Goal: Transaction & Acquisition: Purchase product/service

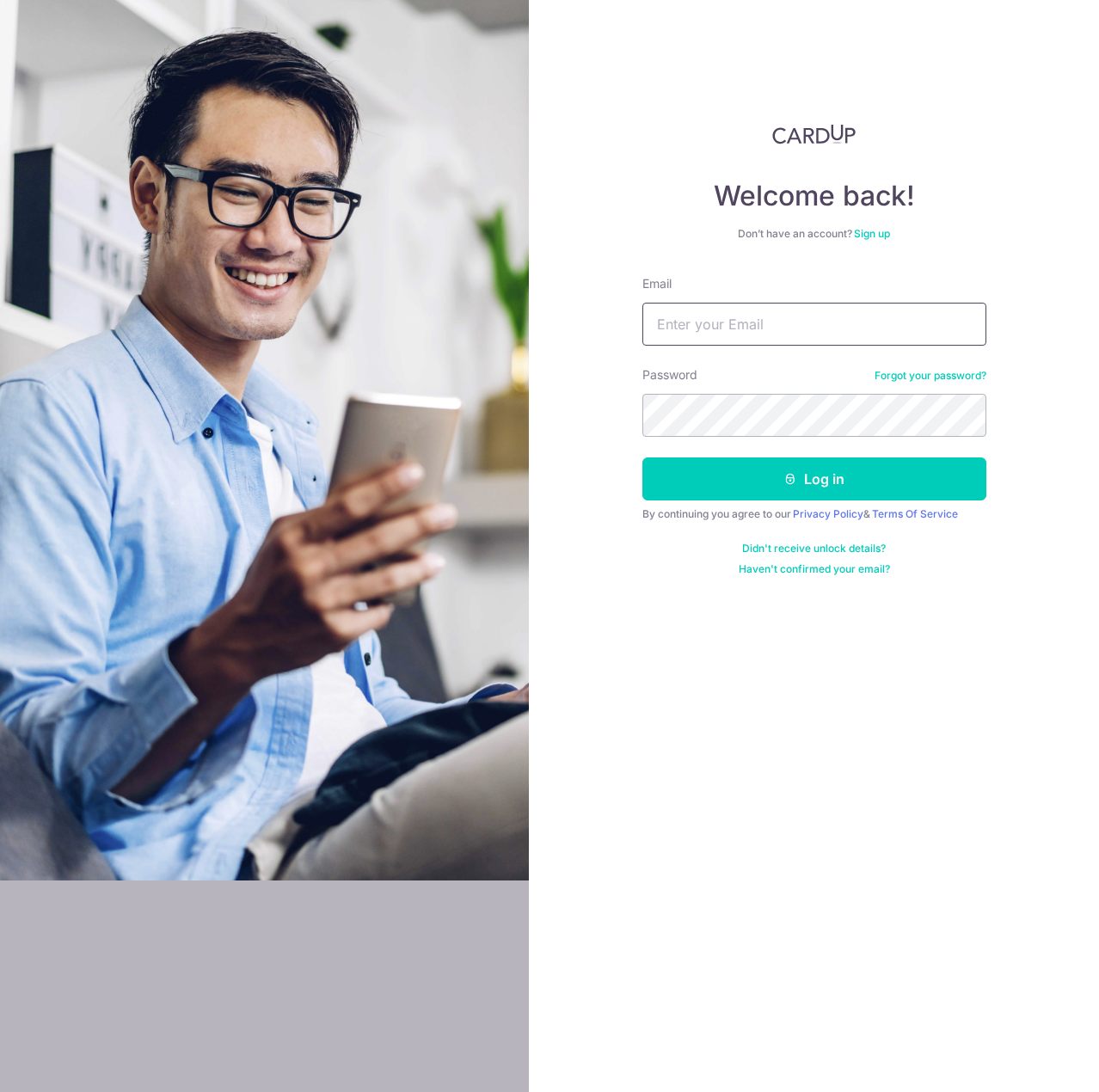
click at [745, 323] on input "Email" at bounding box center [814, 324] width 344 height 43
type input "[EMAIL_ADDRESS][DOMAIN_NAME]"
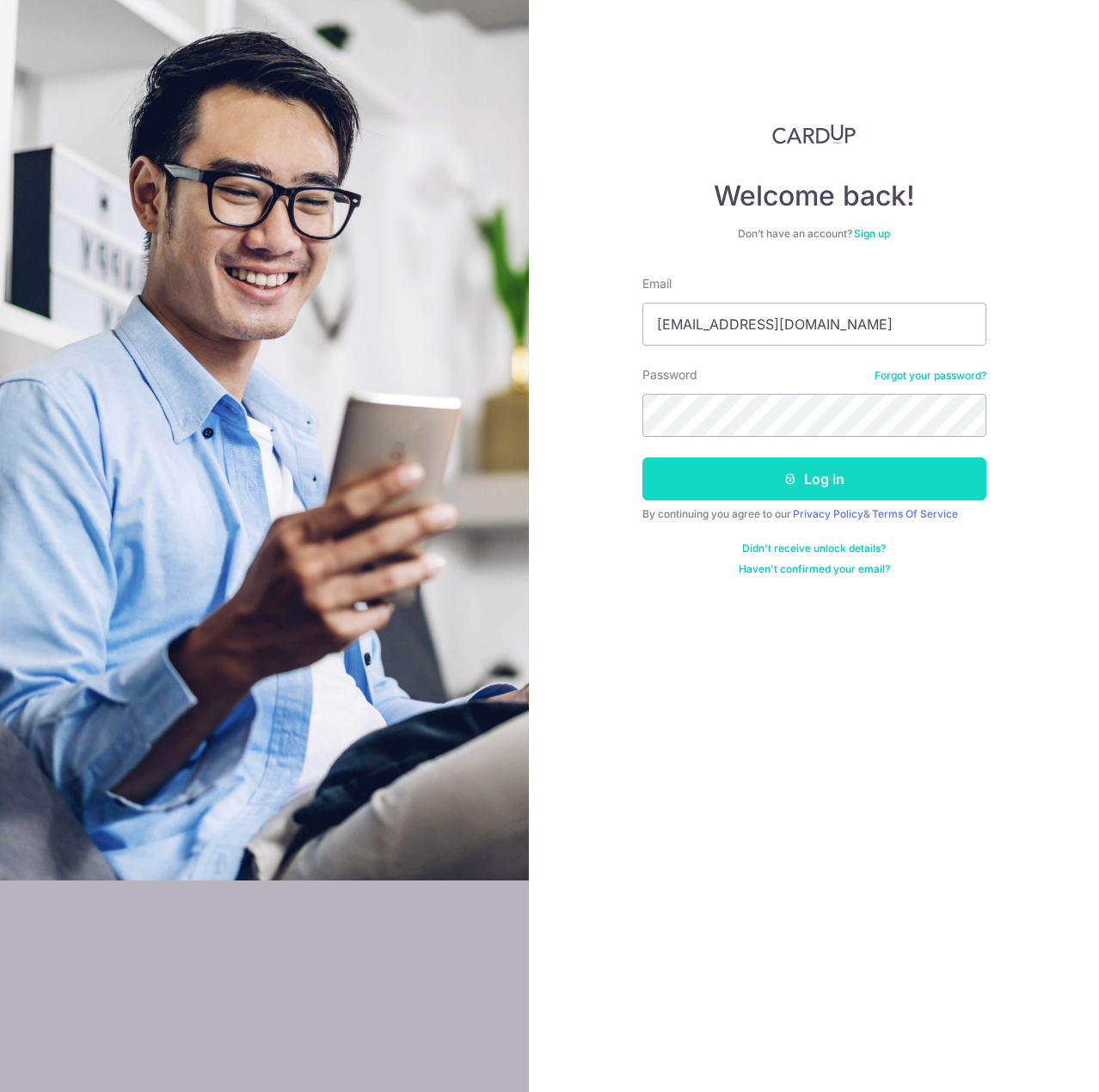
click at [811, 491] on button "Log in" at bounding box center [814, 478] width 344 height 43
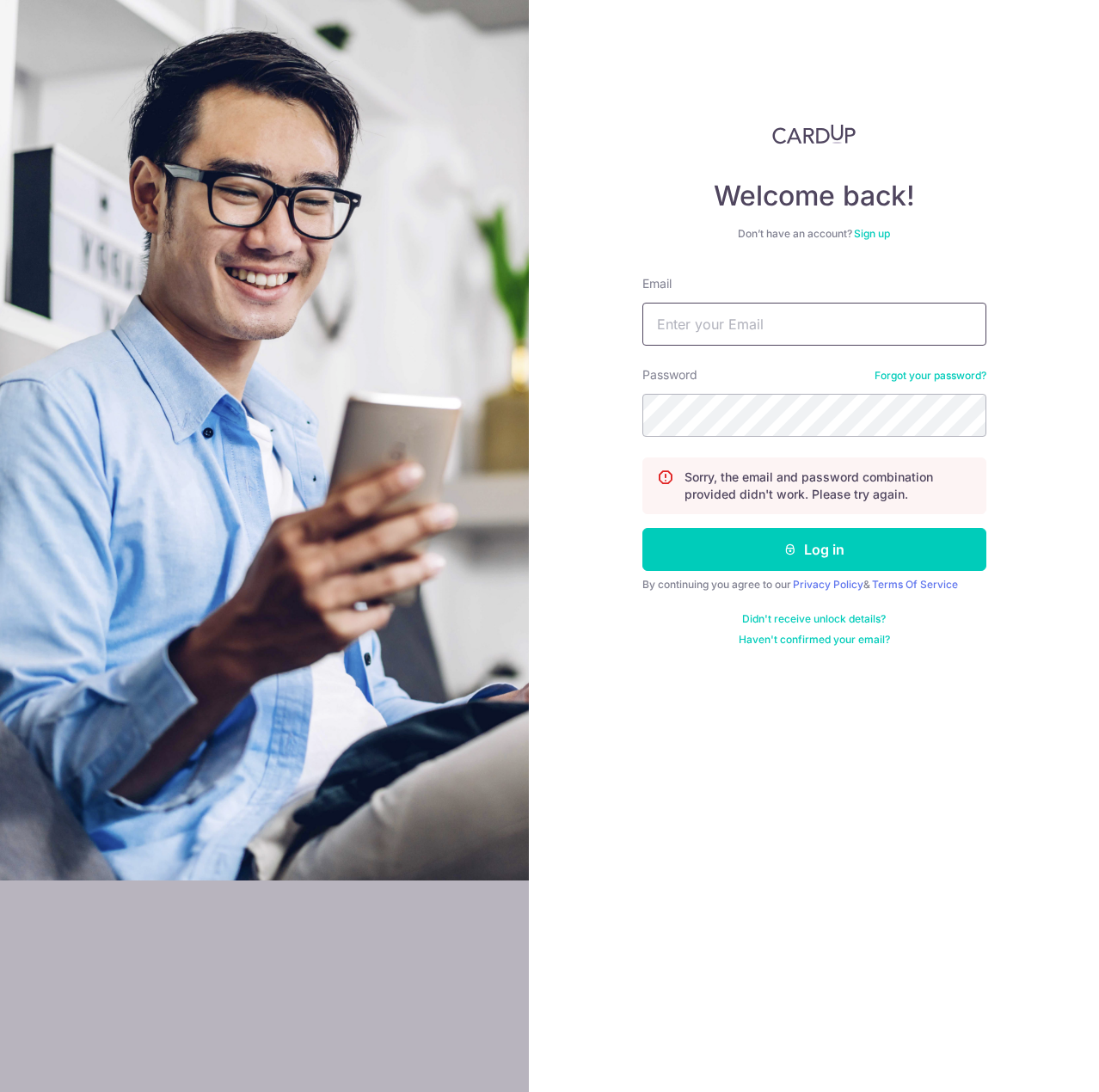
click at [690, 340] on input "Email" at bounding box center [814, 324] width 344 height 43
type input "[EMAIL_ADDRESS][DOMAIN_NAME]"
click at [642, 528] on button "Log in" at bounding box center [814, 549] width 344 height 43
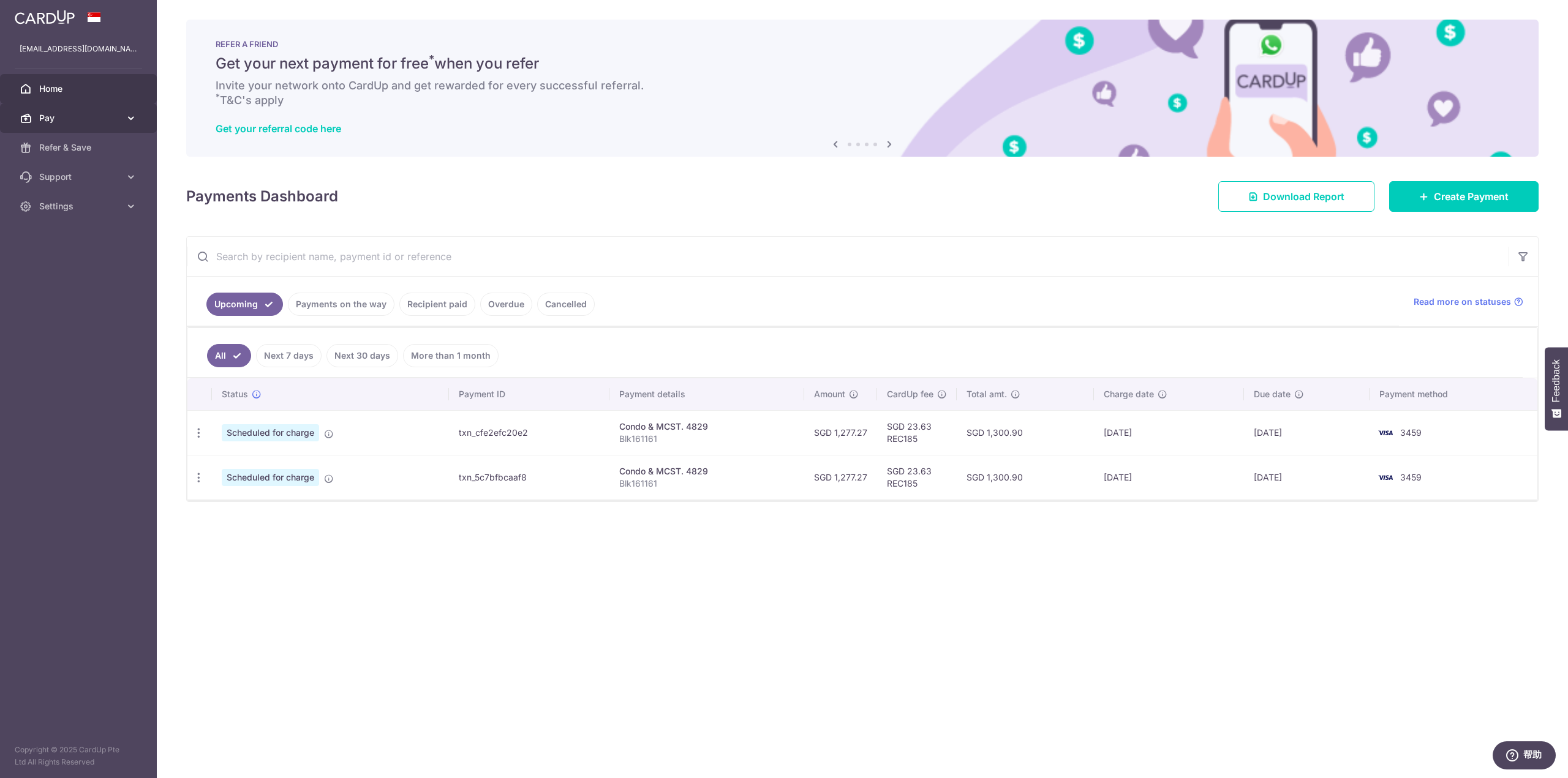
click at [125, 108] on link "Pay" at bounding box center [78, 117] width 157 height 29
click at [53, 146] on span "Payments" at bounding box center [80, 148] width 81 height 12
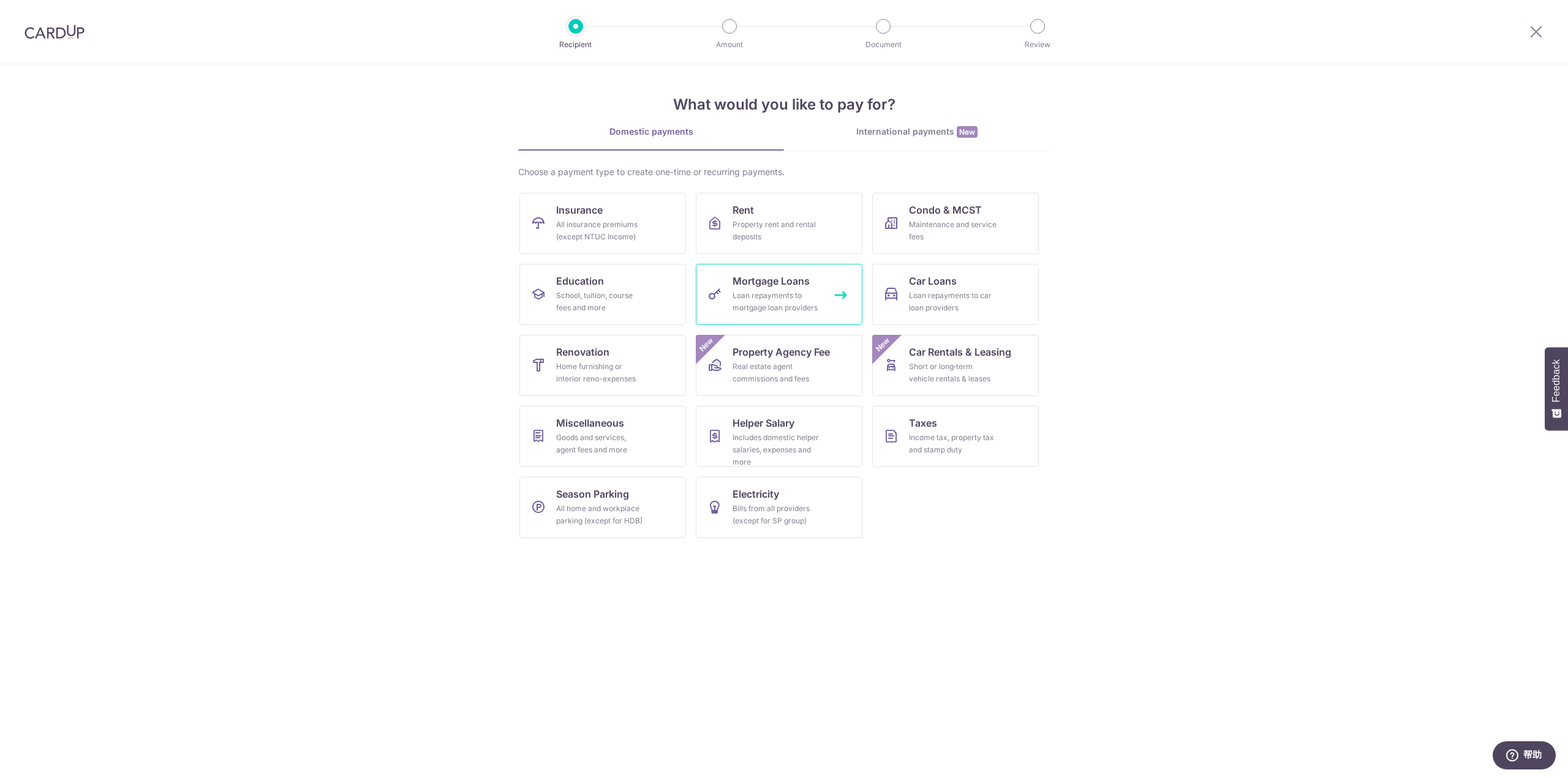
click at [775, 293] on div "Loan repayments to mortgage loan providers" at bounding box center [777, 301] width 88 height 24
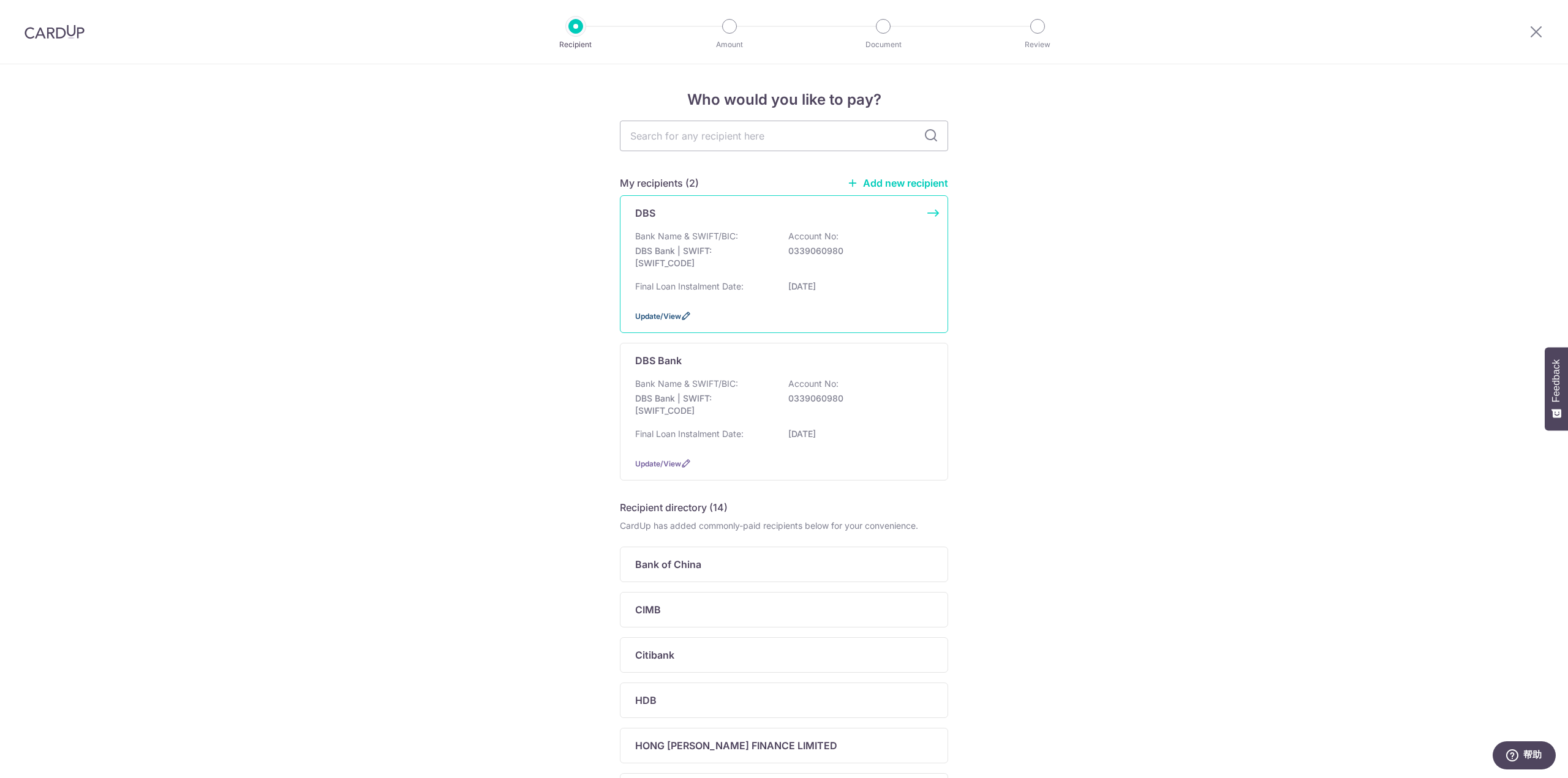
click at [665, 318] on span "Update/View" at bounding box center [658, 316] width 46 height 9
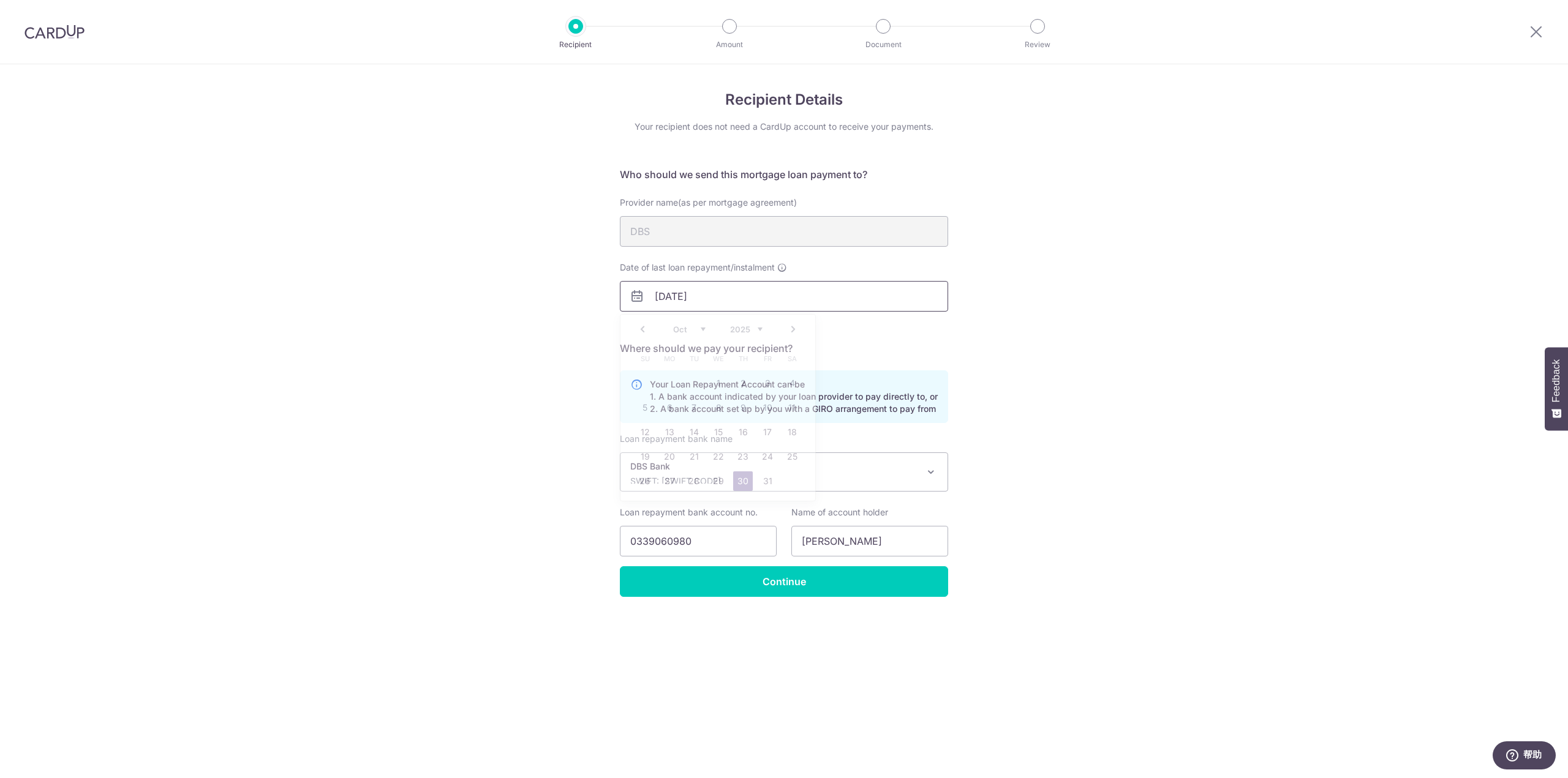
click at [725, 303] on input "[DATE]" at bounding box center [784, 296] width 328 height 30
click at [791, 331] on link "Next" at bounding box center [793, 329] width 15 height 15
click at [794, 331] on link "Next" at bounding box center [793, 329] width 15 height 15
click at [765, 482] on link "30" at bounding box center [768, 482] width 20 height 20
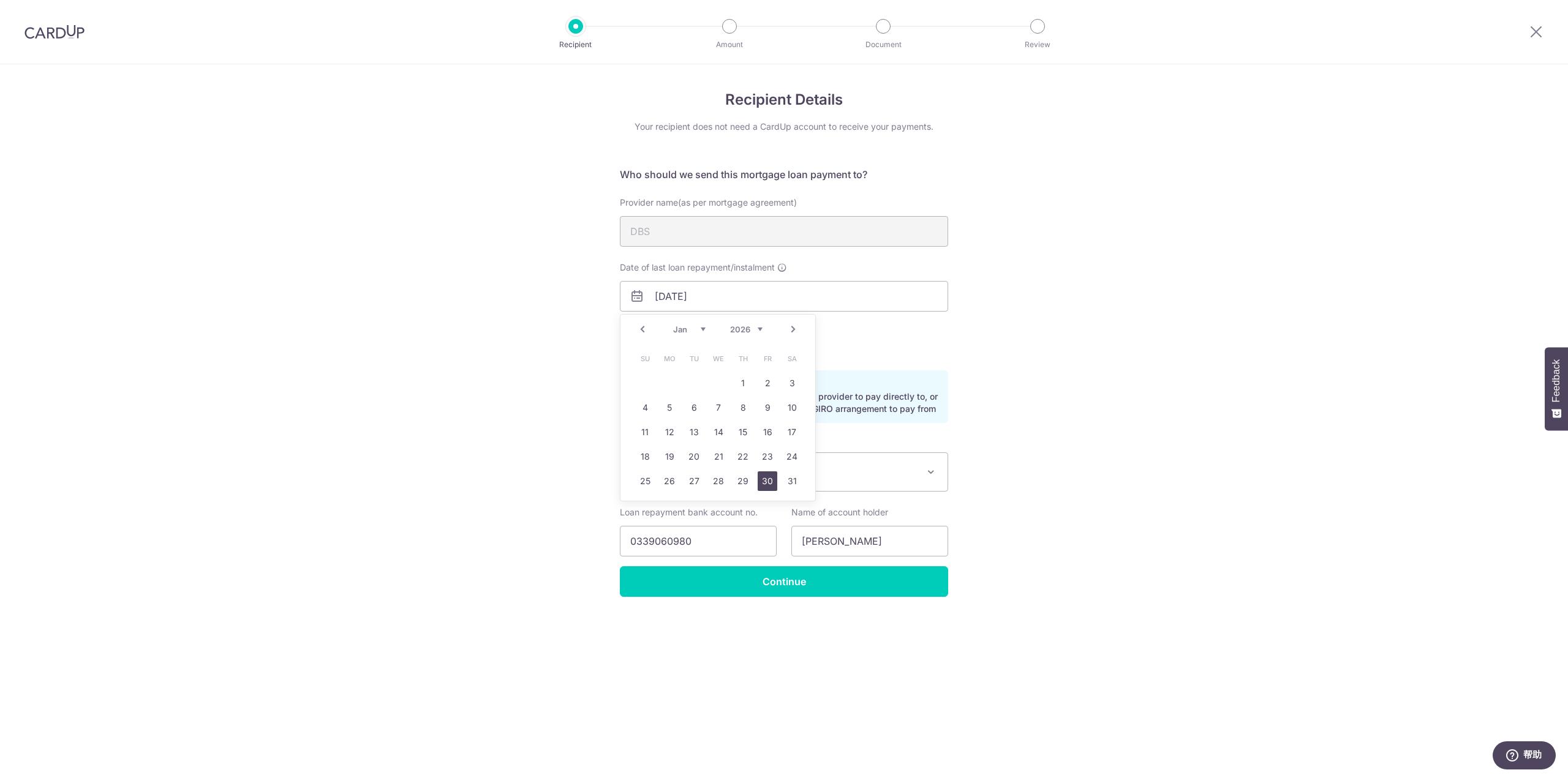
type input "30/01/2026"
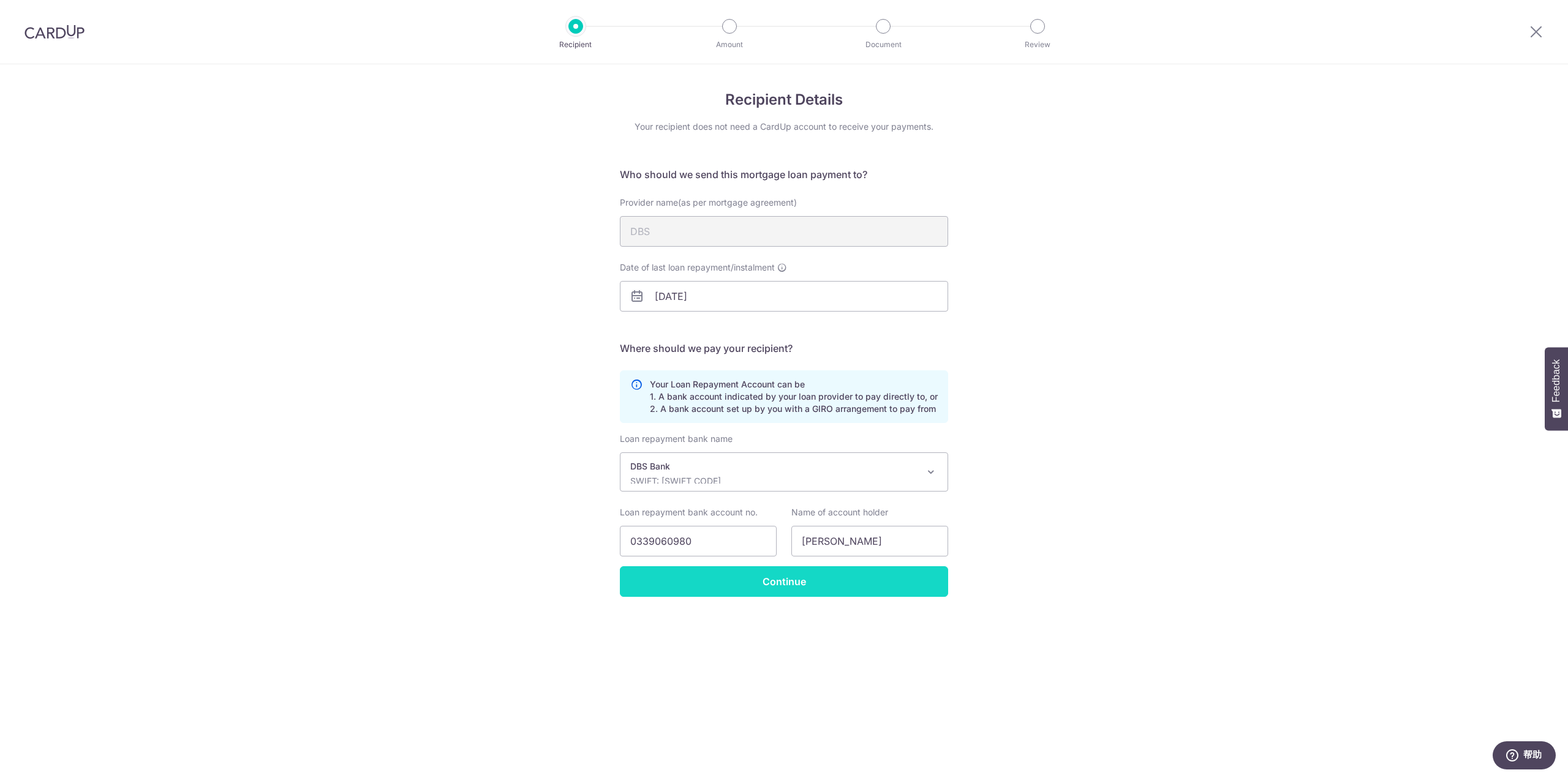
click at [816, 577] on input "Continue" at bounding box center [784, 581] width 328 height 30
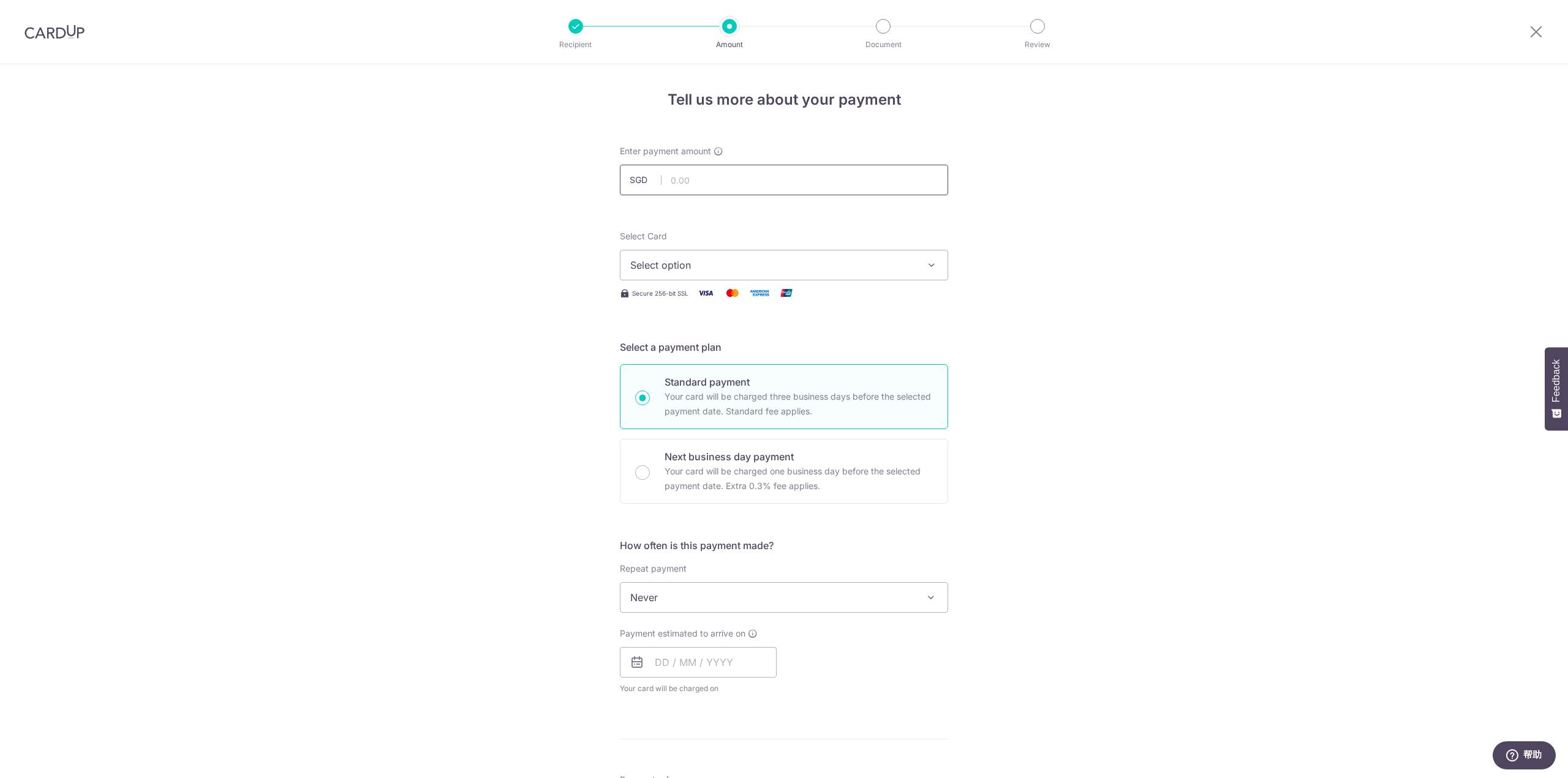
click at [721, 189] on input "text" at bounding box center [784, 180] width 328 height 30
type input "3,671.23"
click at [445, 279] on div "Tell us more about your payment Enter payment amount SGD 3,671.23 3671.23 Selec…" at bounding box center [784, 618] width 1568 height 1107
click at [744, 268] on span "Select option" at bounding box center [773, 265] width 285 height 15
click at [714, 346] on span "**** 3459" at bounding box center [784, 353] width 308 height 15
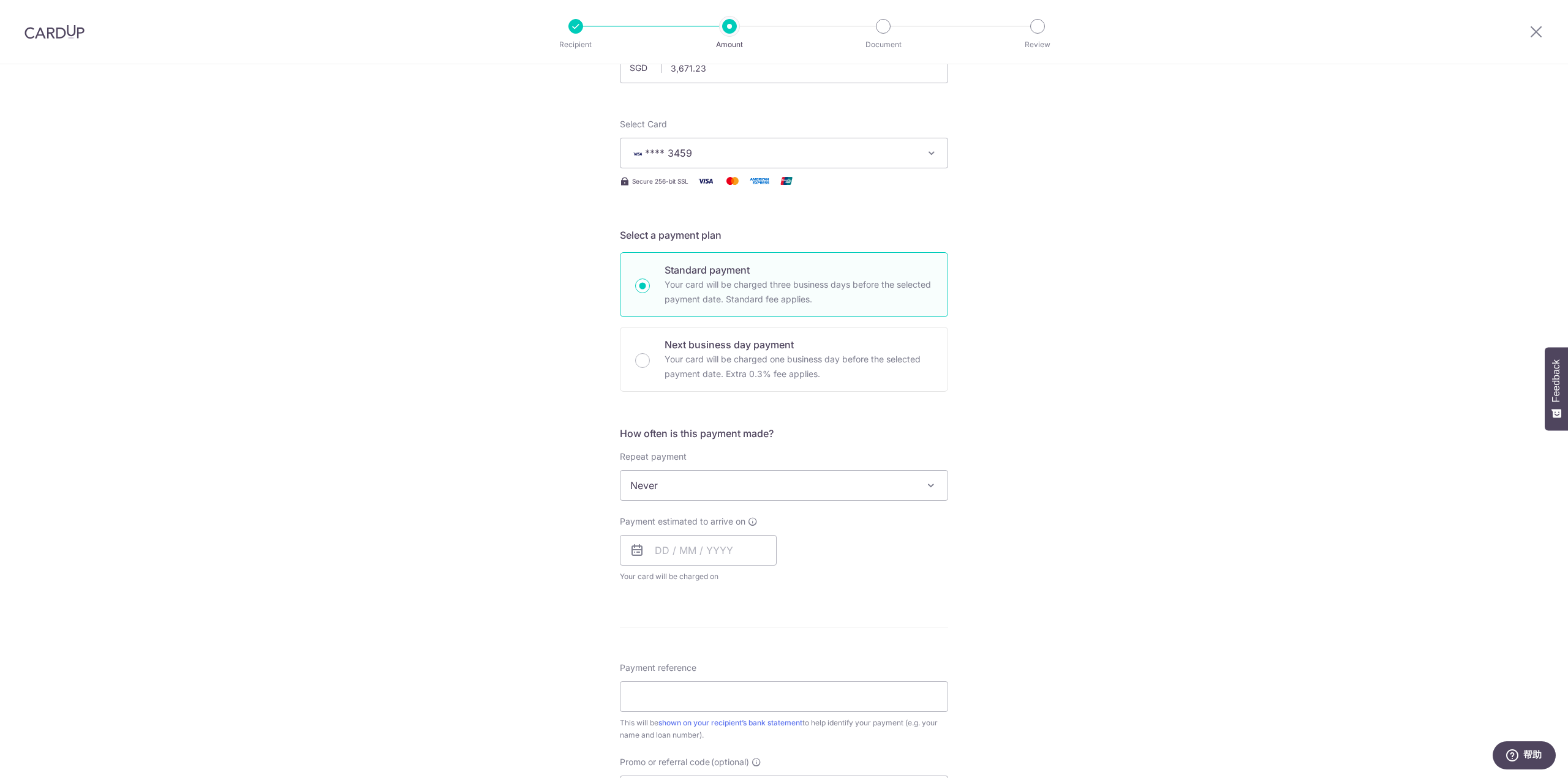
scroll to position [122, 0]
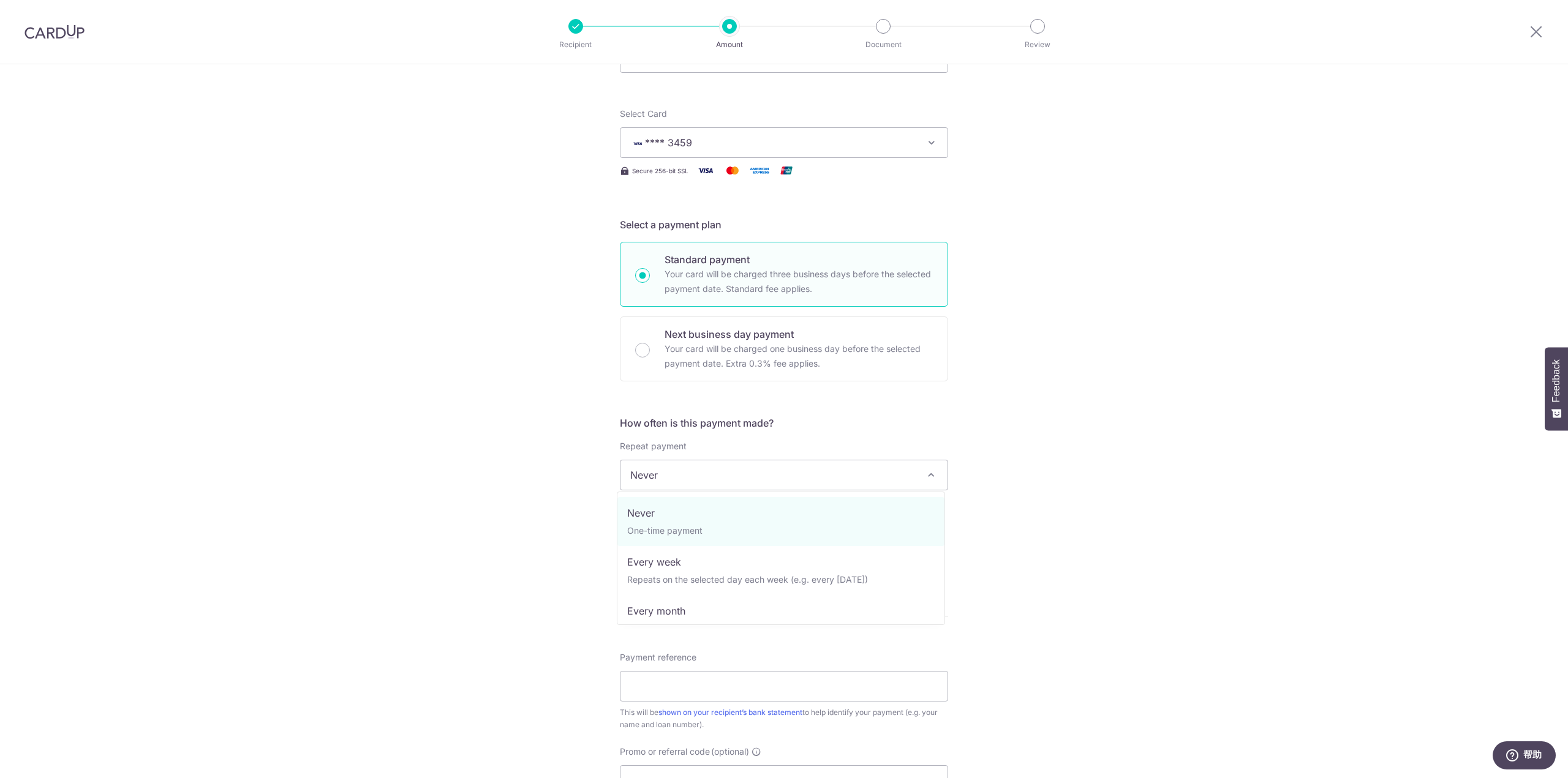
click at [711, 474] on span "Never" at bounding box center [784, 475] width 327 height 29
select select "3"
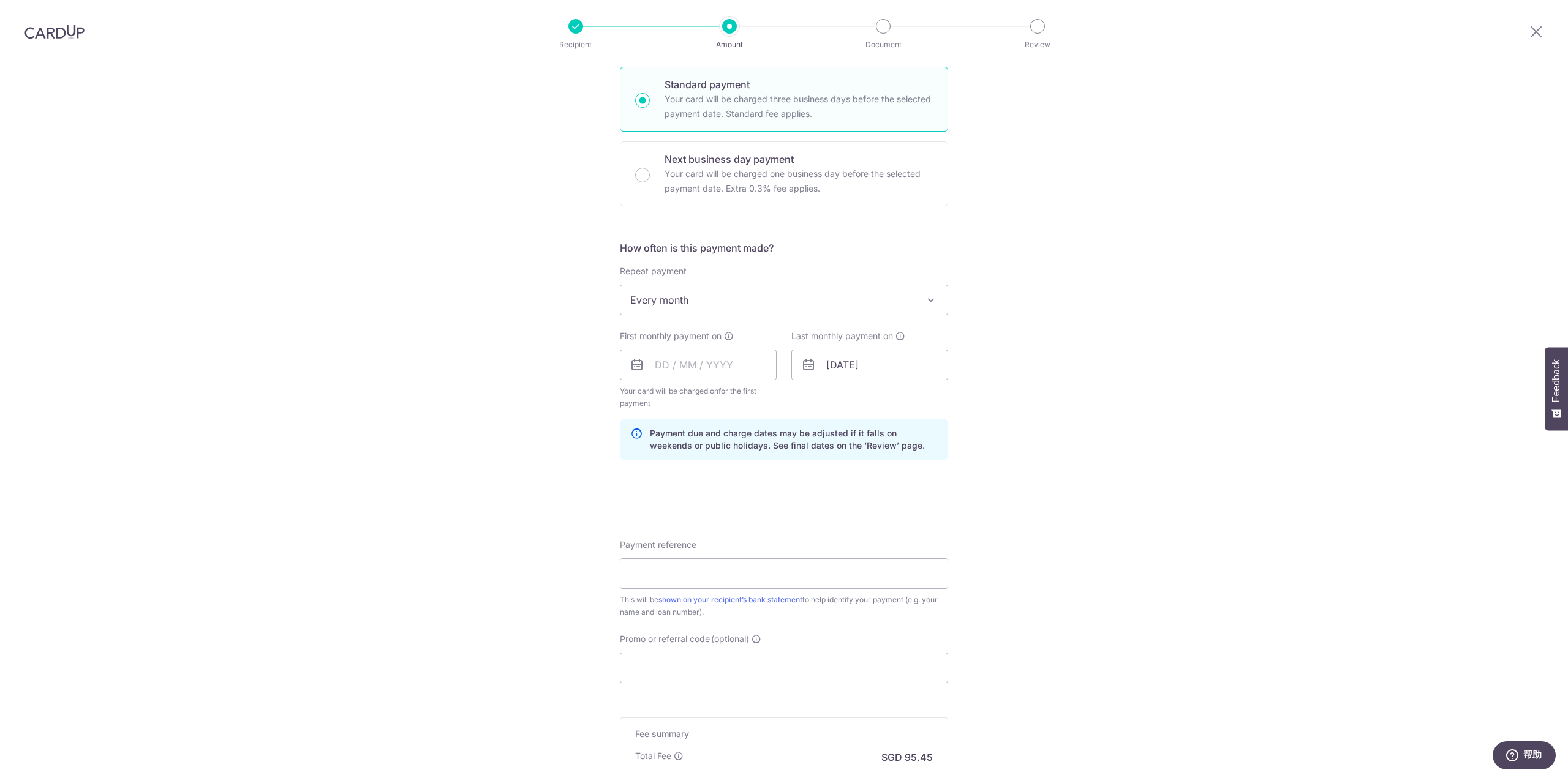
scroll to position [306, 0]
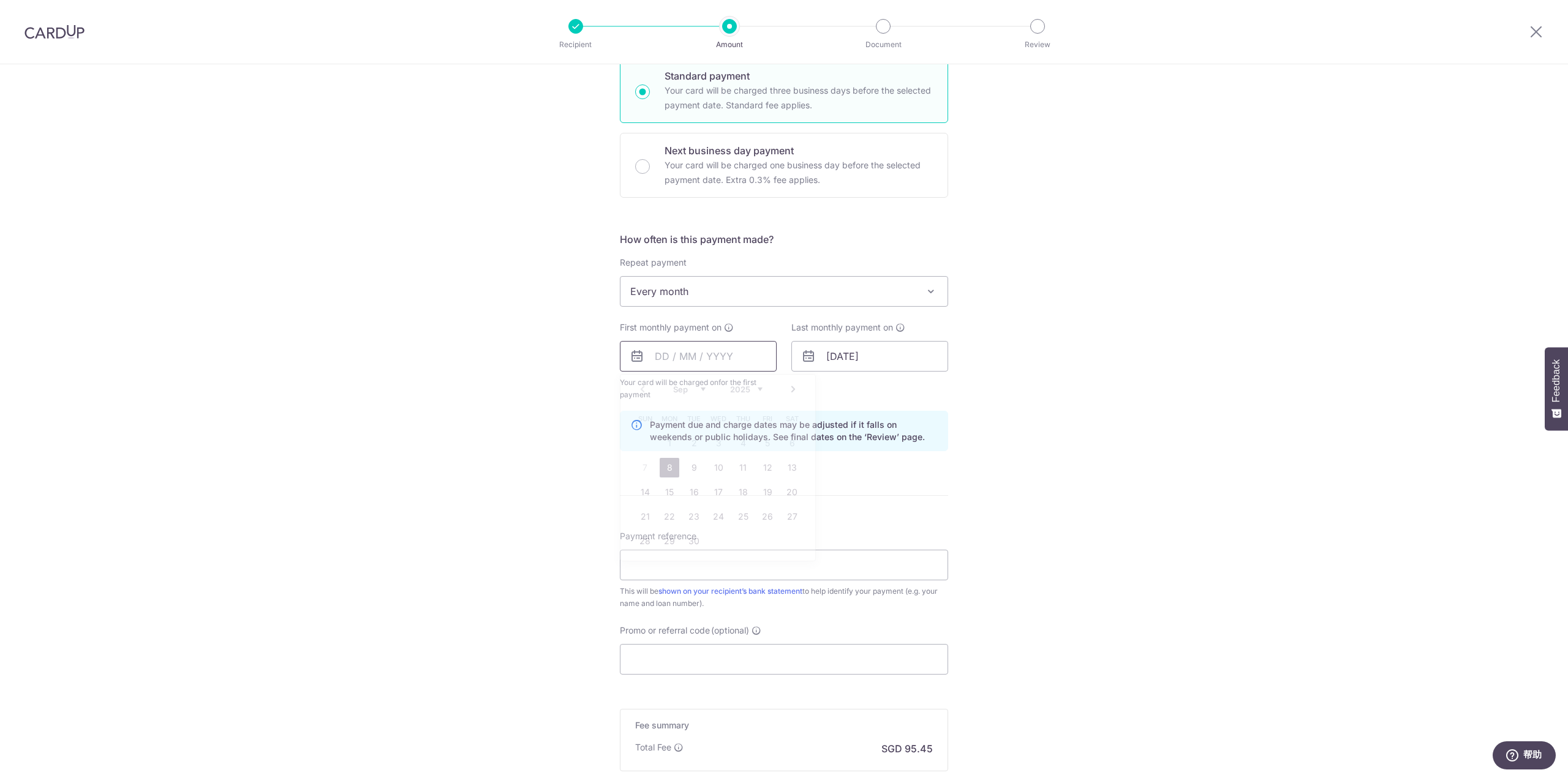
click at [677, 359] on input "text" at bounding box center [698, 356] width 157 height 30
click at [663, 542] on link "29" at bounding box center [670, 541] width 20 height 20
type input "[DATE]"
click at [698, 560] on input "Payment reference" at bounding box center [784, 565] width 328 height 30
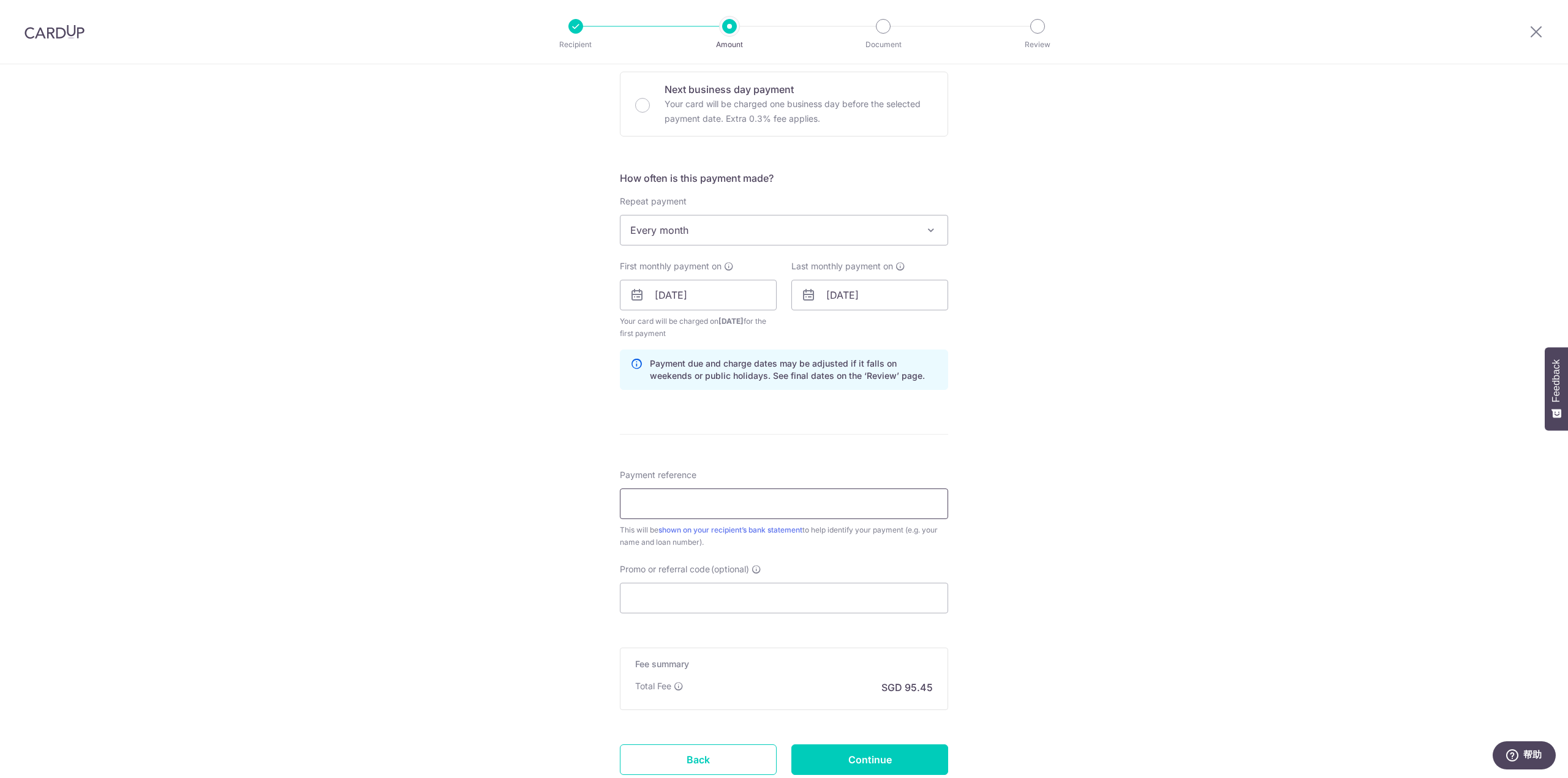
scroll to position [429, 0]
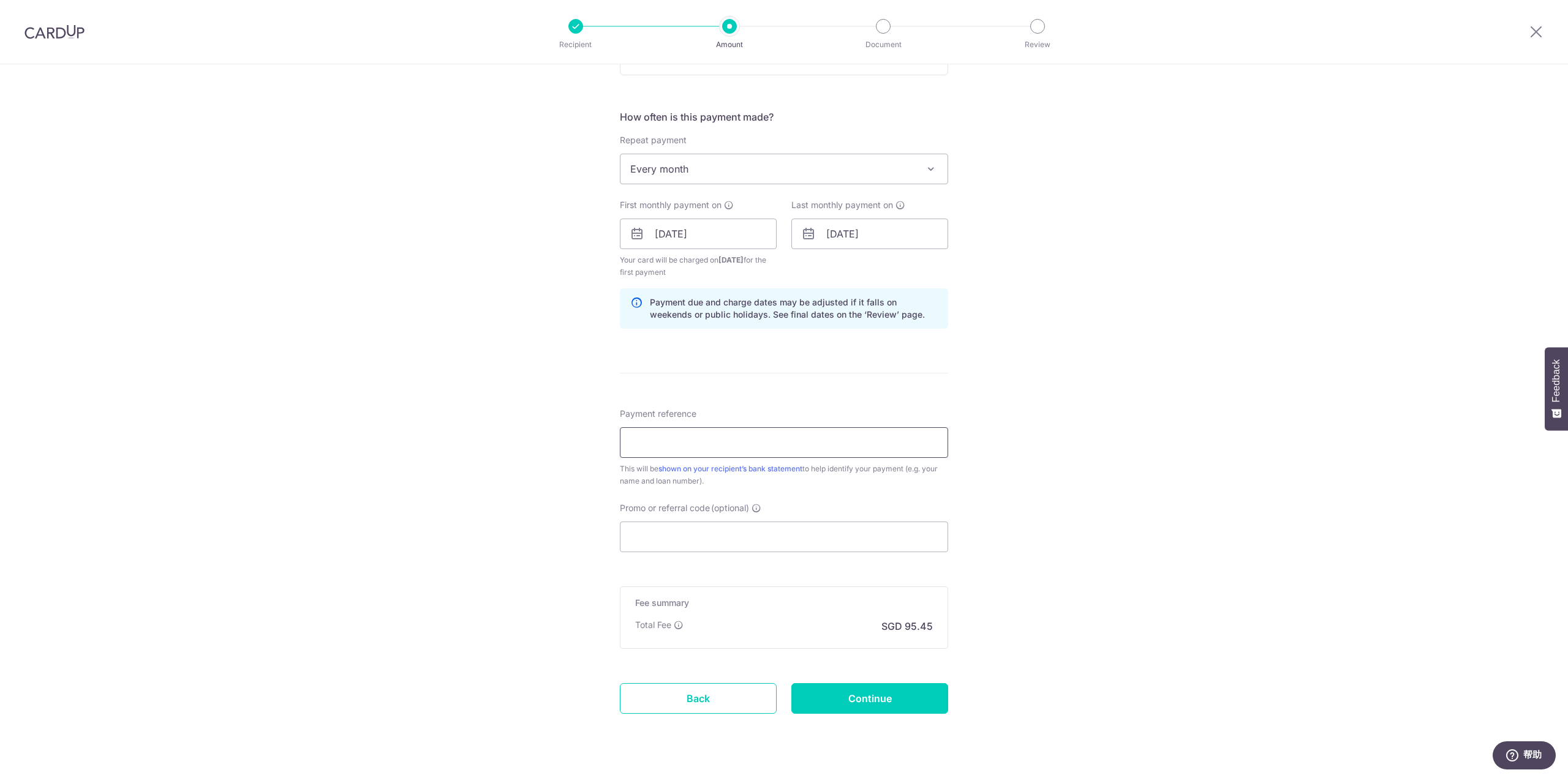
paste input "REC185"
drag, startPoint x: 666, startPoint y: 444, endPoint x: 437, endPoint y: 442, distance: 229.0
click at [437, 442] on div "Tell us more about your payment Enter payment amount SGD 3,671.23 3671.23 Selec…" at bounding box center [784, 221] width 1568 height 1169
type input "JS01"
click at [643, 541] on input "Promo or referral code (optional)" at bounding box center [784, 536] width 328 height 30
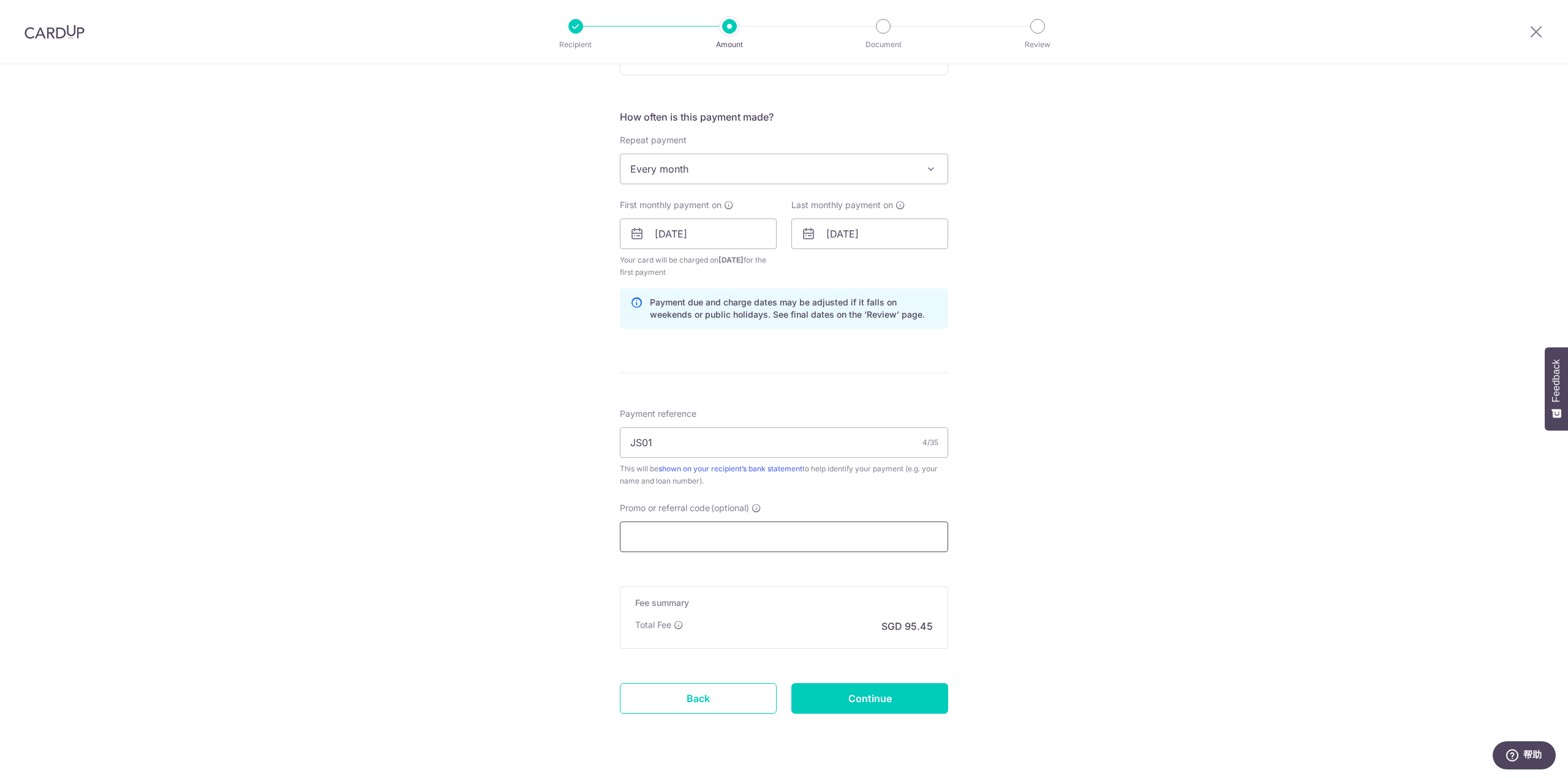
paste input "REC185"
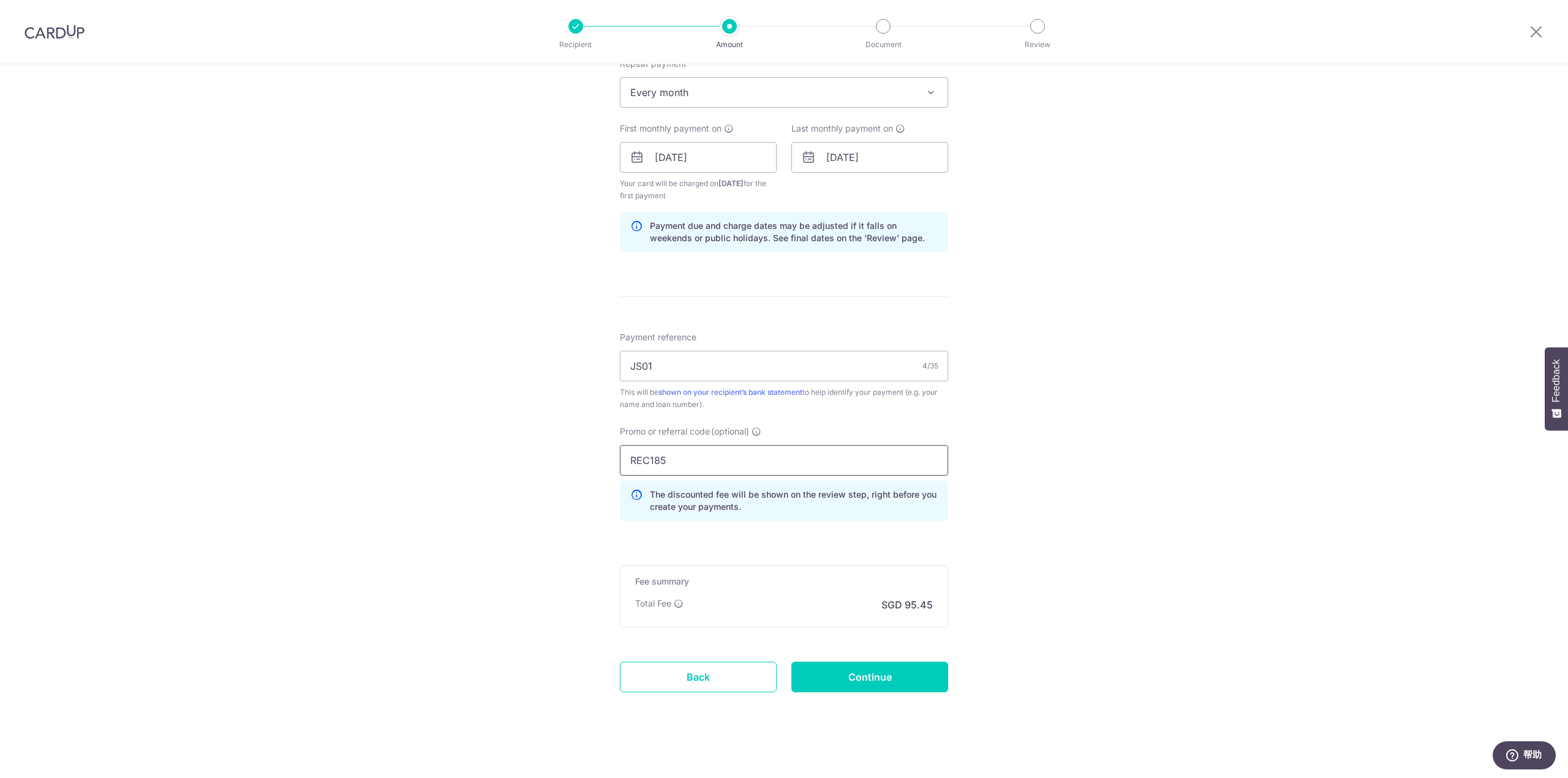
scroll to position [508, 0]
type input "REC185"
click at [427, 303] on div "Tell us more about your payment Enter payment amount SGD 3,671.23 3671.23 Selec…" at bounding box center [784, 169] width 1568 height 1225
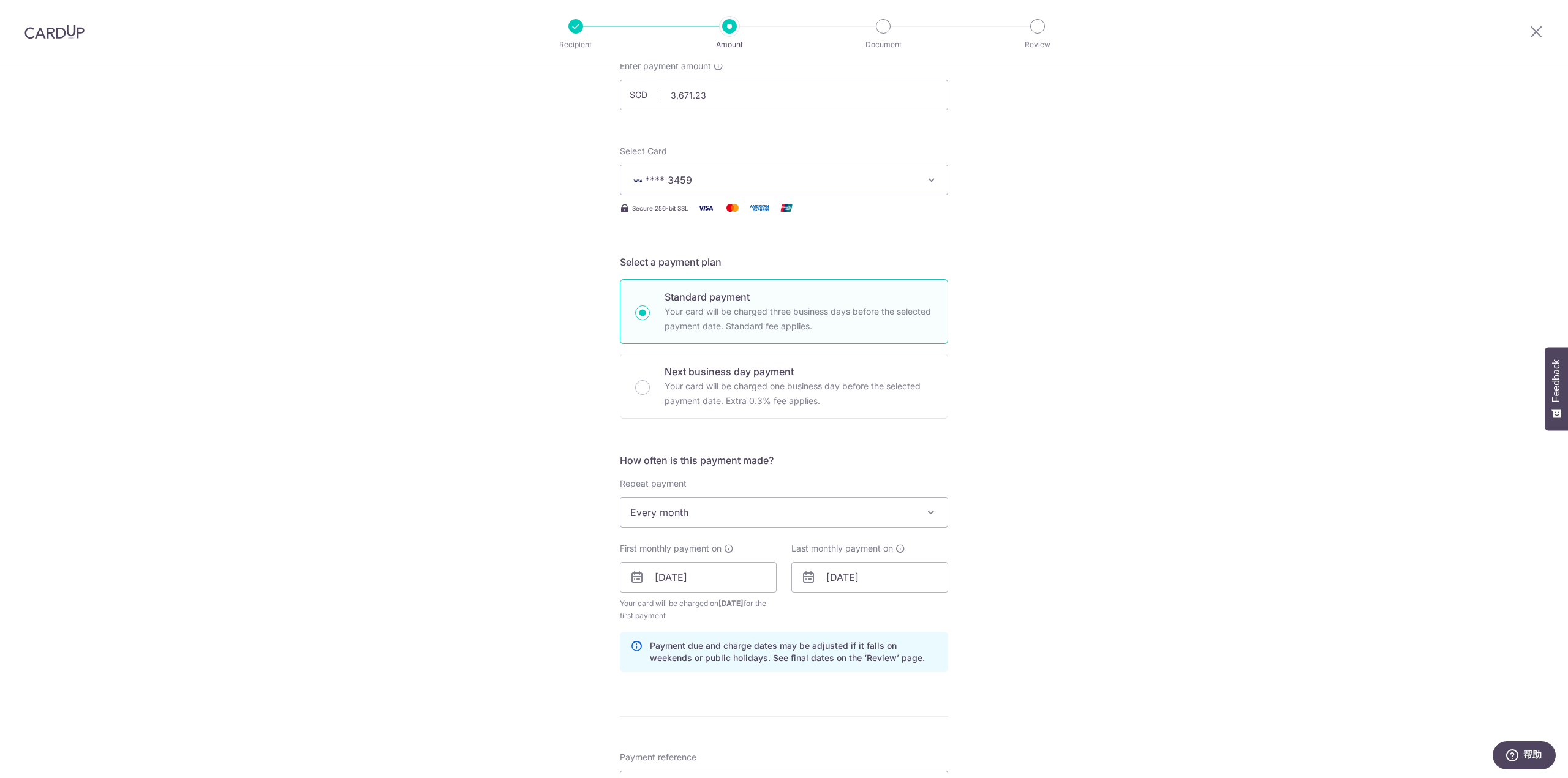
scroll to position [79, 0]
click at [1245, 317] on div "Tell us more about your payment Enter payment amount SGD 3,671.23 3671.23 Selec…" at bounding box center [784, 597] width 1568 height 1225
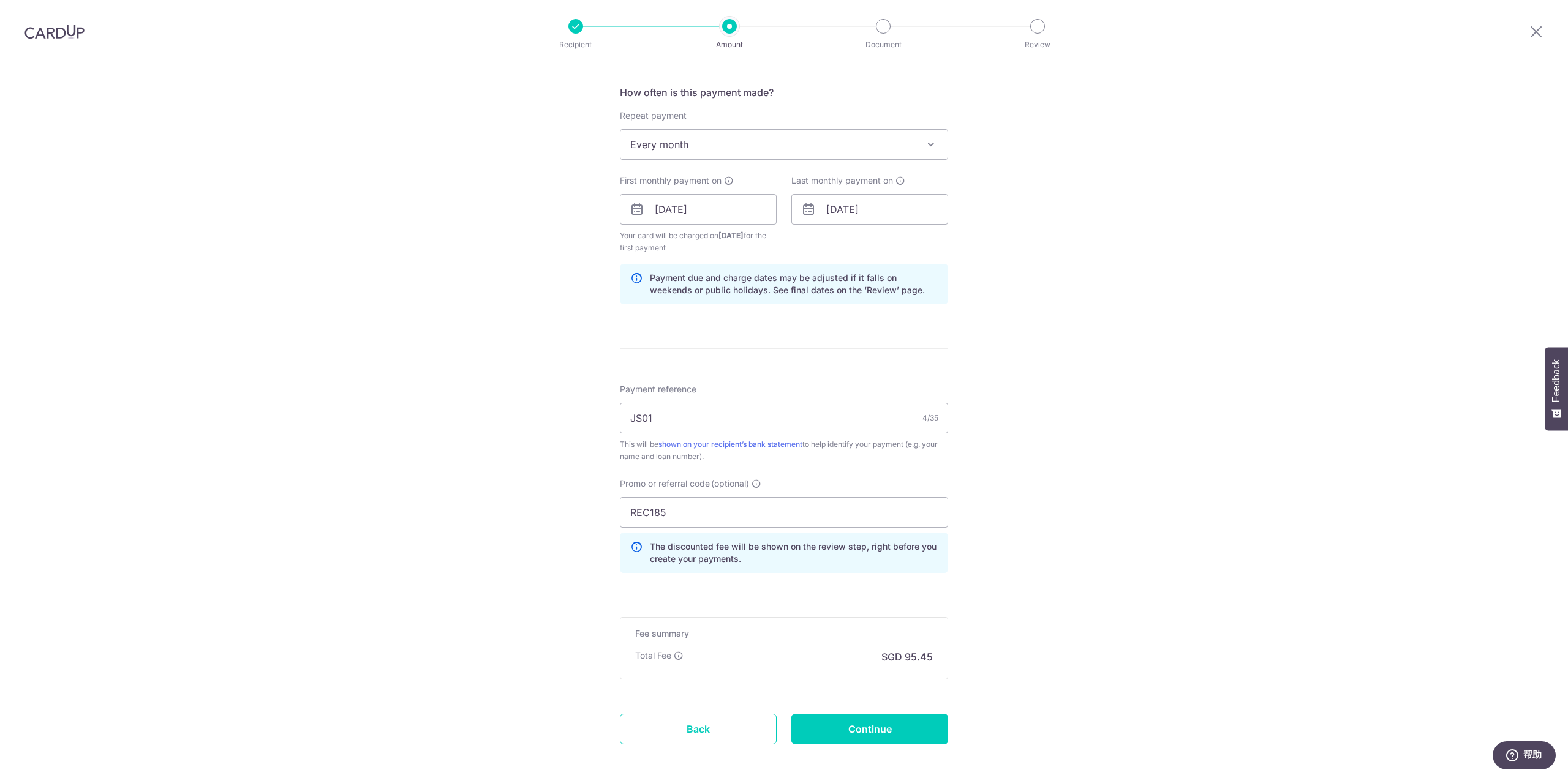
scroll to position [508, 0]
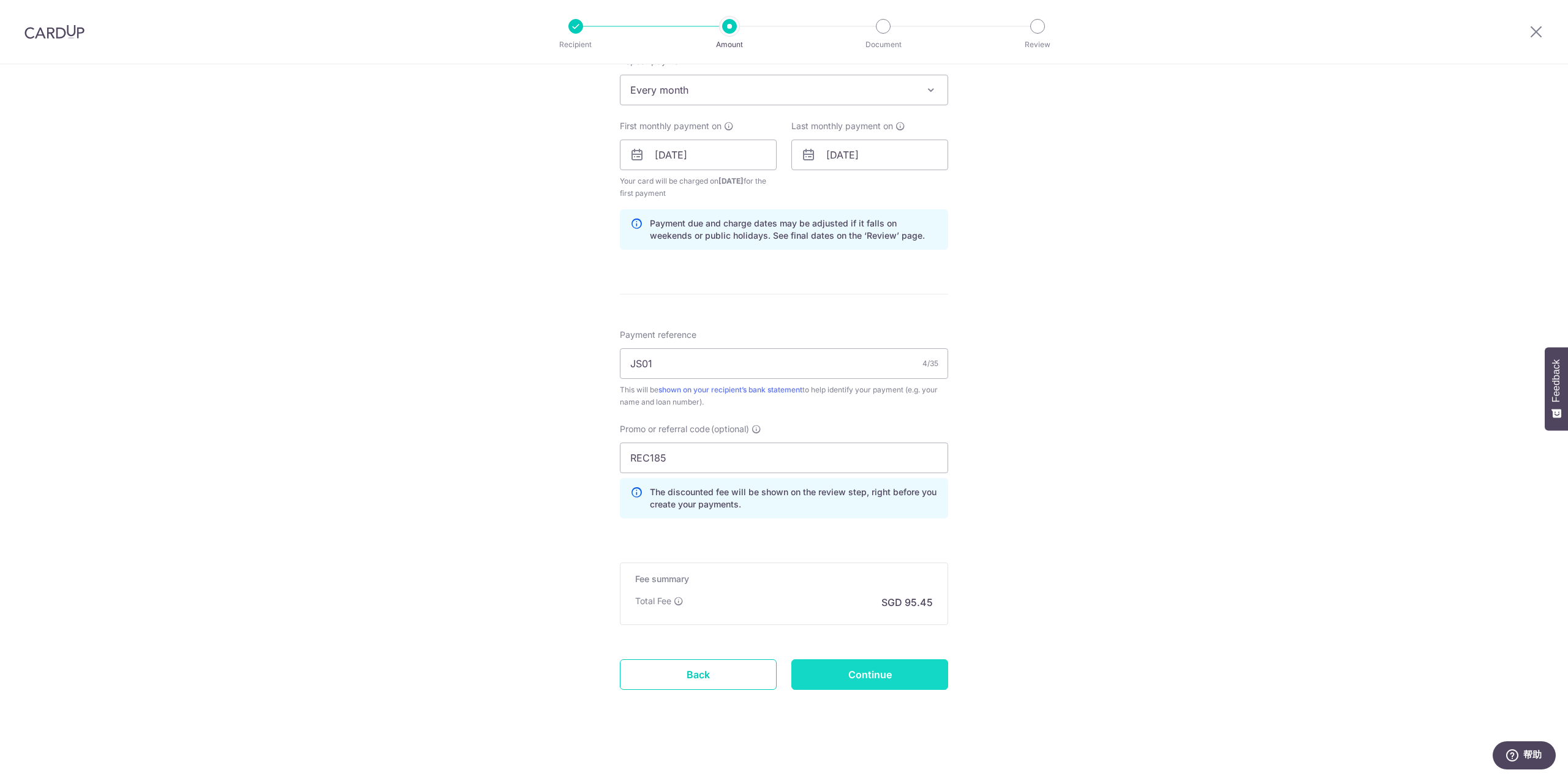
click at [921, 664] on input "Continue" at bounding box center [870, 674] width 157 height 30
type input "Create Schedule"
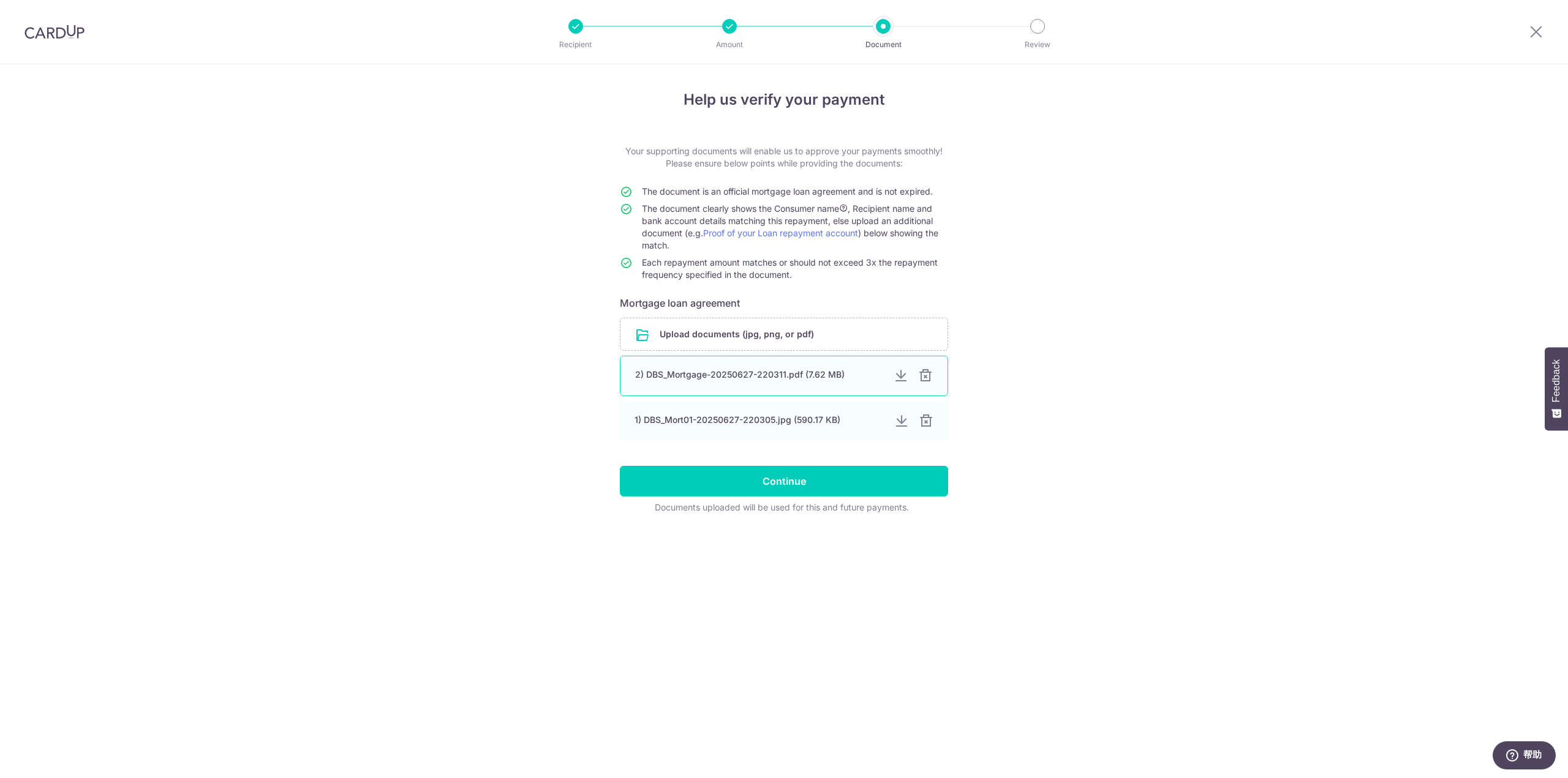
click at [926, 377] on div at bounding box center [926, 376] width 15 height 15
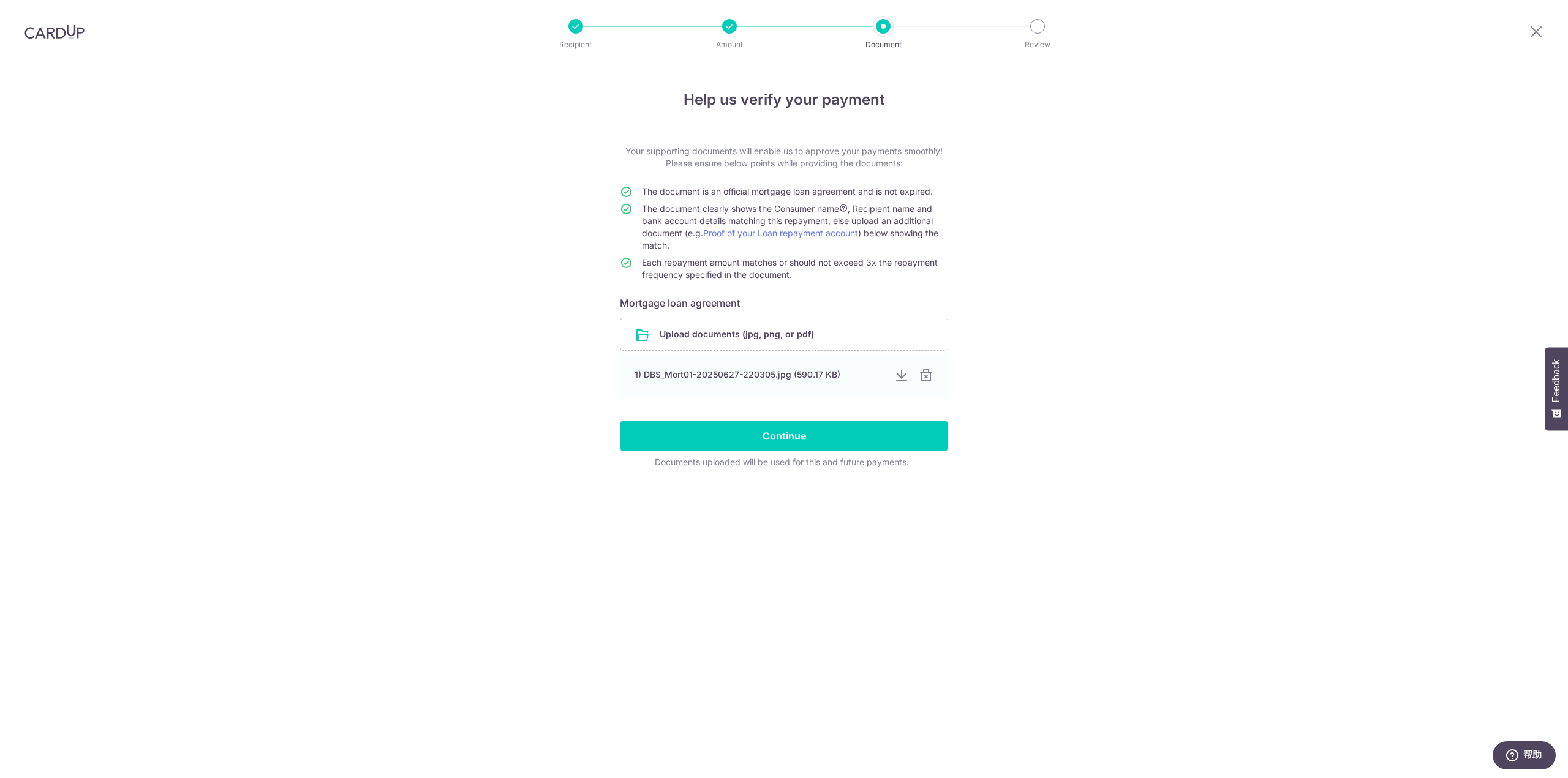
click at [926, 377] on div at bounding box center [926, 376] width 15 height 15
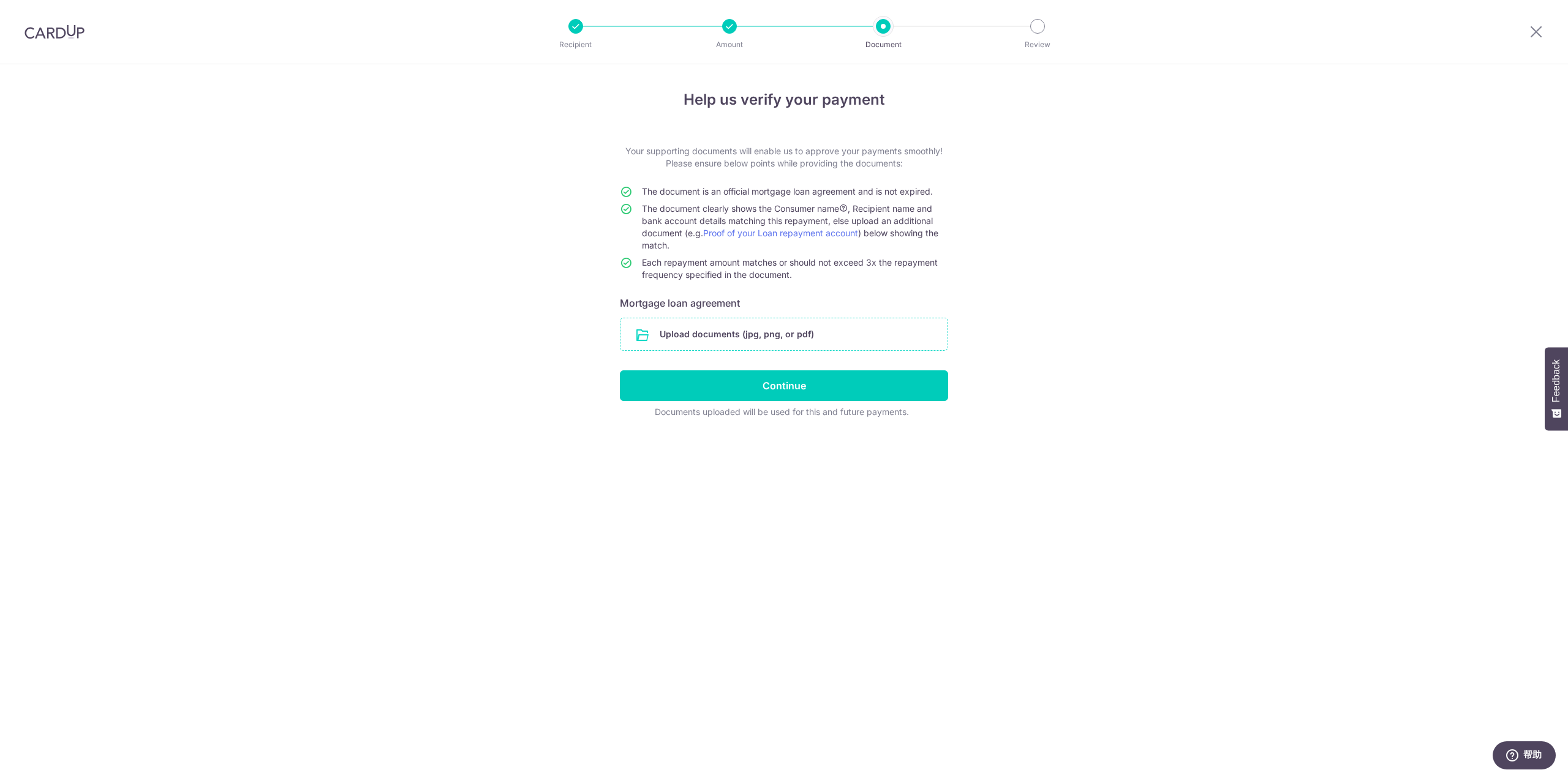
click at [754, 335] on input "file" at bounding box center [784, 334] width 327 height 32
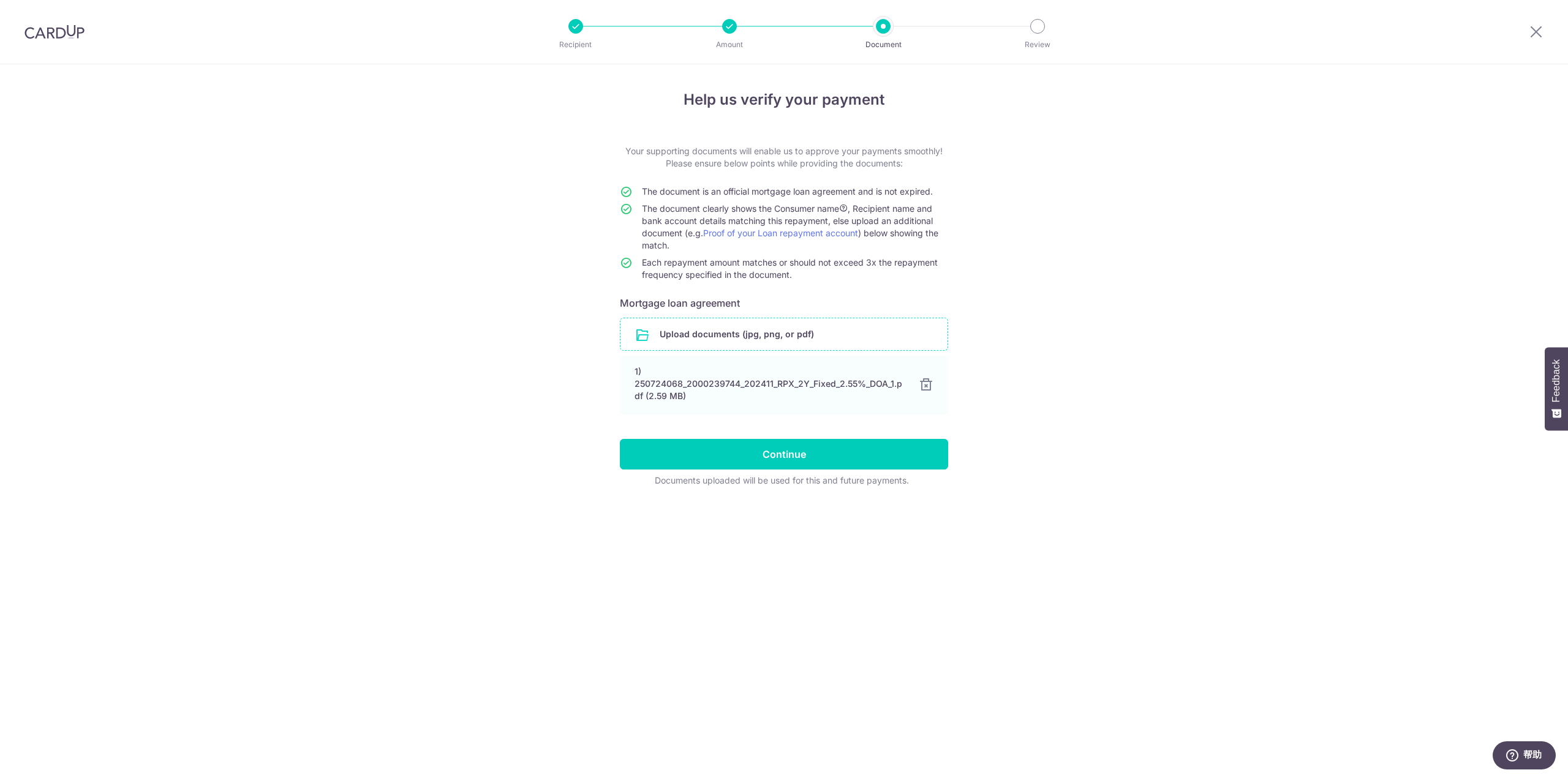
click at [749, 336] on input "file" at bounding box center [784, 334] width 327 height 32
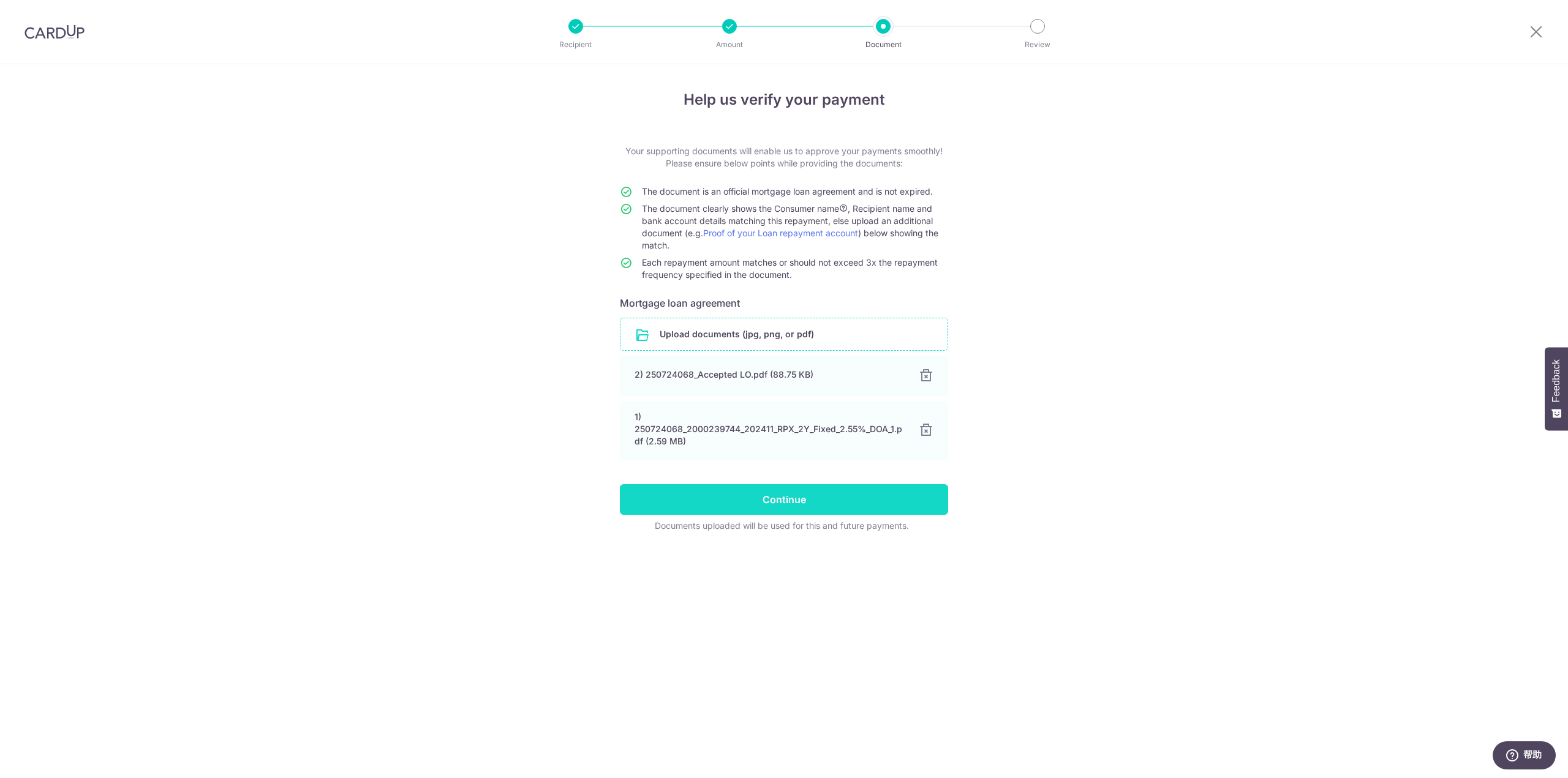
click at [765, 503] on input "Continue" at bounding box center [784, 499] width 328 height 30
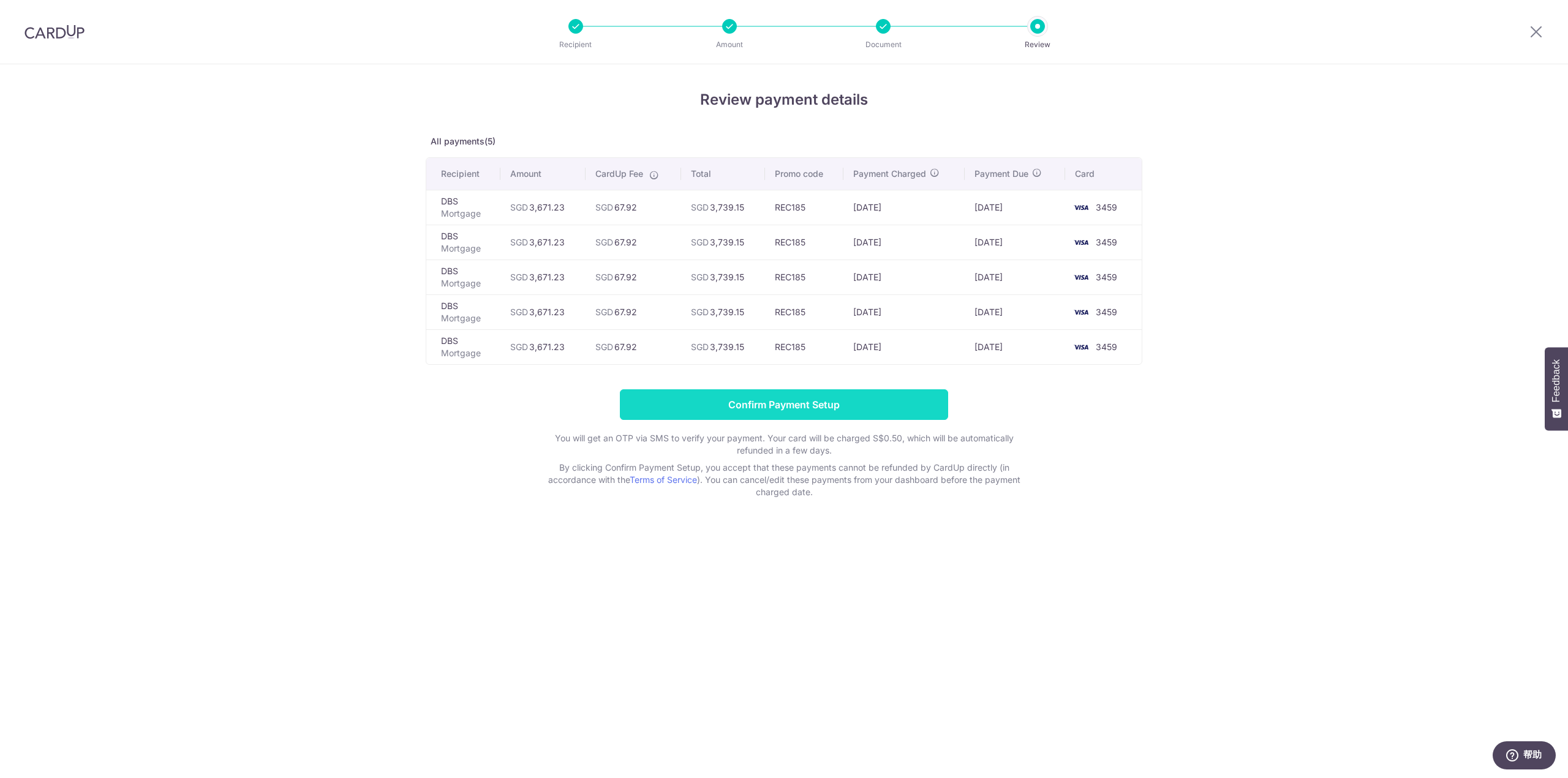
click at [804, 394] on input "Confirm Payment Setup" at bounding box center [784, 405] width 328 height 30
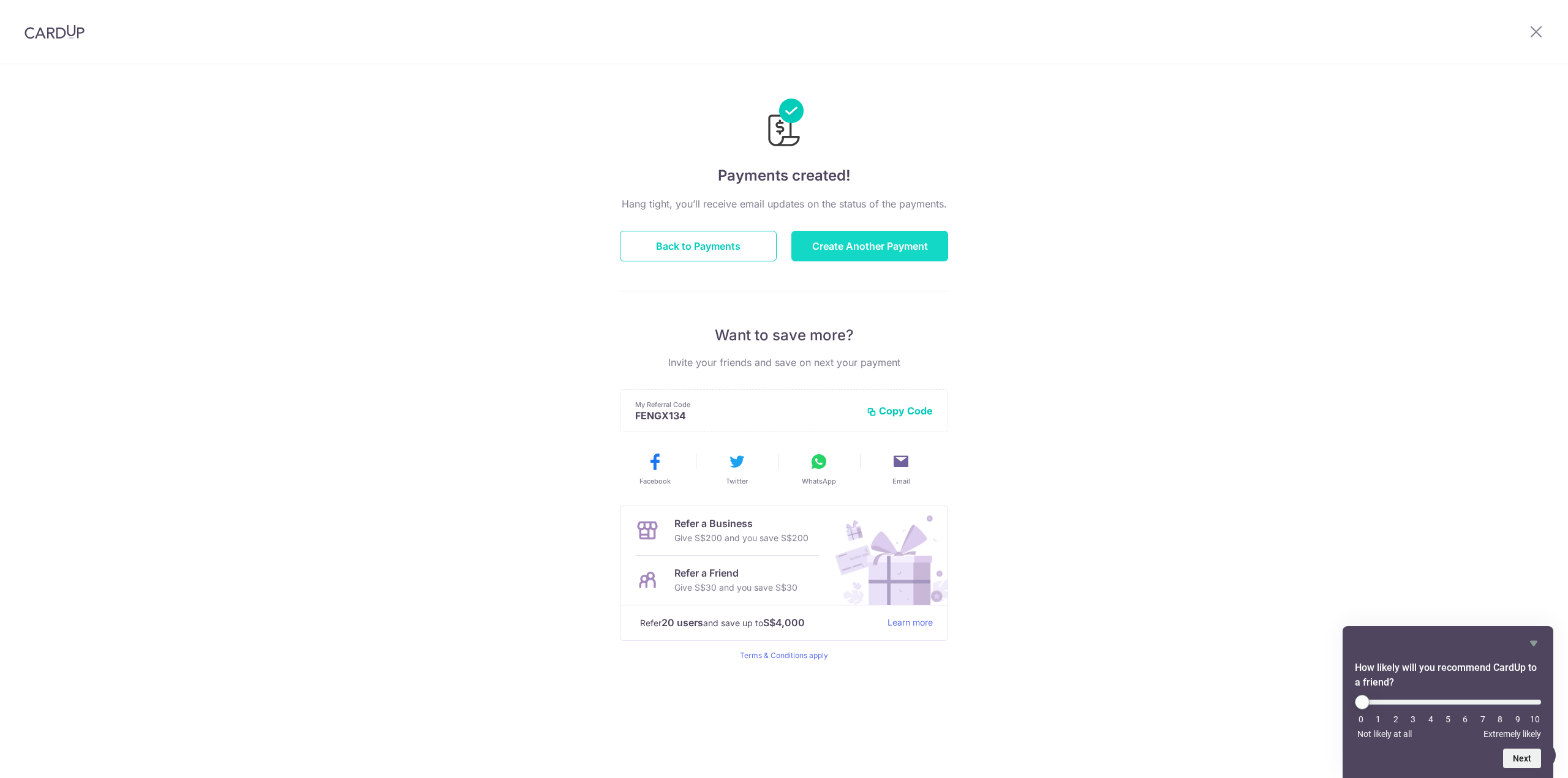
click at [819, 248] on button "Create Another Payment" at bounding box center [870, 245] width 157 height 30
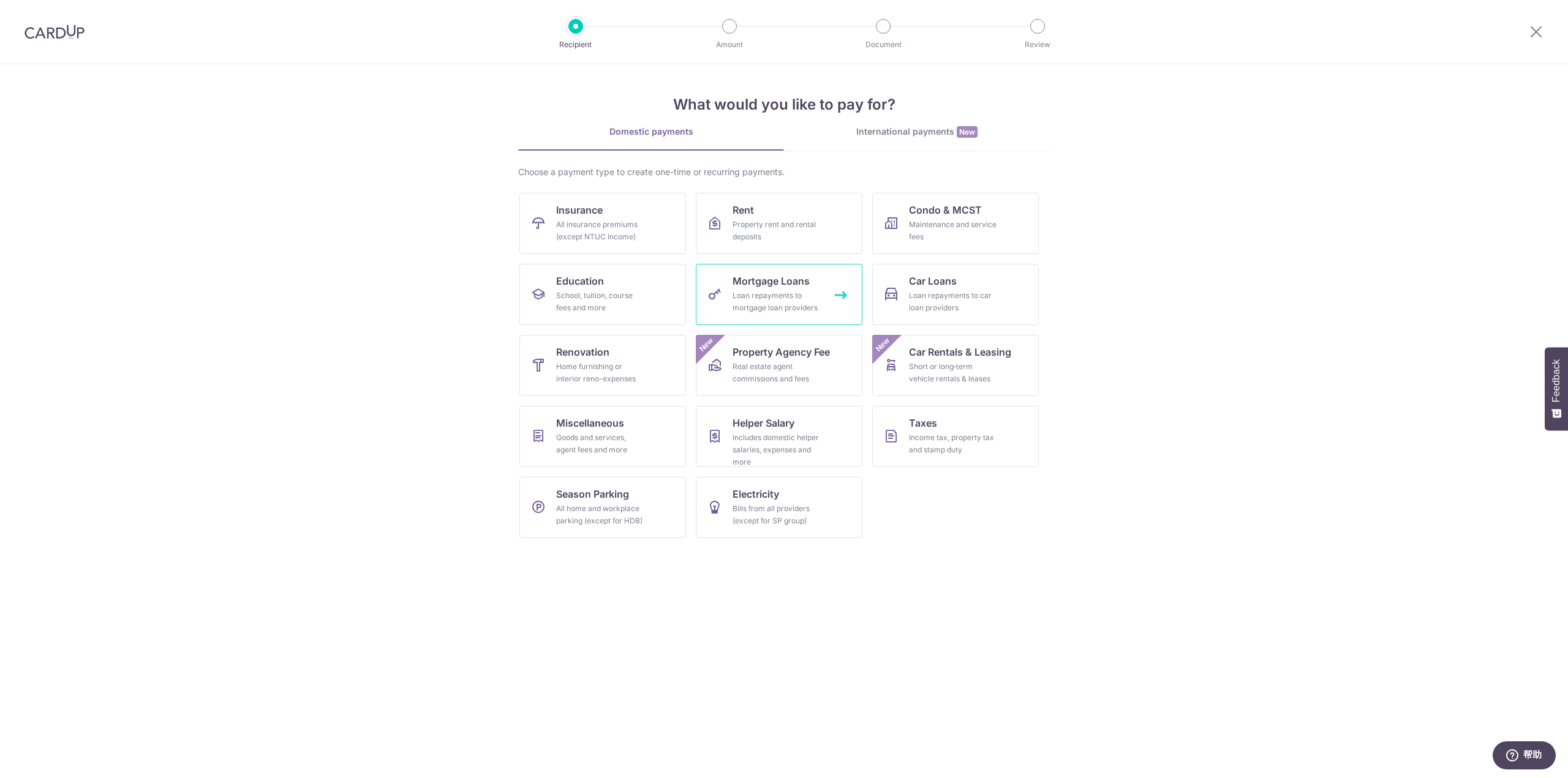
click at [764, 303] on div "Loan repayments to mortgage loan providers" at bounding box center [777, 301] width 88 height 24
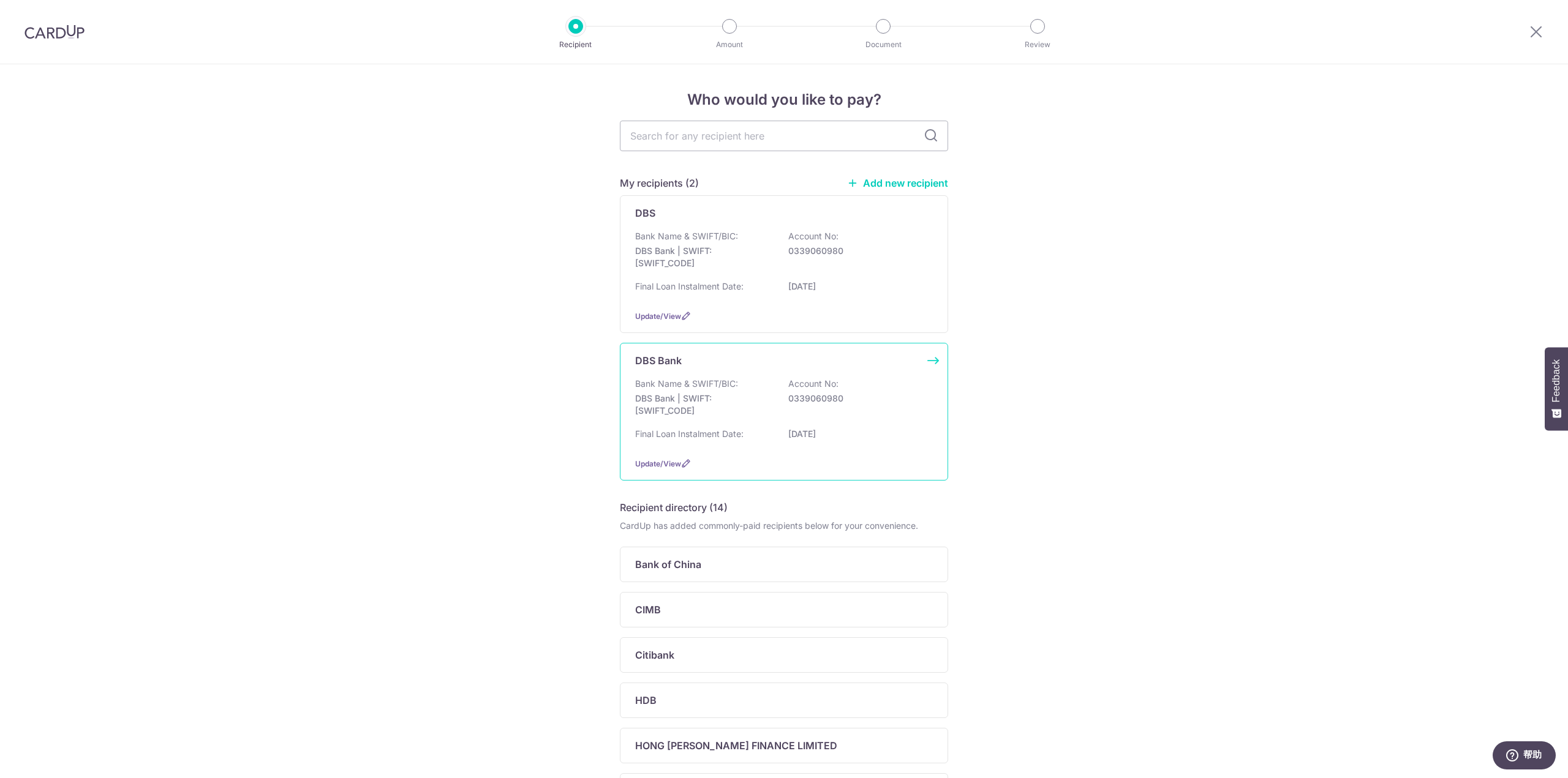
click at [928, 362] on div "DBS Bank Bank Name & SWIFT/BIC: DBS Bank | SWIFT: DBSSSGSGXXX Account No: 03390…" at bounding box center [784, 412] width 328 height 138
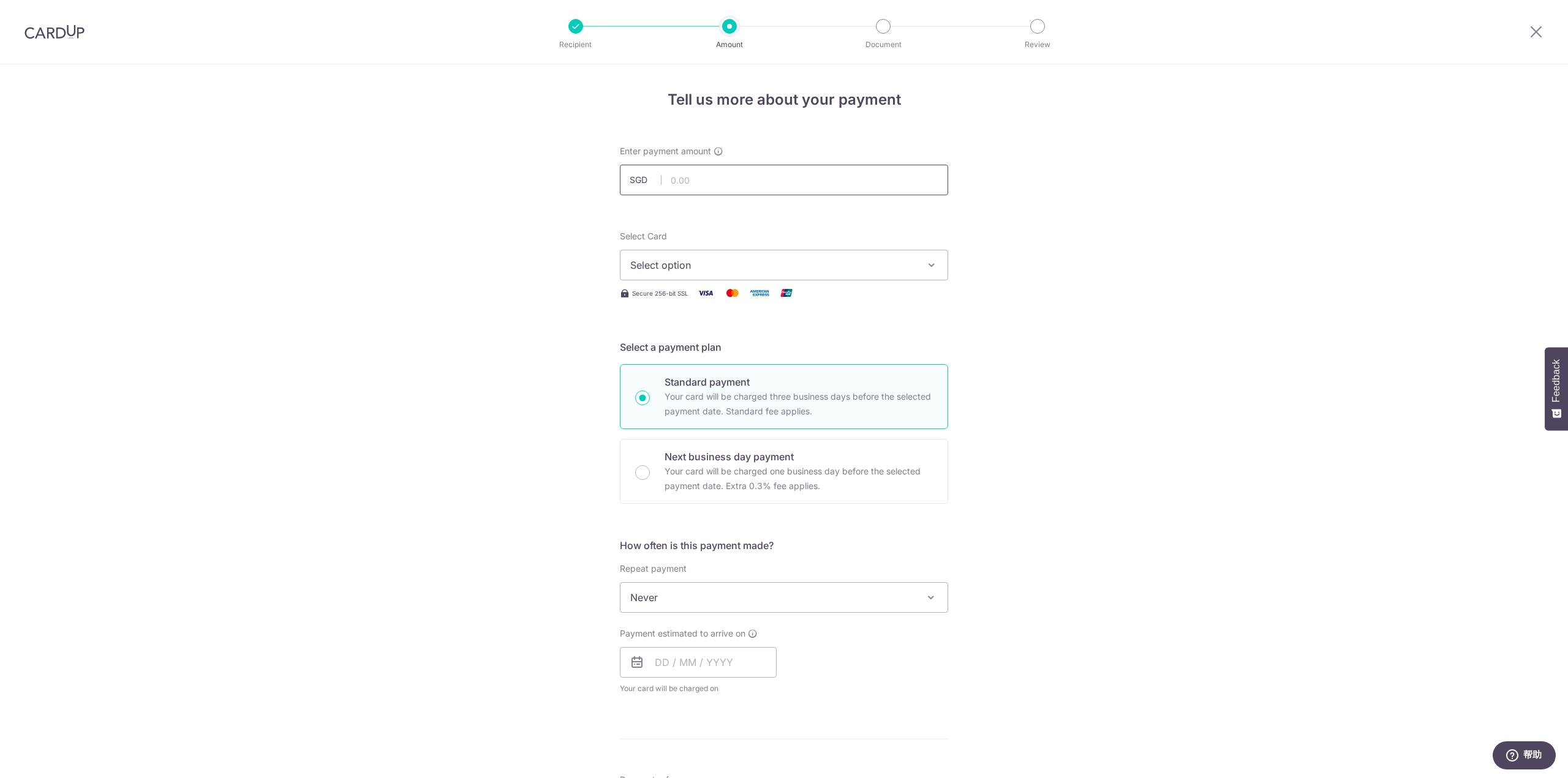
click at [753, 174] on input "text" at bounding box center [784, 180] width 328 height 30
type input "1,541.15"
click at [241, 335] on div "Tell us more about your payment Enter payment amount SGD 1,541.15 1541.15 Selec…" at bounding box center [784, 618] width 1568 height 1107
click at [706, 265] on span "Select option" at bounding box center [773, 265] width 285 height 15
click at [699, 349] on span "**** 3459" at bounding box center [683, 353] width 47 height 15
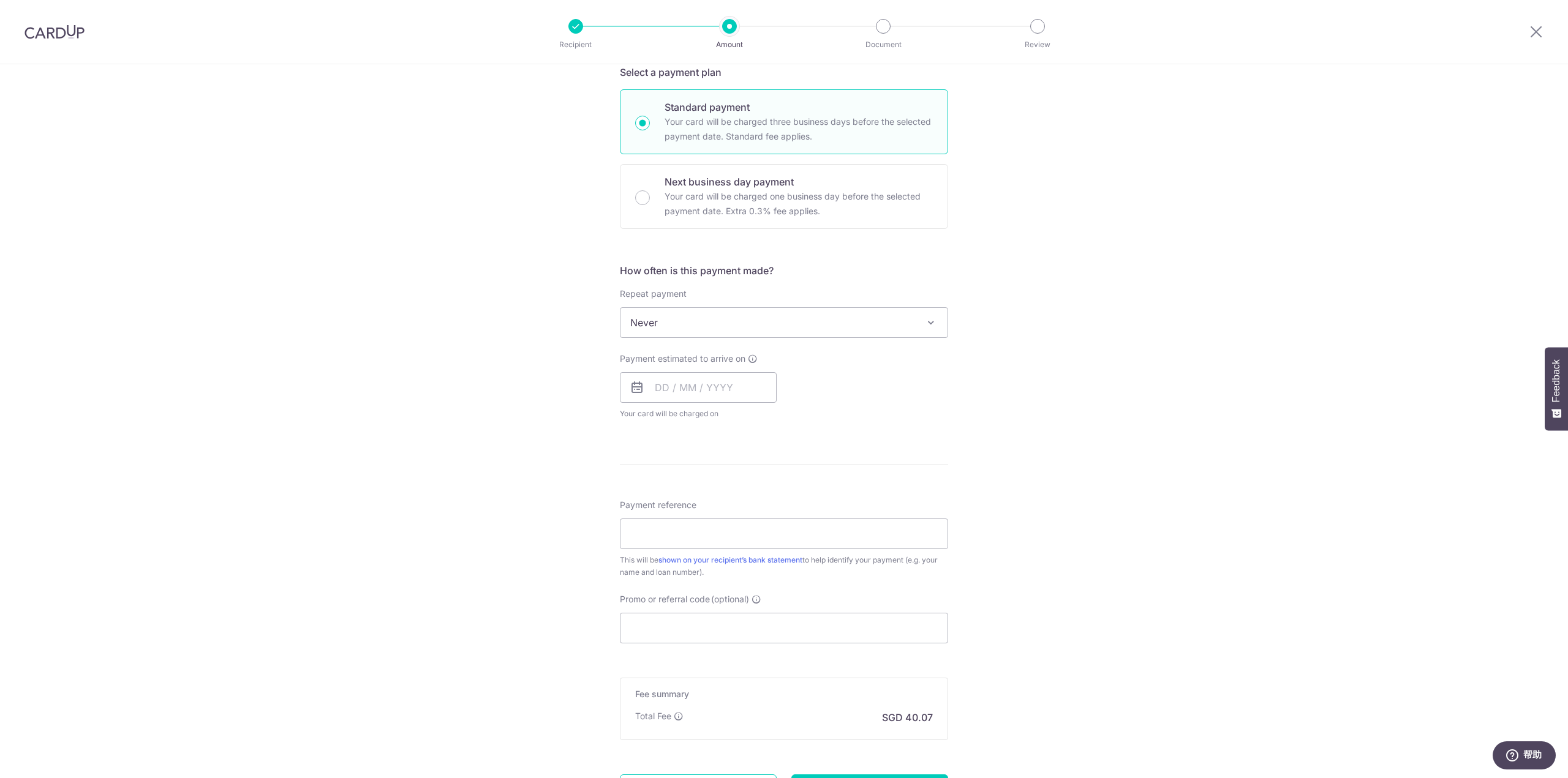
scroll to position [306, 0]
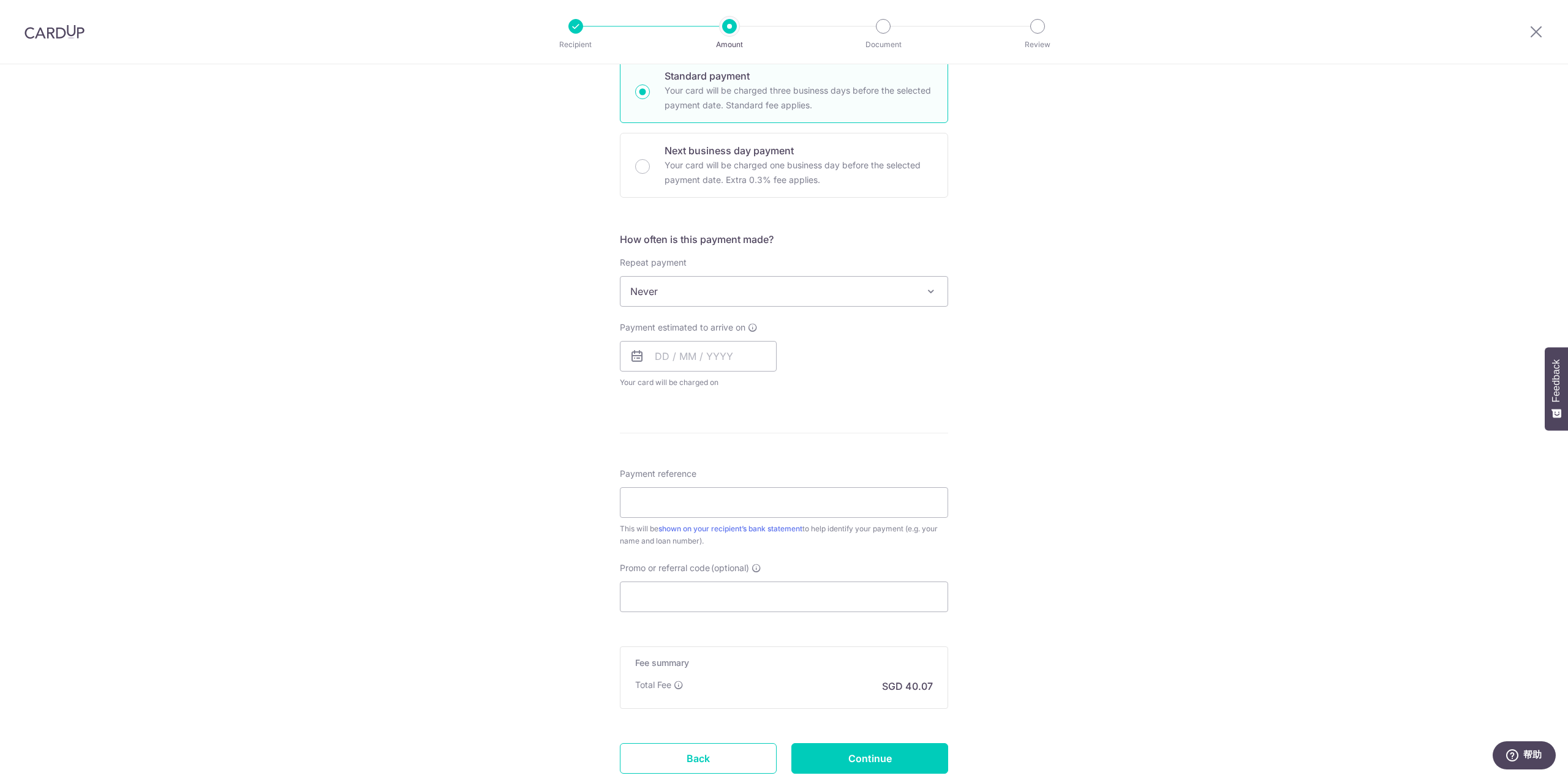
click at [689, 296] on span "Never" at bounding box center [784, 291] width 327 height 29
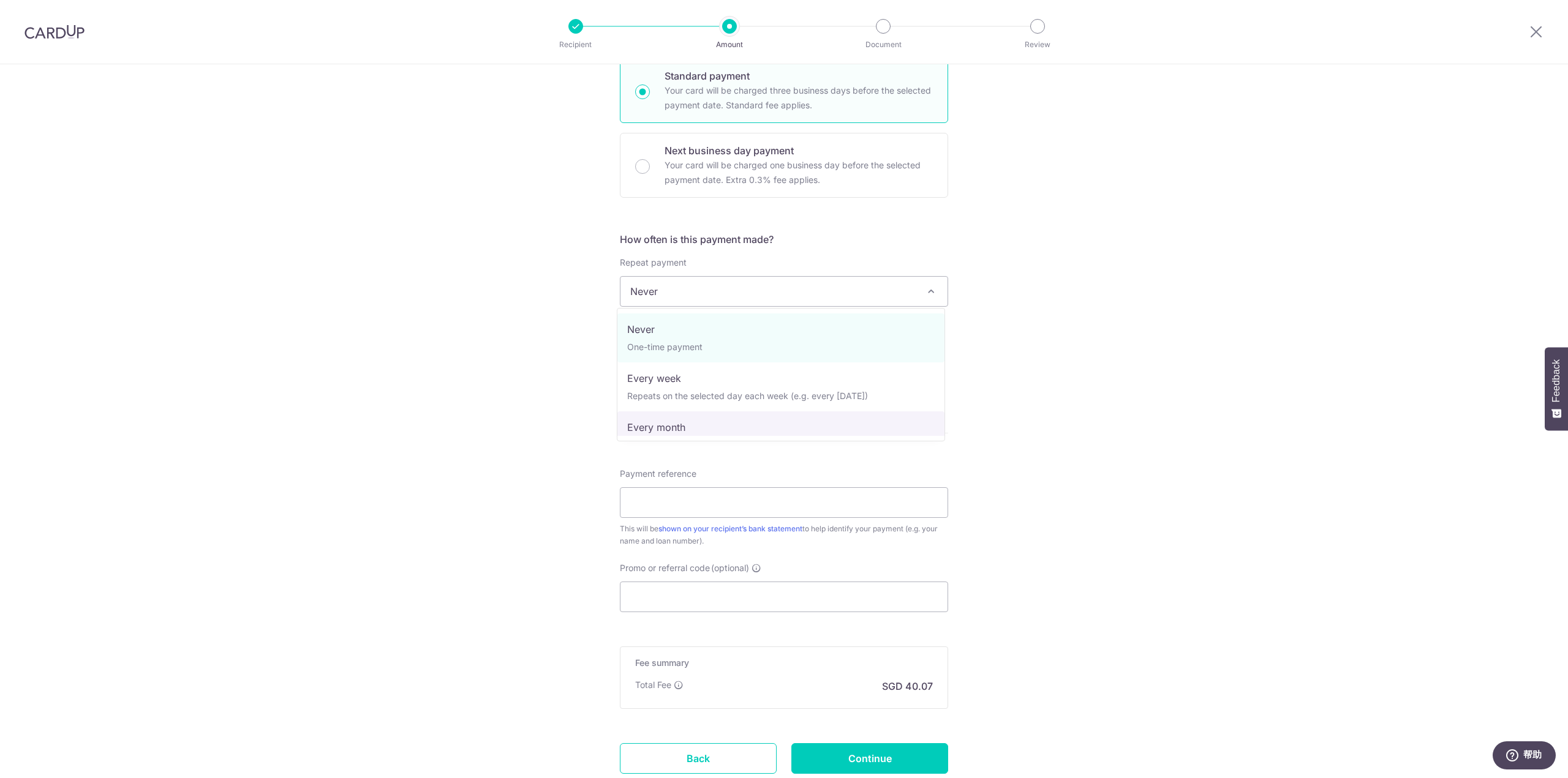
select select "3"
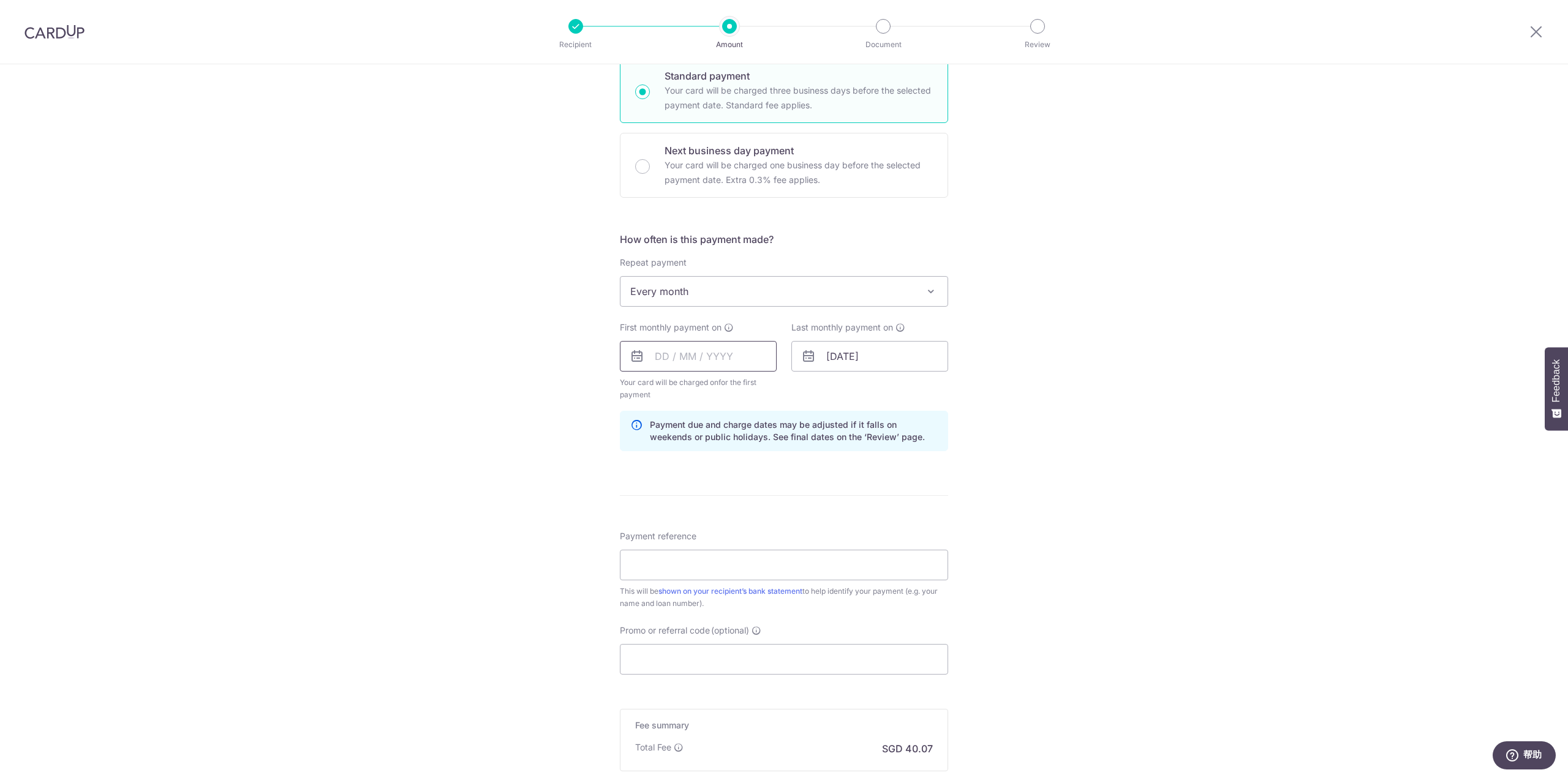
click at [719, 360] on input "text" at bounding box center [698, 356] width 157 height 30
click at [660, 548] on link "29" at bounding box center [670, 541] width 20 height 20
type input "29/09/2025"
click at [906, 362] on input "[DATE]" at bounding box center [870, 356] width 157 height 30
click at [965, 388] on link "Next" at bounding box center [965, 390] width 15 height 15
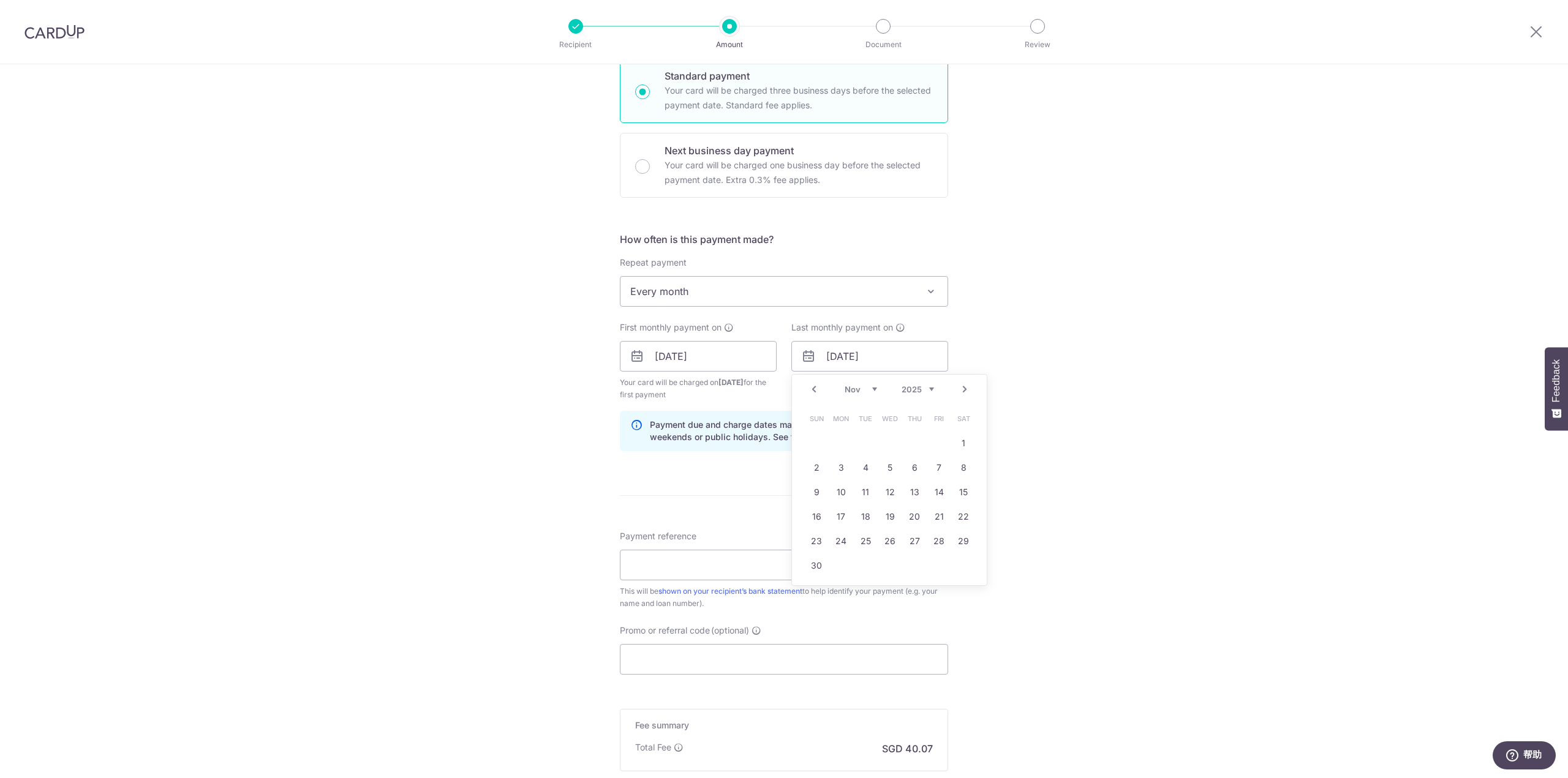
click at [965, 388] on link "Next" at bounding box center [965, 390] width 15 height 15
click at [930, 541] on link "30" at bounding box center [939, 541] width 20 height 20
type input "30/01/2026"
click at [1047, 424] on div "Tell us more about your payment Enter payment amount SGD 1,541.15 1541.15 Selec…" at bounding box center [784, 343] width 1568 height 1169
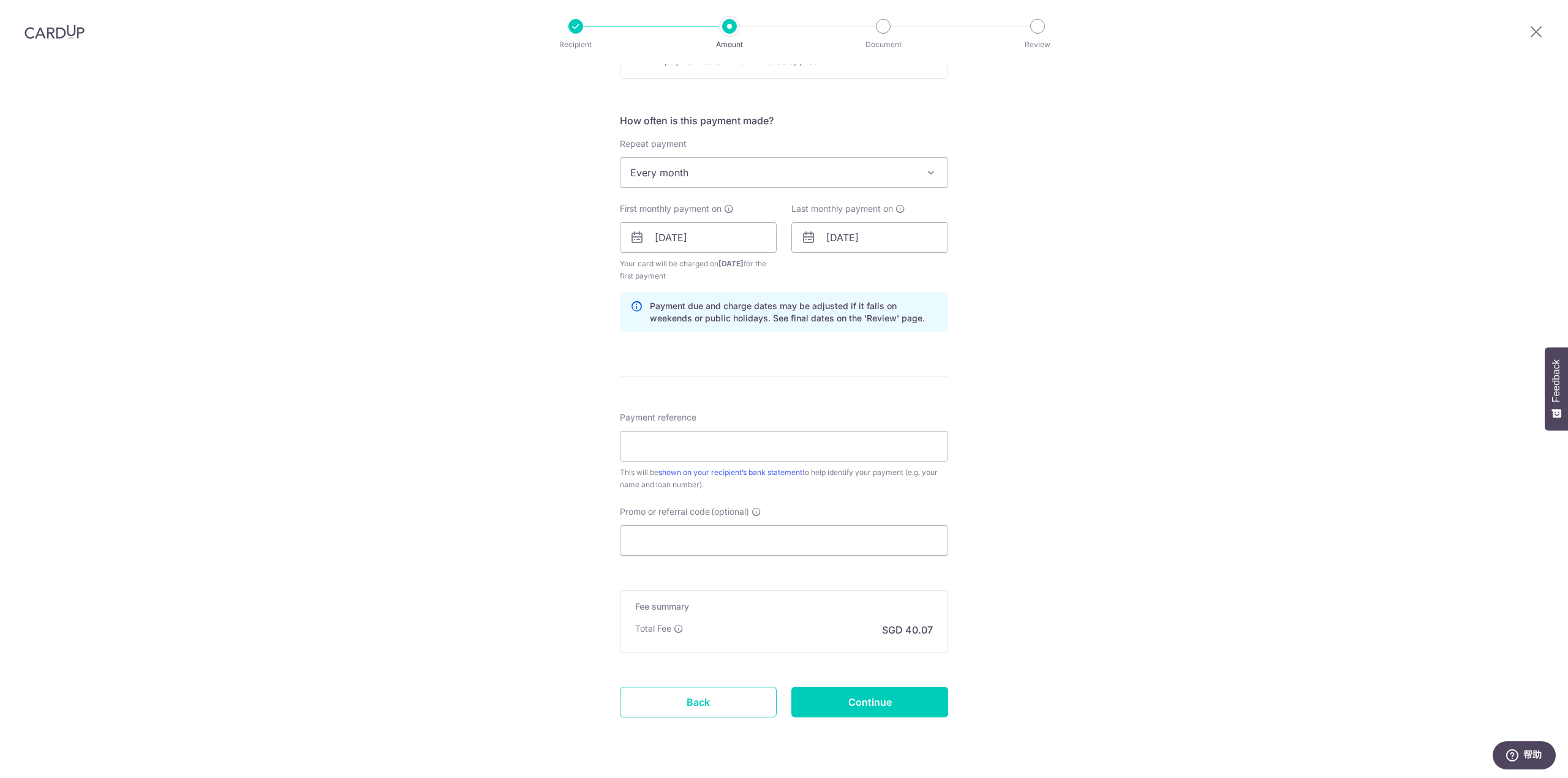
scroll to position [429, 0]
click at [816, 446] on input "Payment reference" at bounding box center [784, 442] width 328 height 30
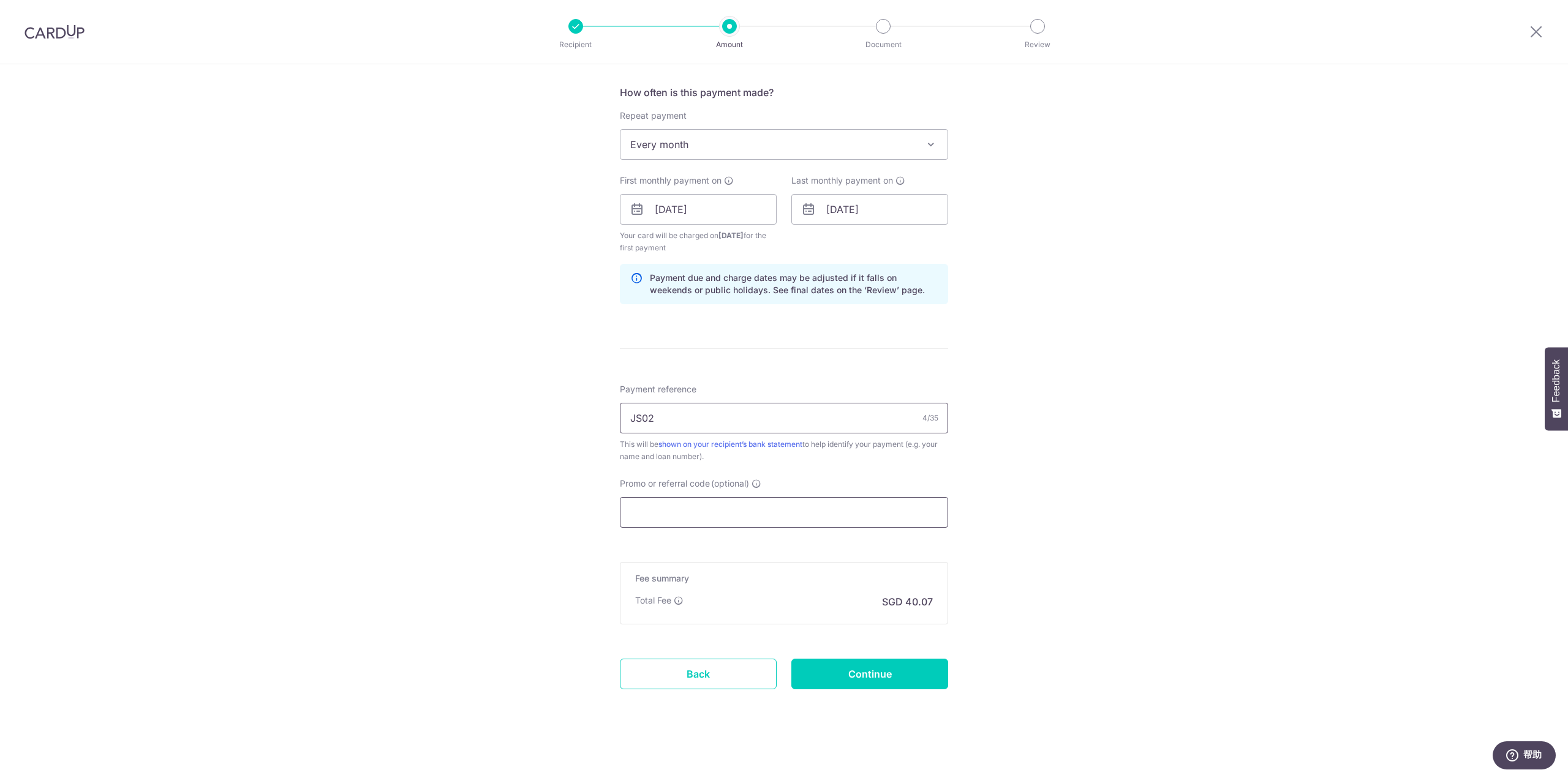
type input "JS02"
click at [695, 513] on input "Promo or referral code (optional)" at bounding box center [784, 512] width 328 height 30
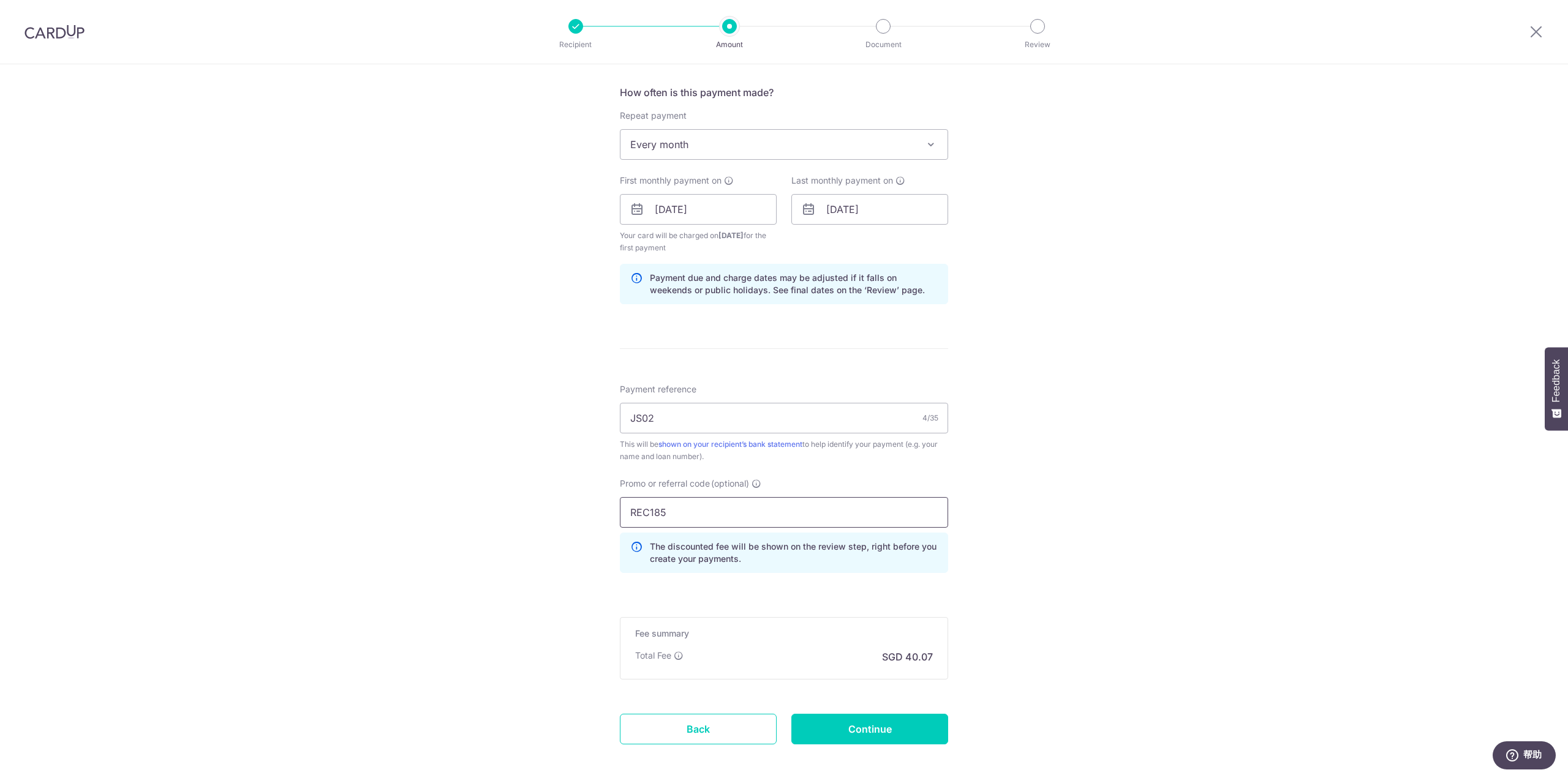
type input "REC185"
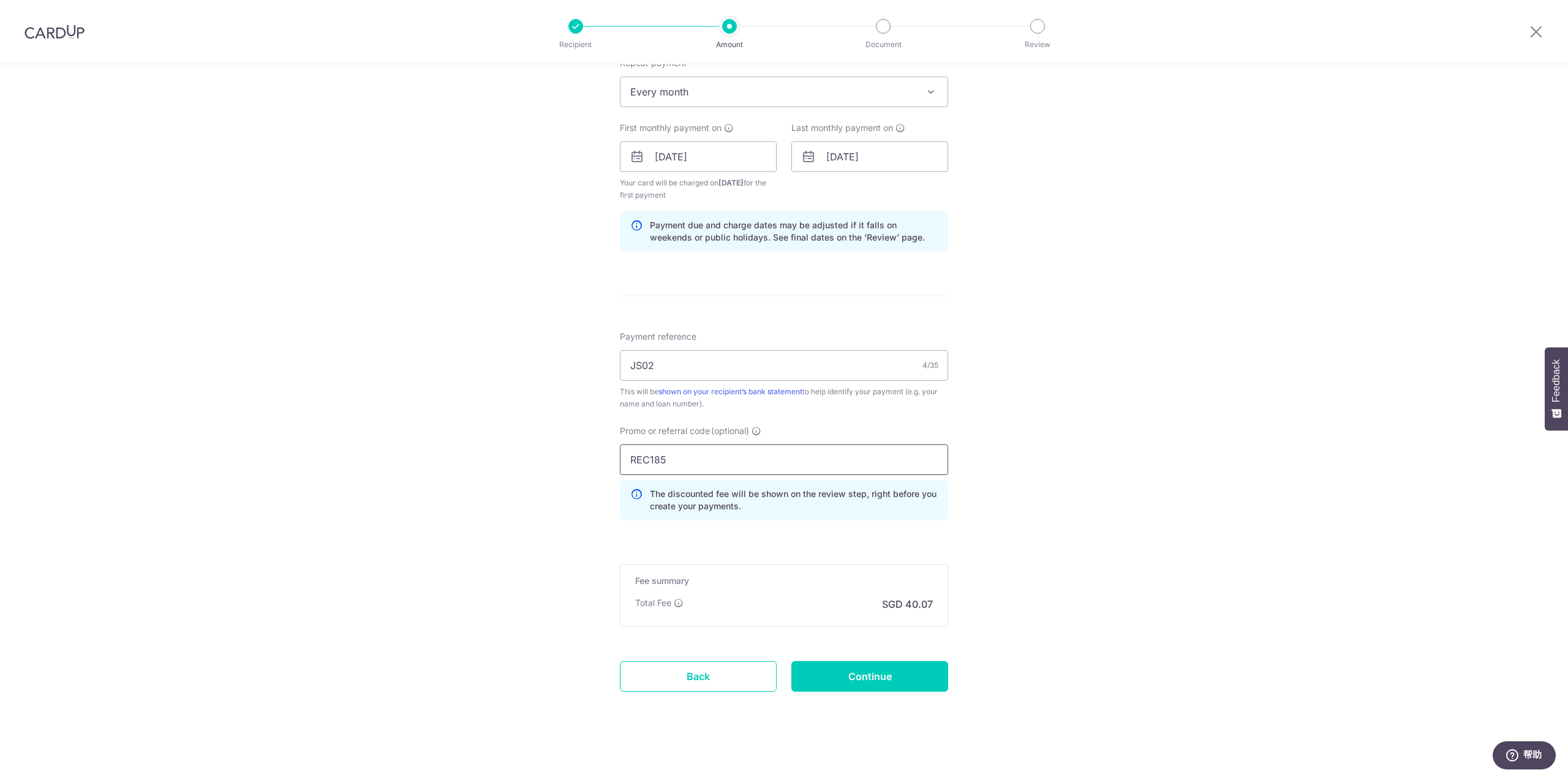
scroll to position [508, 0]
click at [894, 664] on input "Continue" at bounding box center [870, 674] width 157 height 30
type input "Create Schedule"
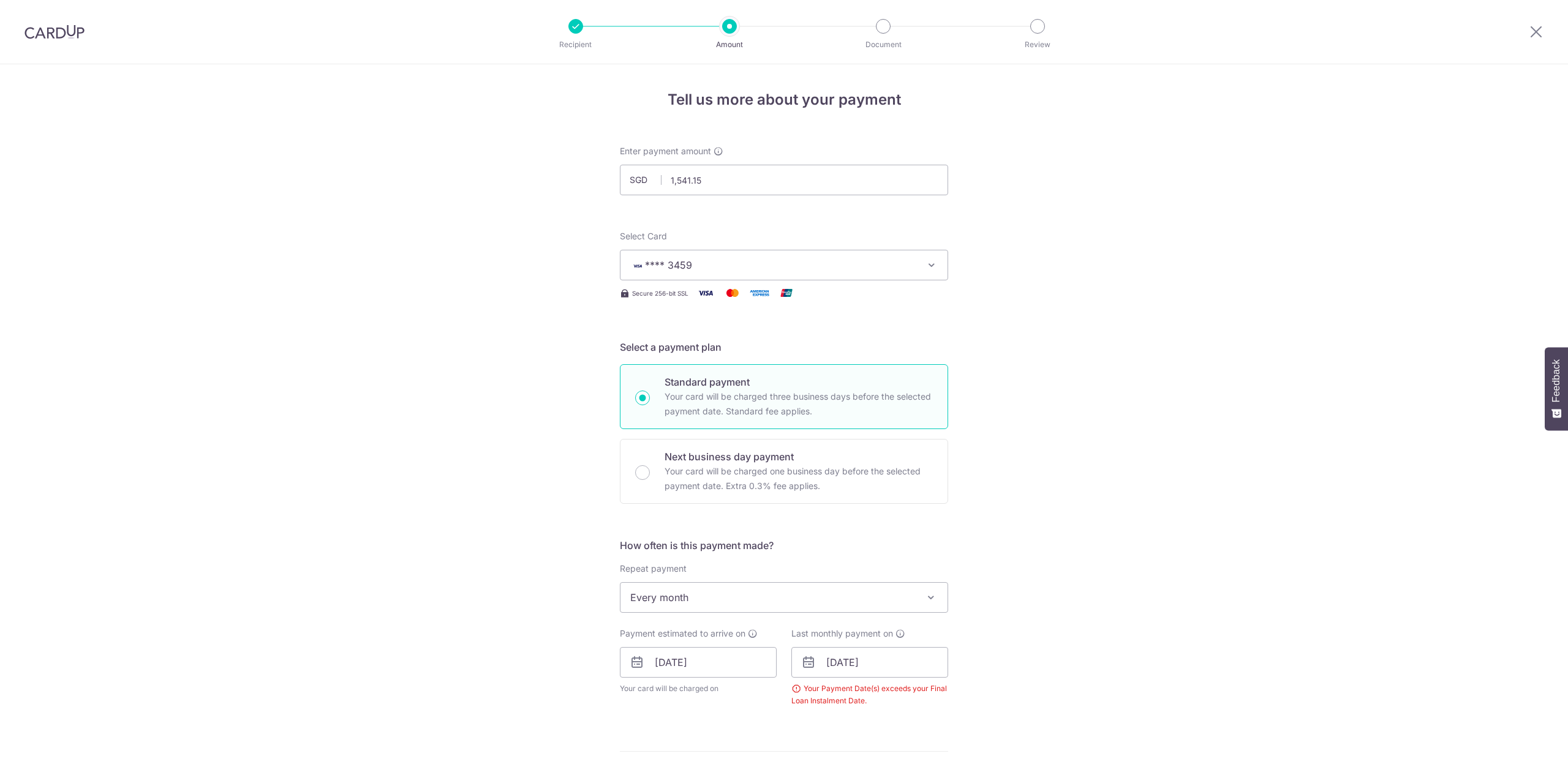
scroll to position [458, 0]
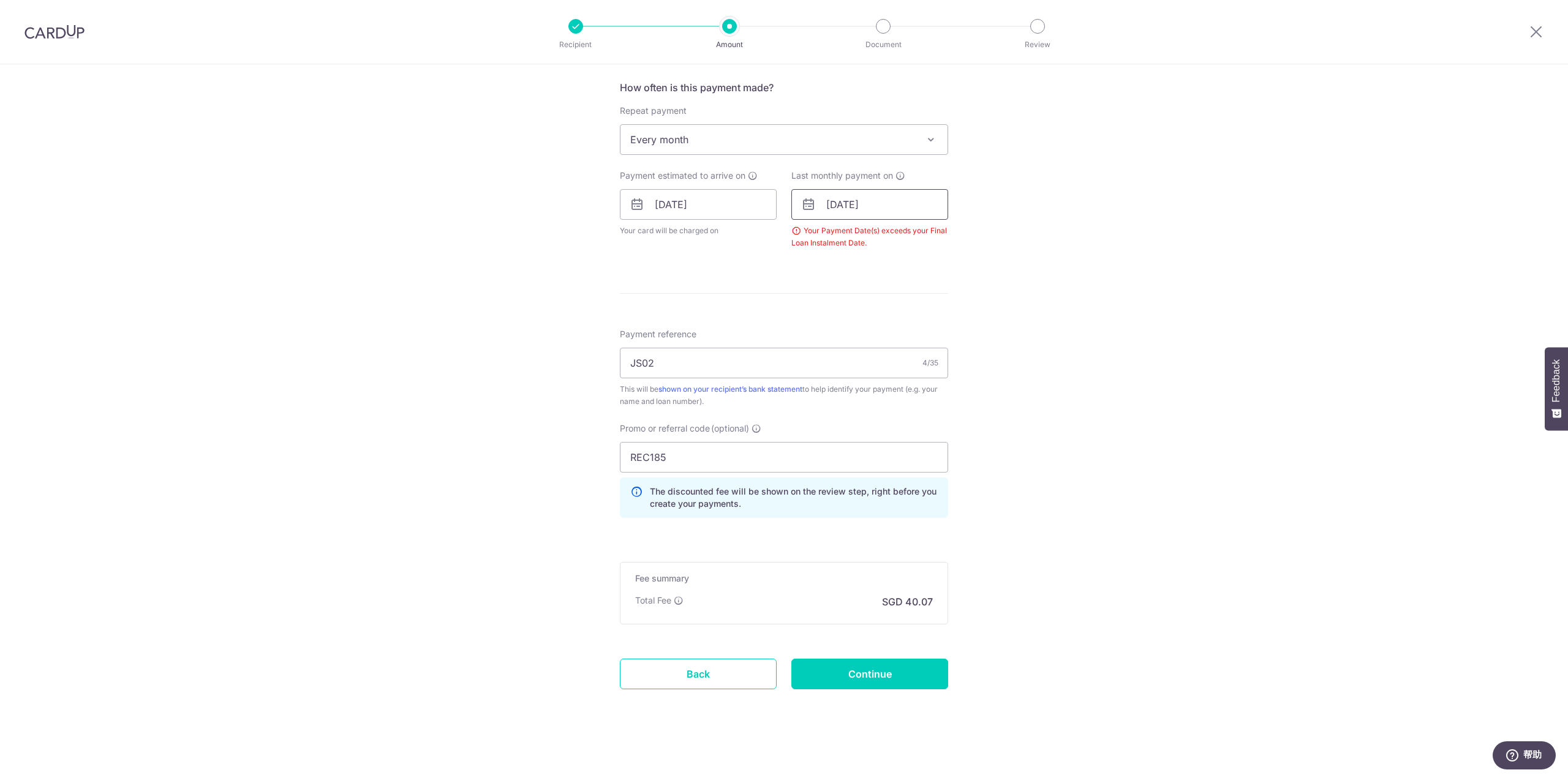
click at [839, 208] on input "[DATE]" at bounding box center [870, 204] width 157 height 30
click at [921, 387] on td "29" at bounding box center [914, 389] width 24 height 24
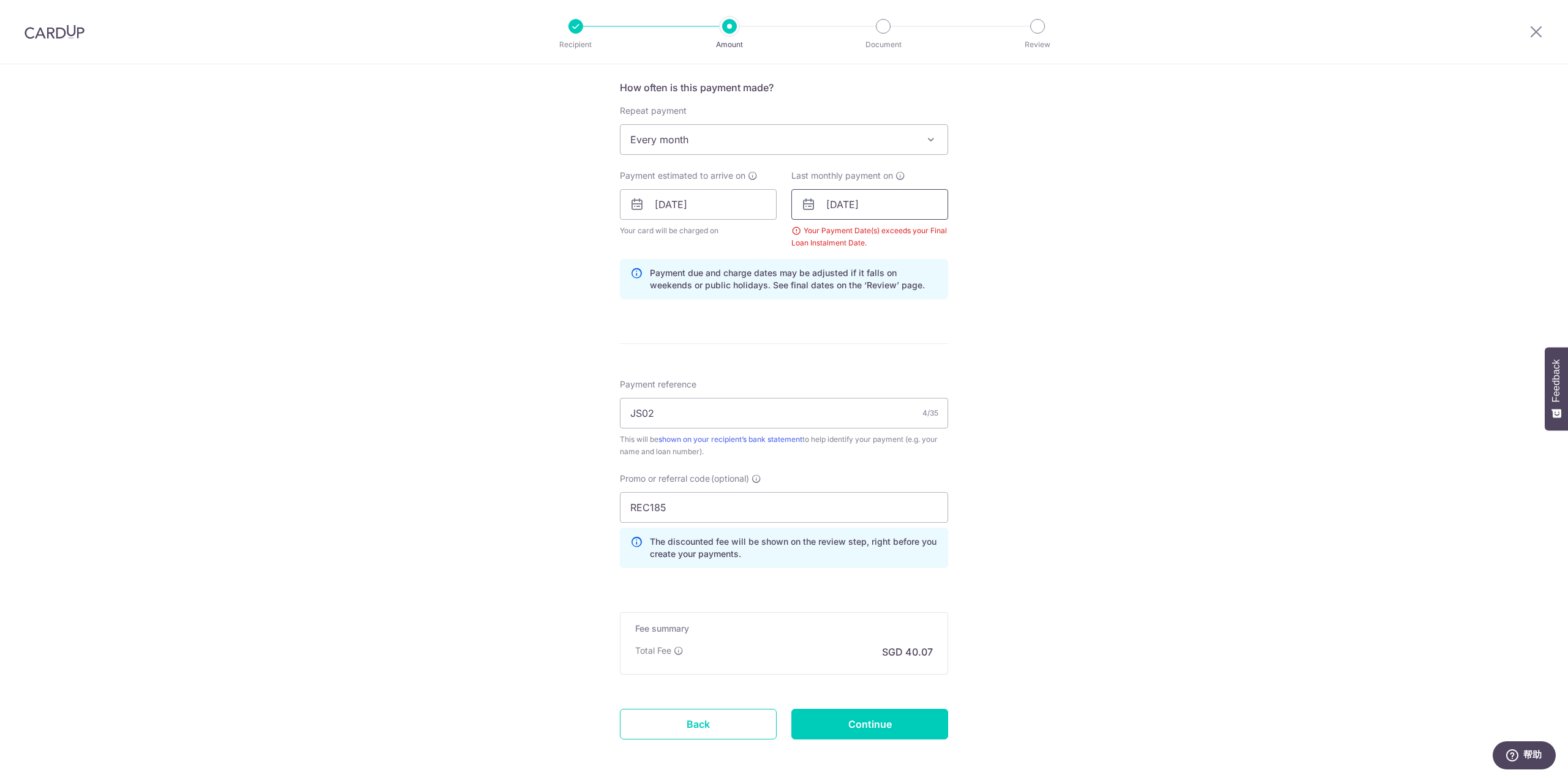
click at [858, 213] on input "[DATE]" at bounding box center [870, 204] width 157 height 30
click at [934, 384] on link "30" at bounding box center [939, 390] width 20 height 20
type input "[DATE]"
click at [987, 277] on div "Tell us more about your payment Enter payment amount SGD 1,541.15 1541.15 Selec…" at bounding box center [784, 219] width 1568 height 1225
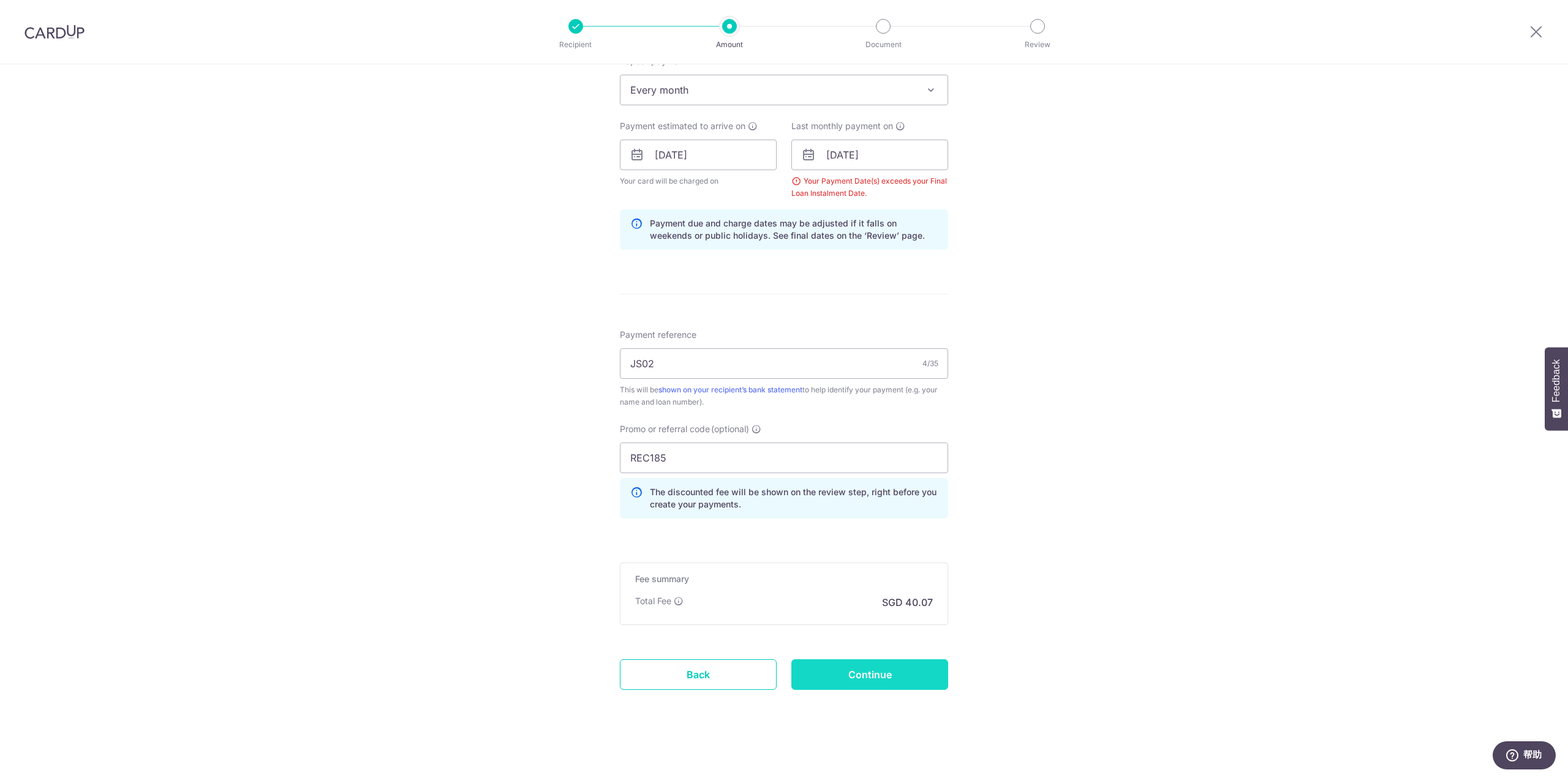
click at [857, 669] on input "Continue" at bounding box center [870, 674] width 157 height 30
type input "Create Schedule"
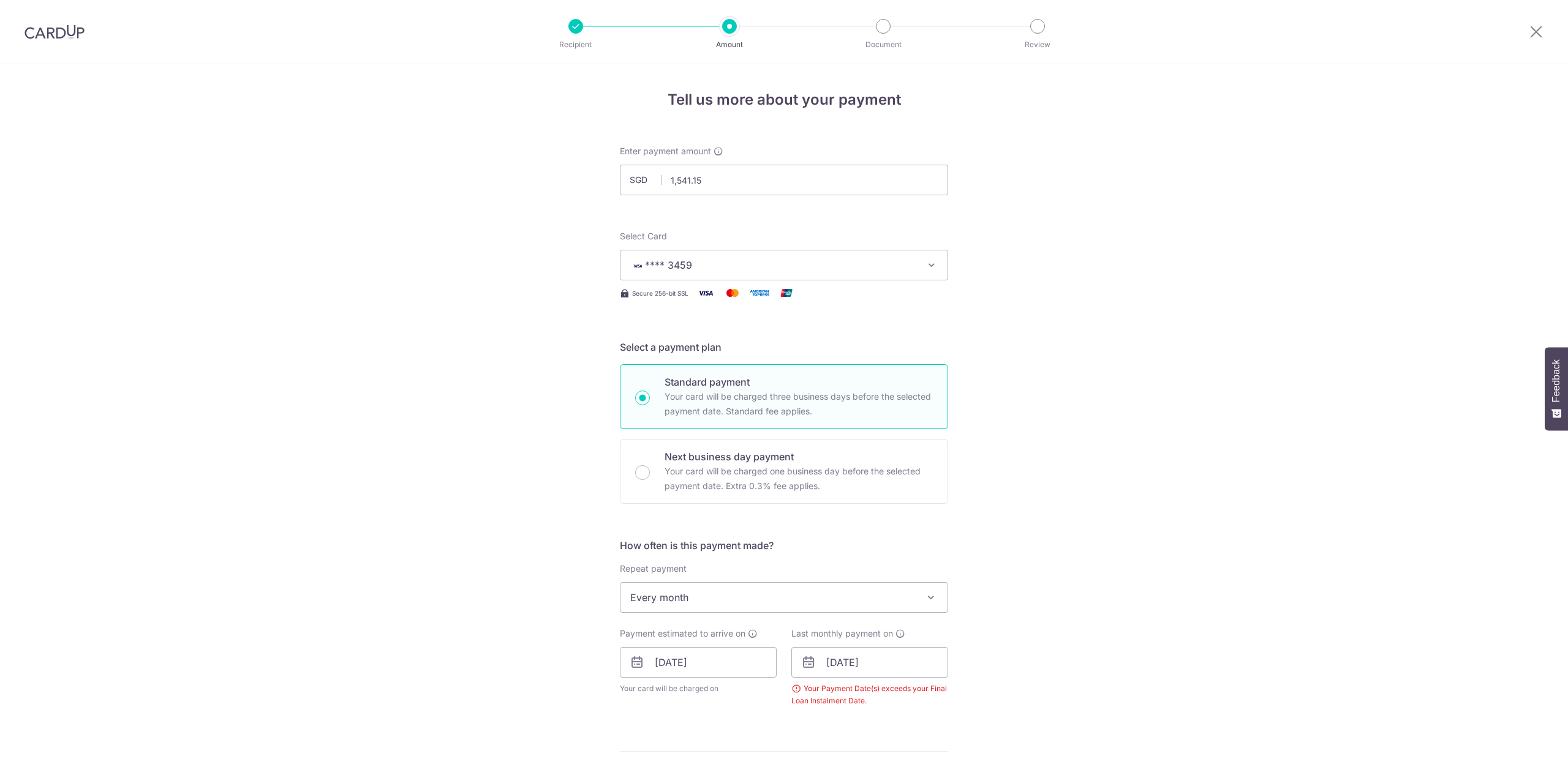
scroll to position [458, 0]
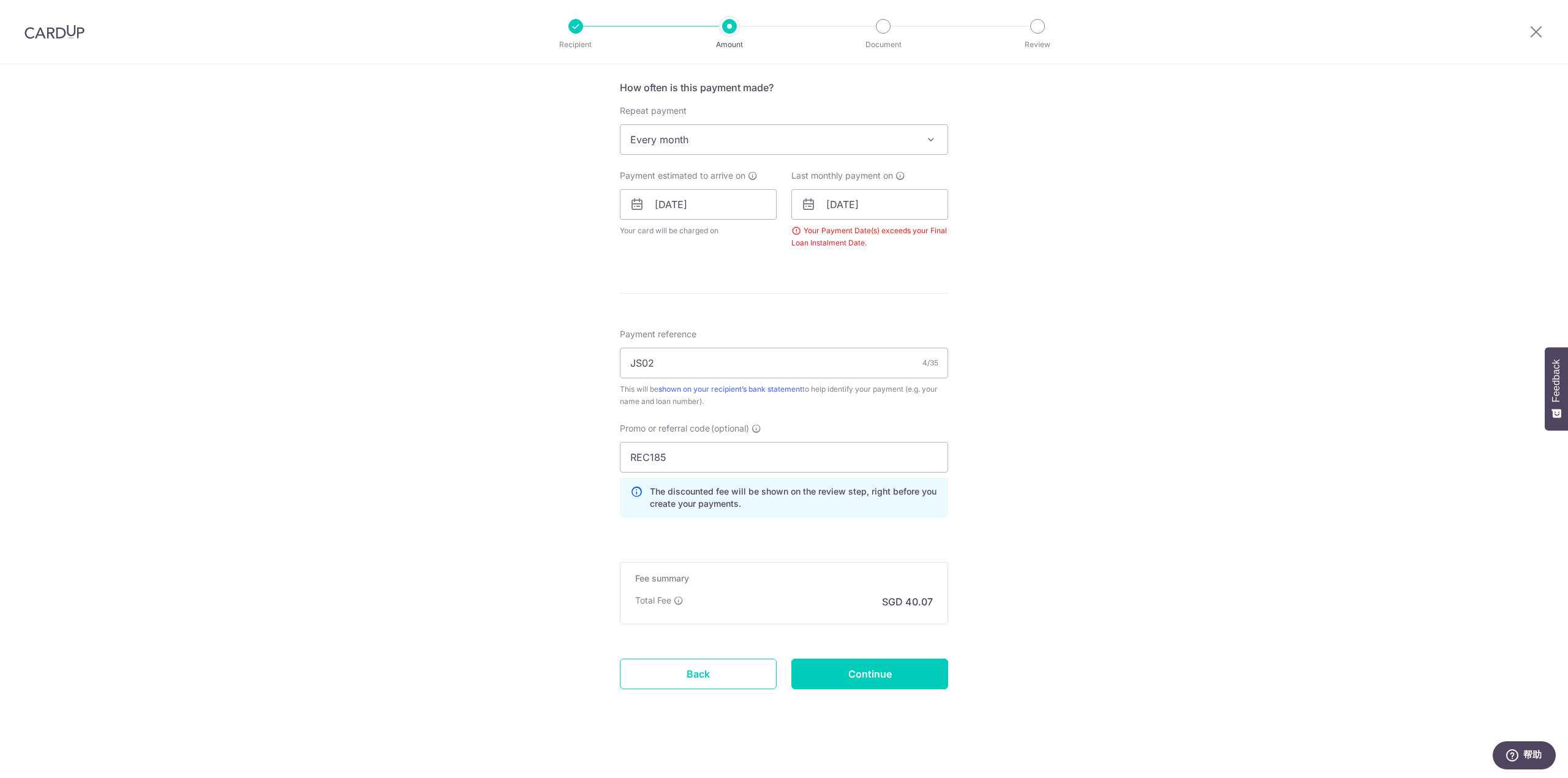
drag, startPoint x: 69, startPoint y: 32, endPoint x: 823, endPoint y: 56, distance: 754.4
click at [69, 32] on img at bounding box center [54, 32] width 60 height 15
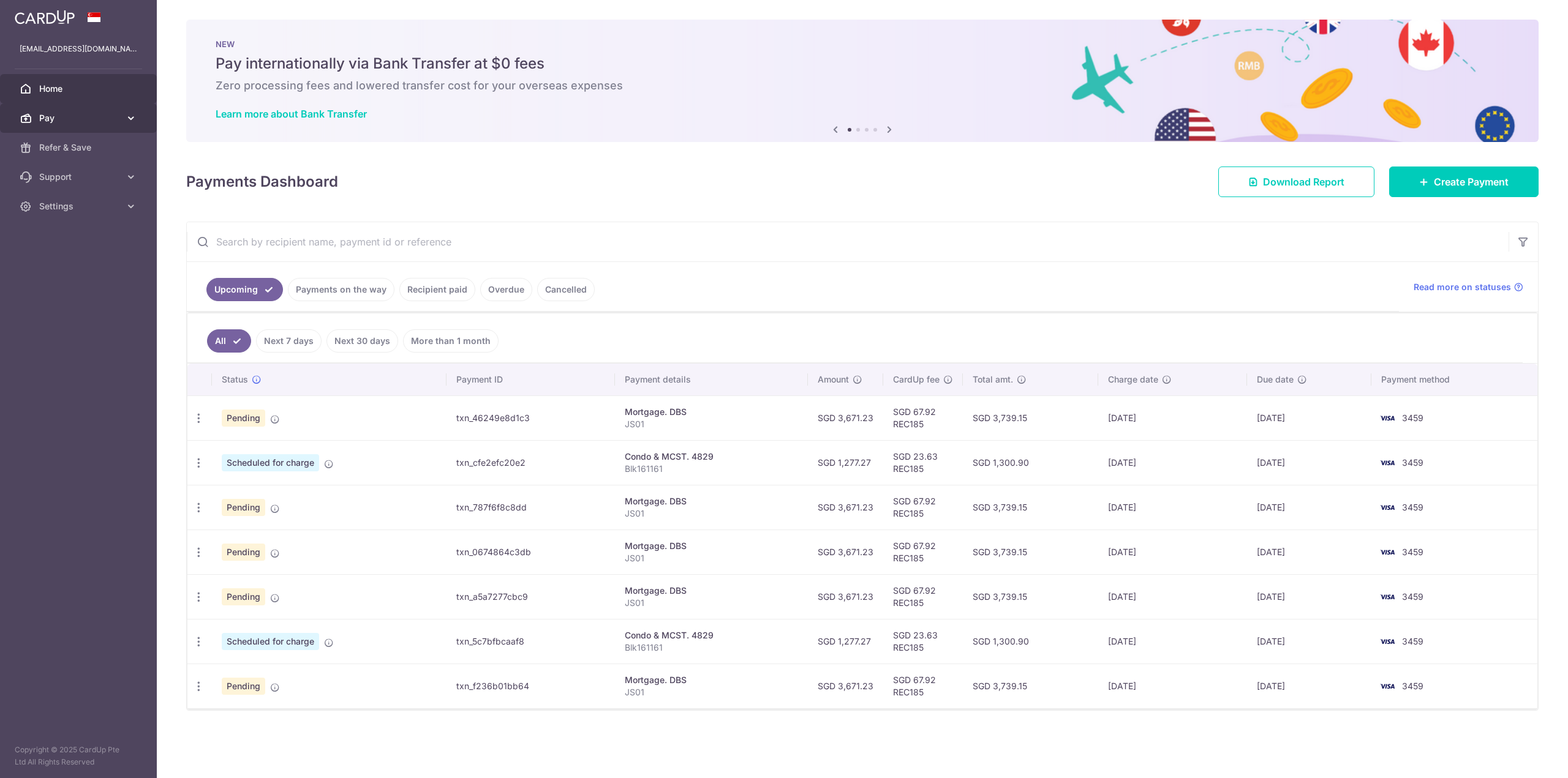
click at [63, 115] on span "Pay" at bounding box center [80, 118] width 81 height 12
click at [64, 142] on span "Payments" at bounding box center [80, 148] width 81 height 12
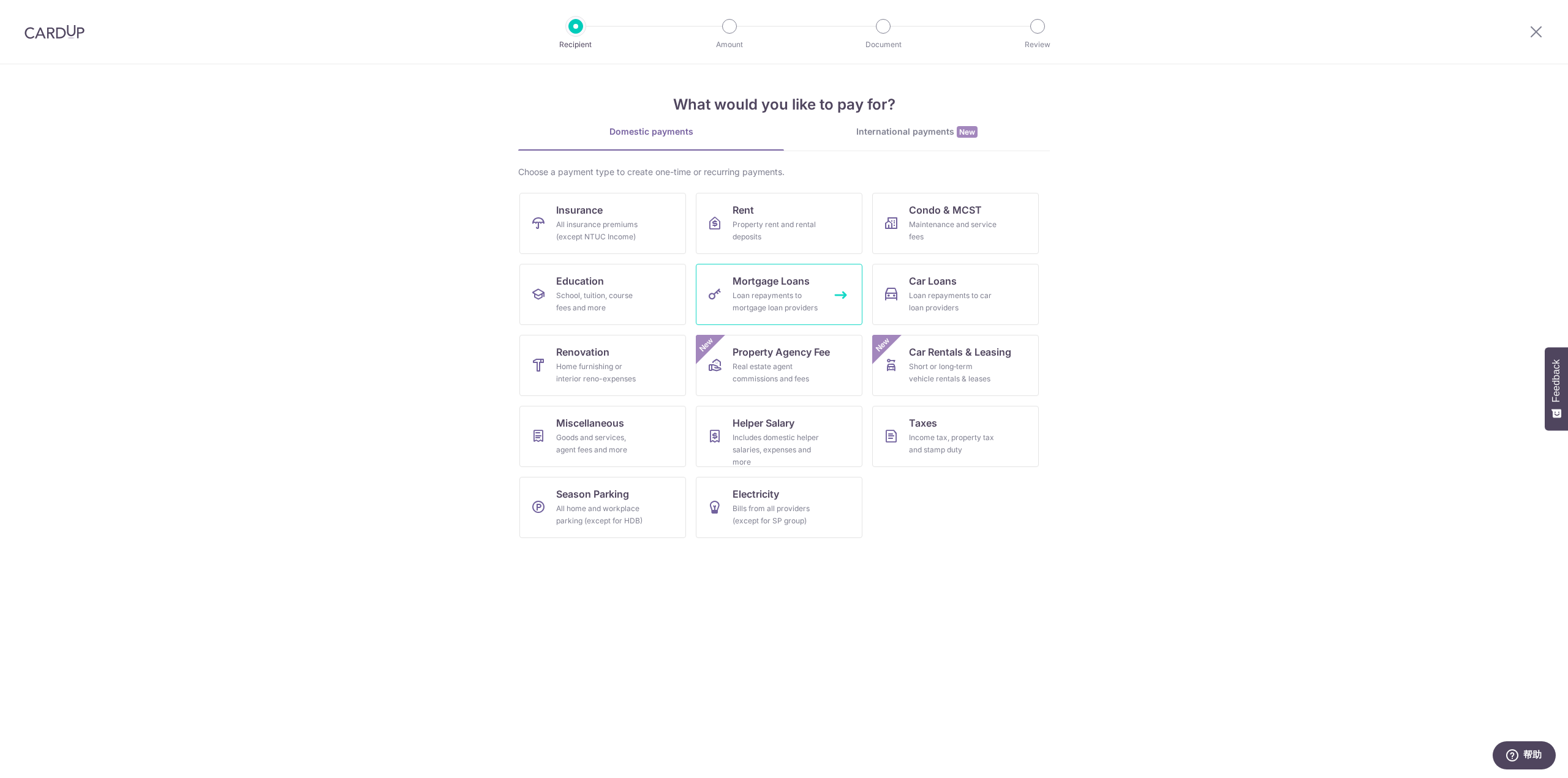
click at [745, 298] on div "Loan repayments to mortgage loan providers" at bounding box center [777, 301] width 88 height 24
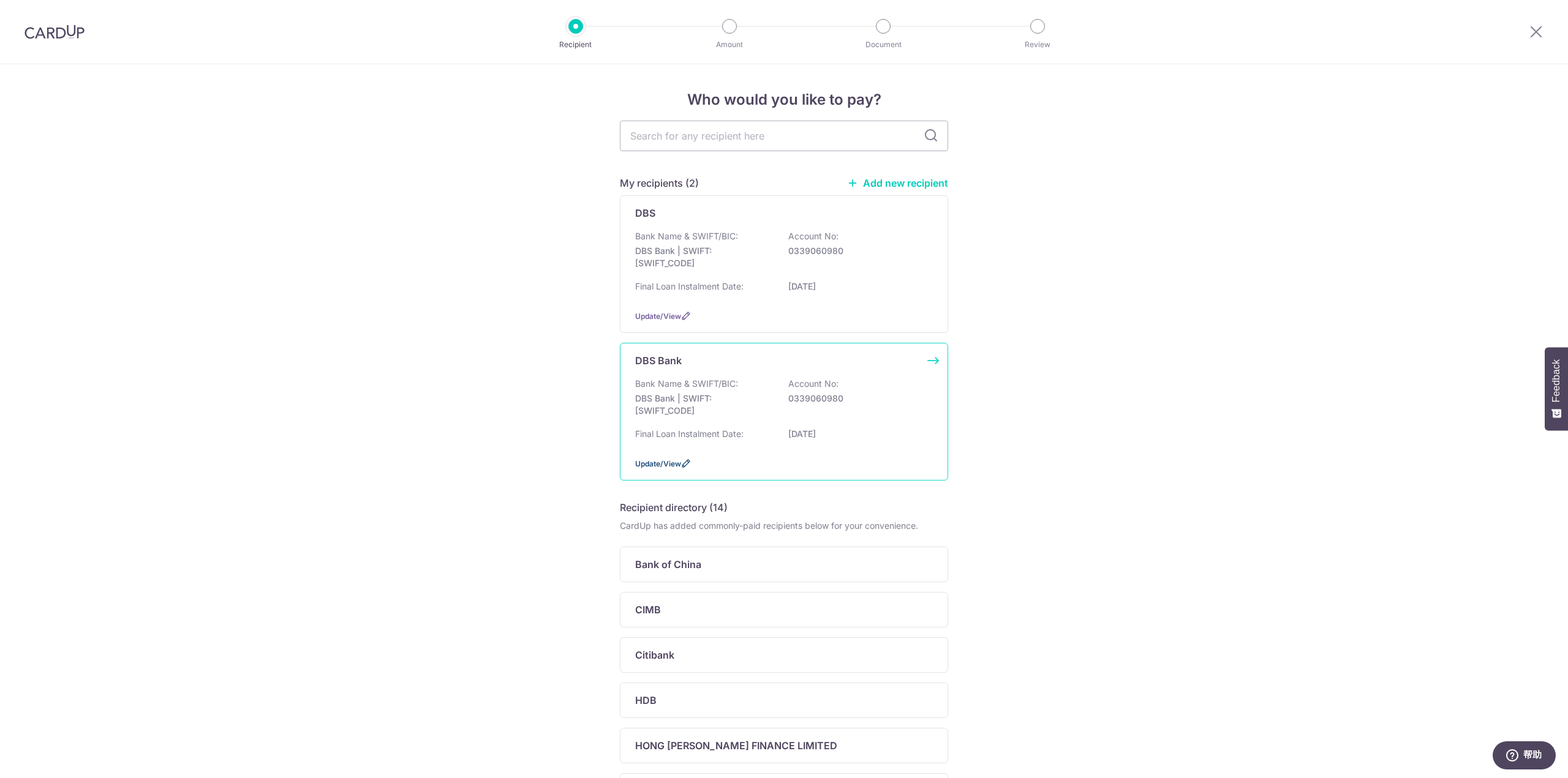
click at [657, 460] on span "Update/View" at bounding box center [658, 464] width 46 height 9
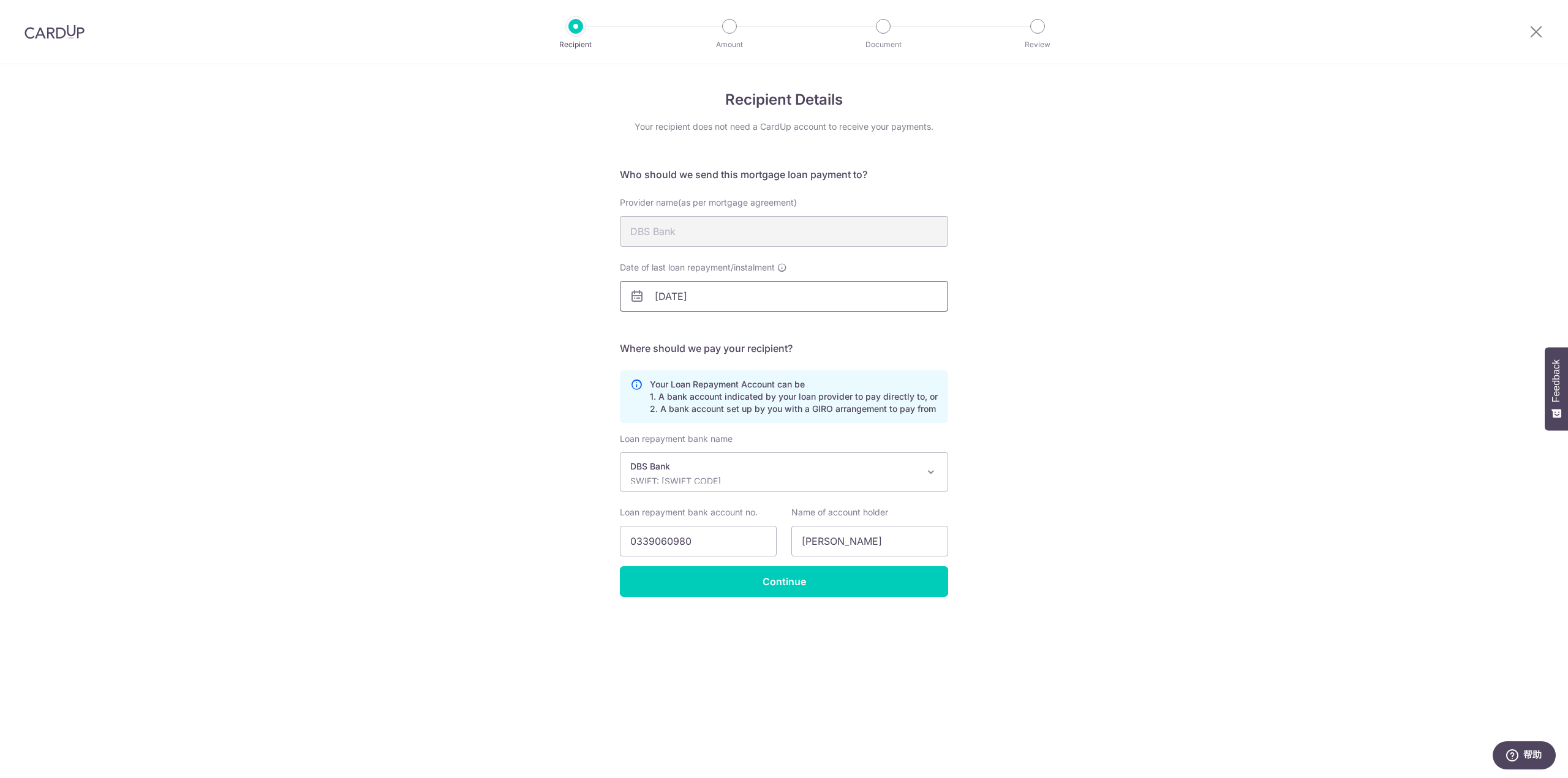
click at [732, 297] on input "30/10/2025" at bounding box center [784, 296] width 328 height 30
click at [791, 325] on link "Next" at bounding box center [793, 329] width 15 height 15
click at [638, 329] on link "Prev" at bounding box center [643, 329] width 15 height 15
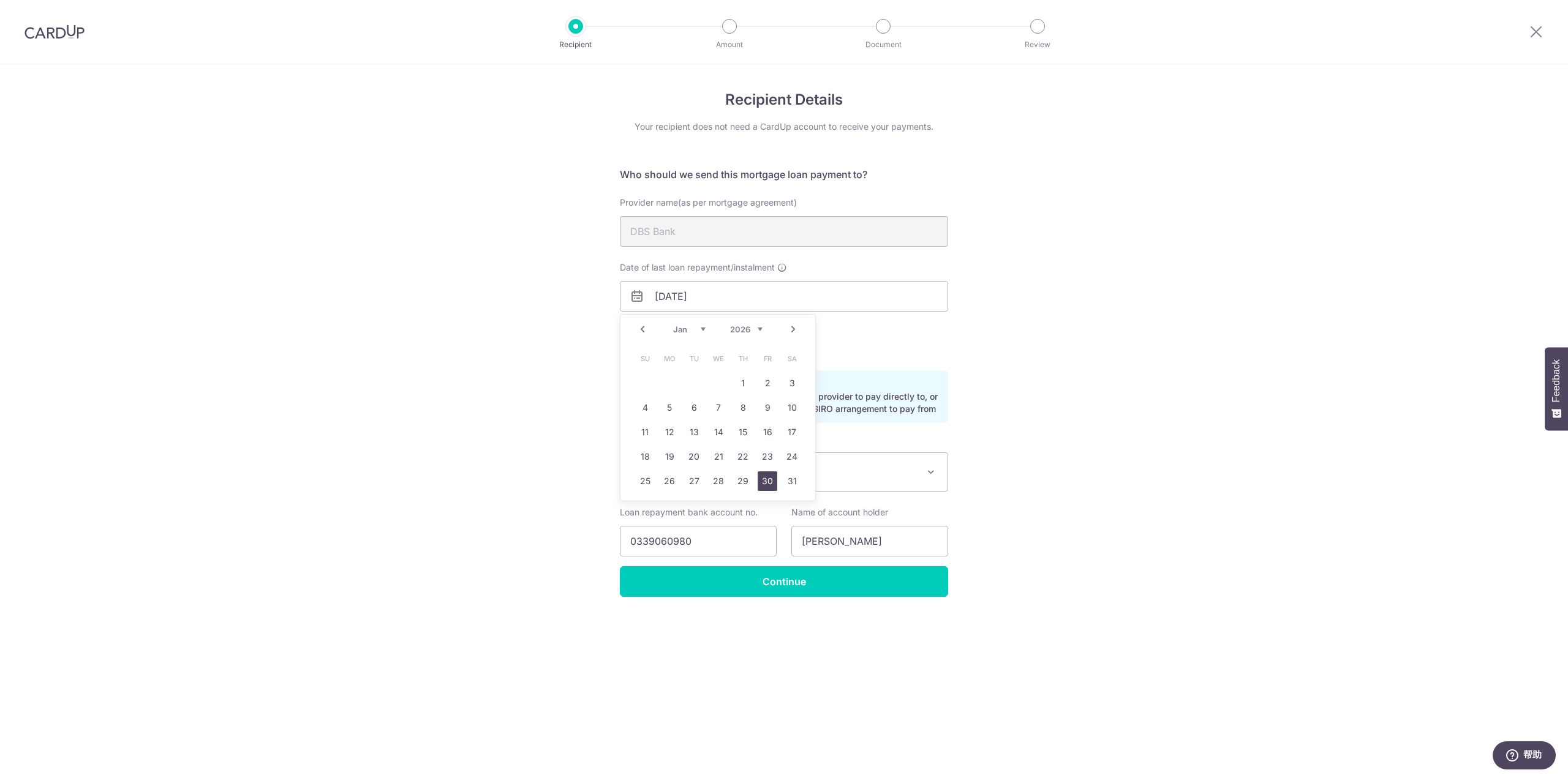
click at [767, 474] on link "30" at bounding box center [768, 482] width 20 height 20
type input "30/01/2026"
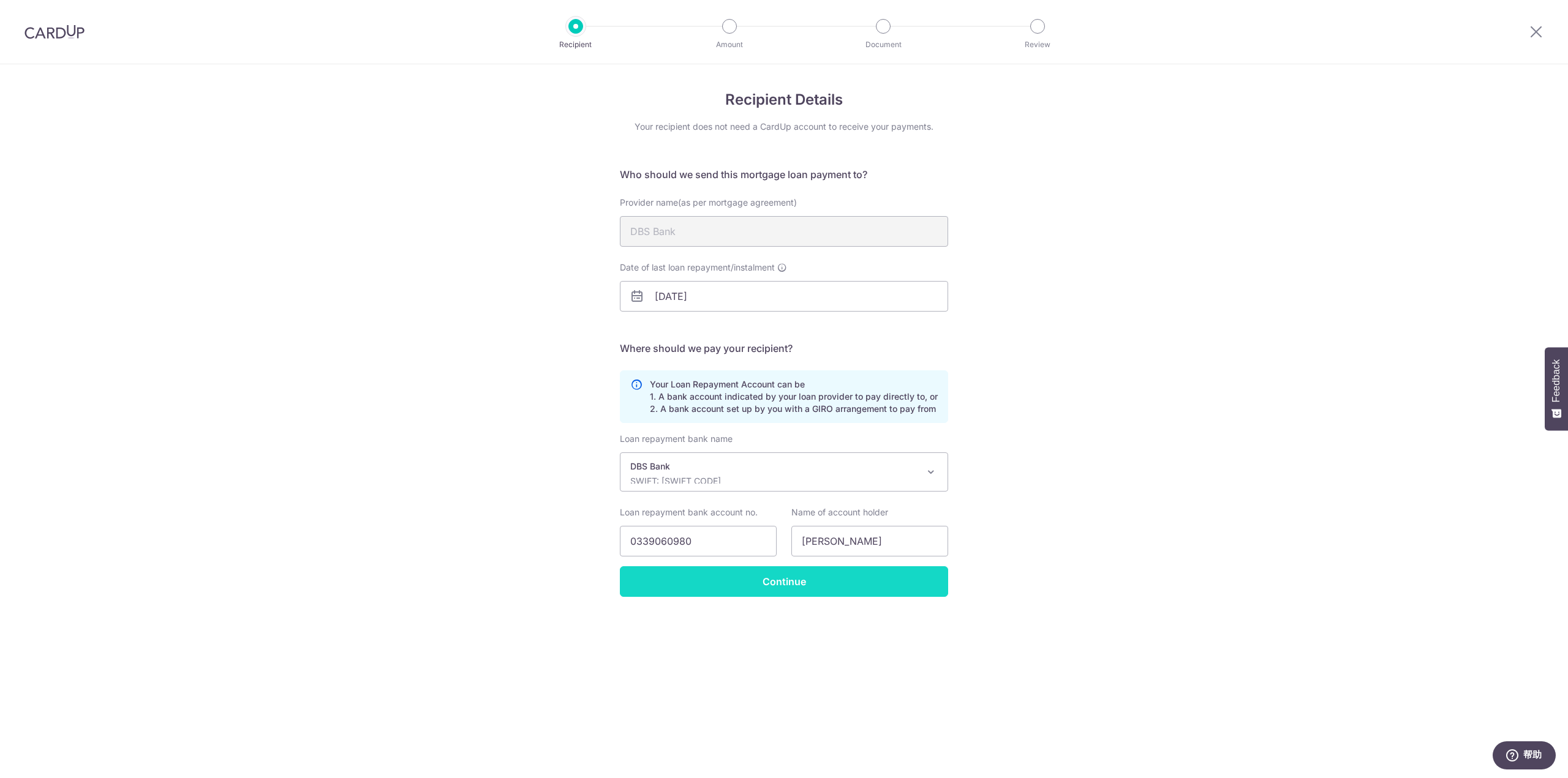
click at [845, 588] on input "Continue" at bounding box center [784, 581] width 328 height 30
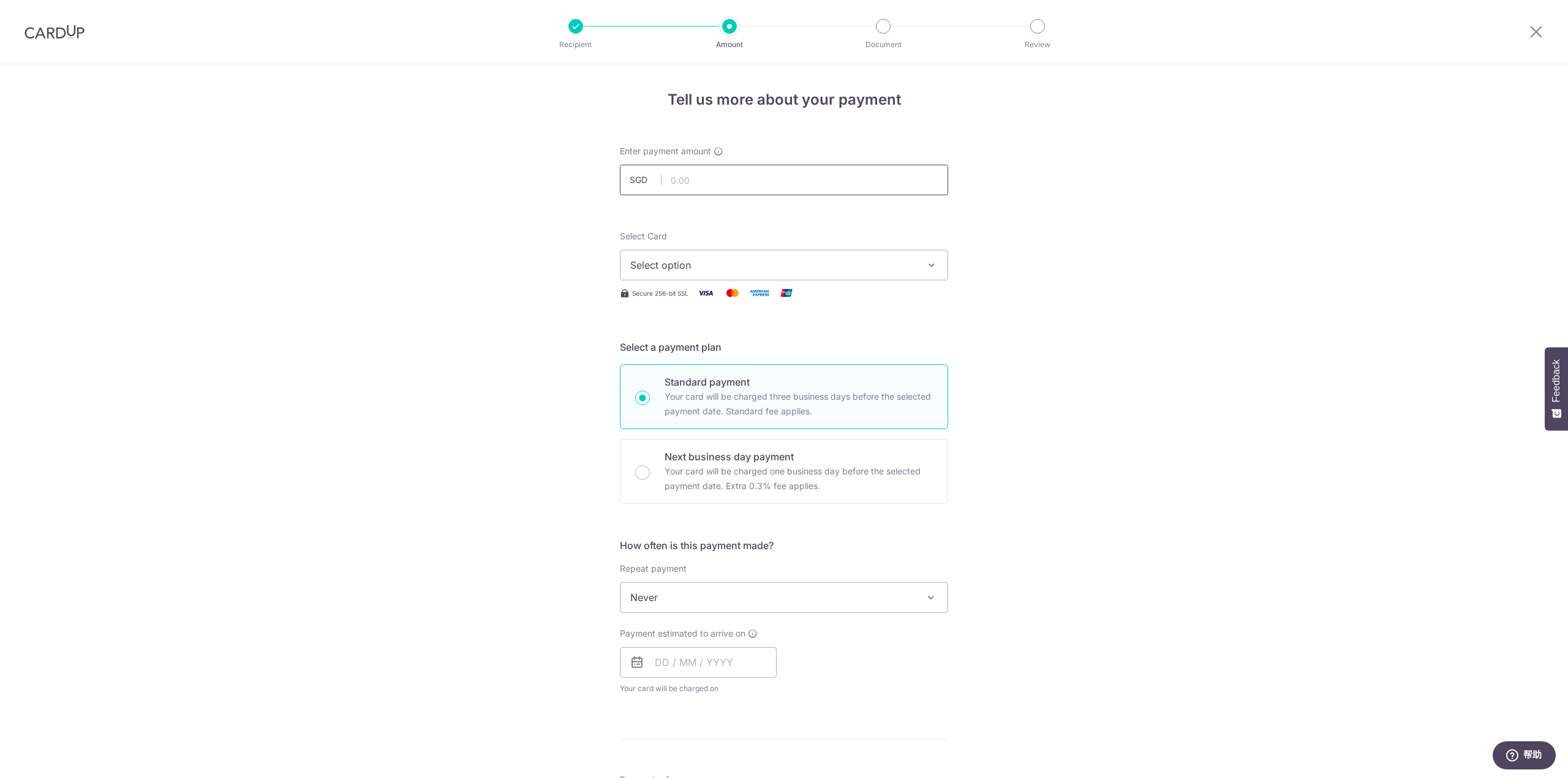
click at [690, 184] on input "text" at bounding box center [784, 180] width 328 height 30
type input "1,541.15"
click at [594, 211] on div "Tell us more about your payment Enter payment amount SGD 1,541.15 1541.15 Selec…" at bounding box center [784, 618] width 1568 height 1107
click at [745, 267] on span "Select option" at bounding box center [773, 265] width 285 height 15
click at [702, 347] on span "**** 3459" at bounding box center [683, 353] width 47 height 15
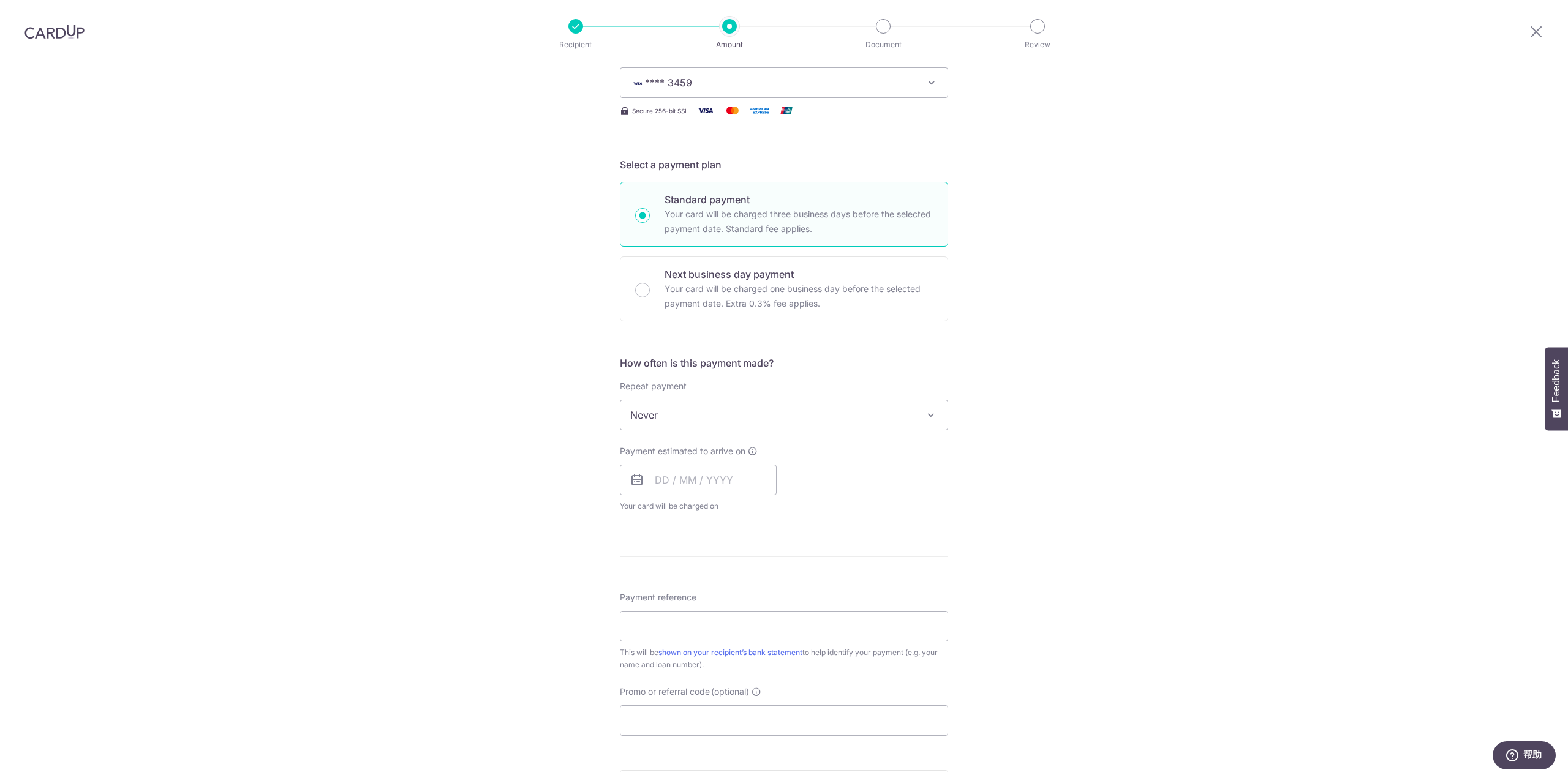
scroll to position [184, 0]
click at [765, 424] on span "Never" at bounding box center [784, 413] width 327 height 29
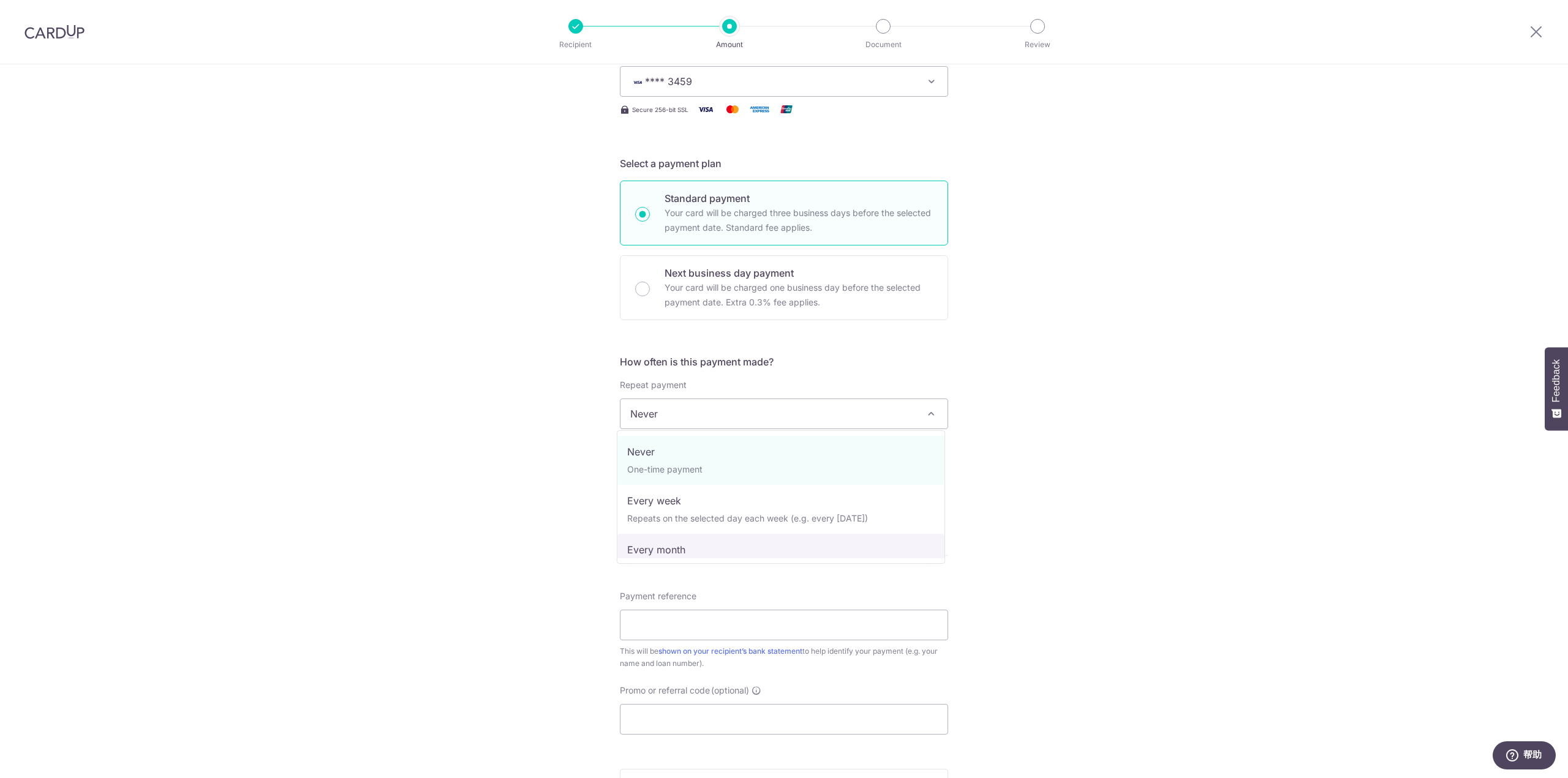
select select "3"
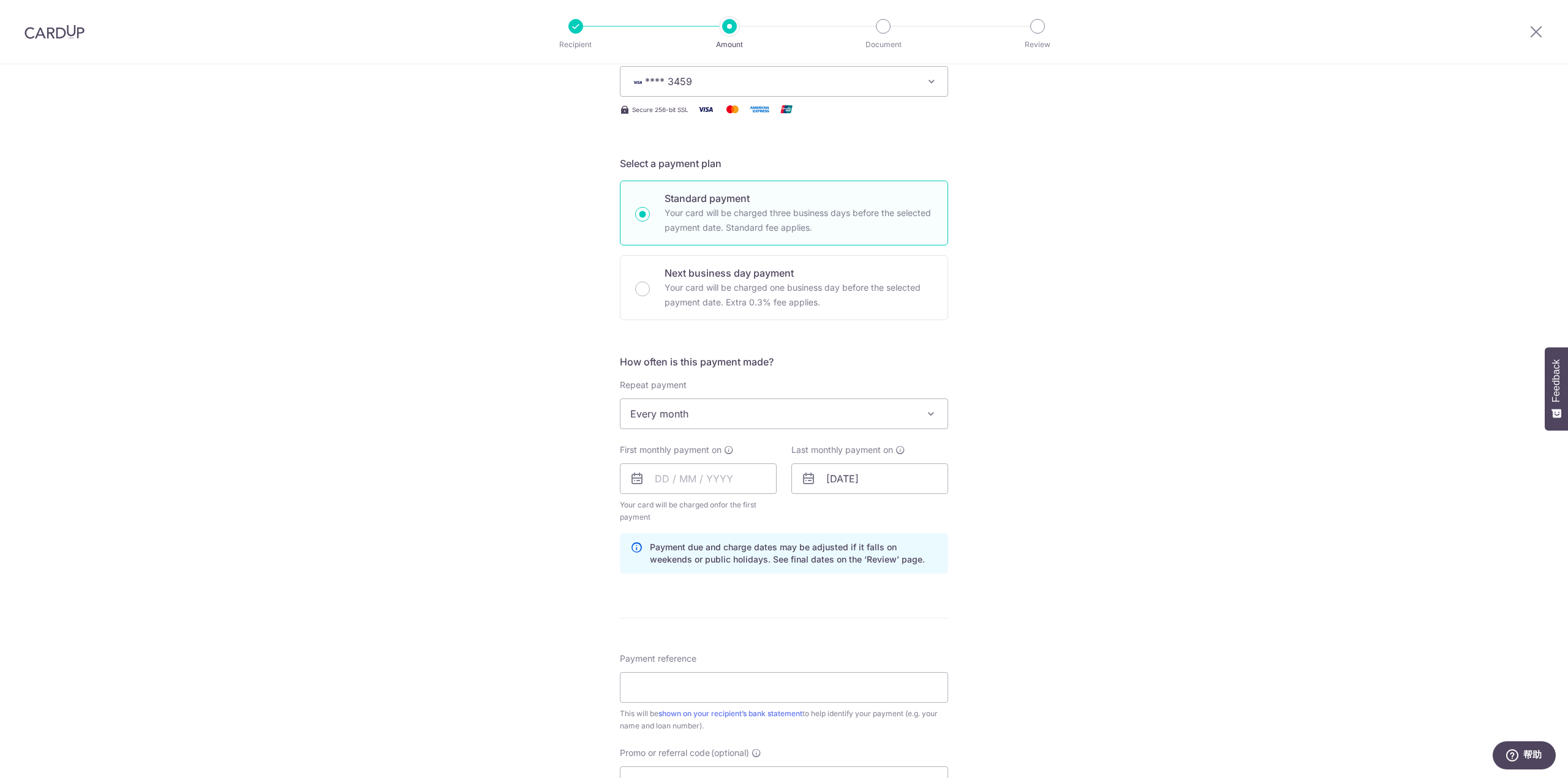
click at [1166, 432] on div "Tell us more about your payment Enter payment amount SGD 1,541.15 1541.15 Selec…" at bounding box center [784, 465] width 1568 height 1169
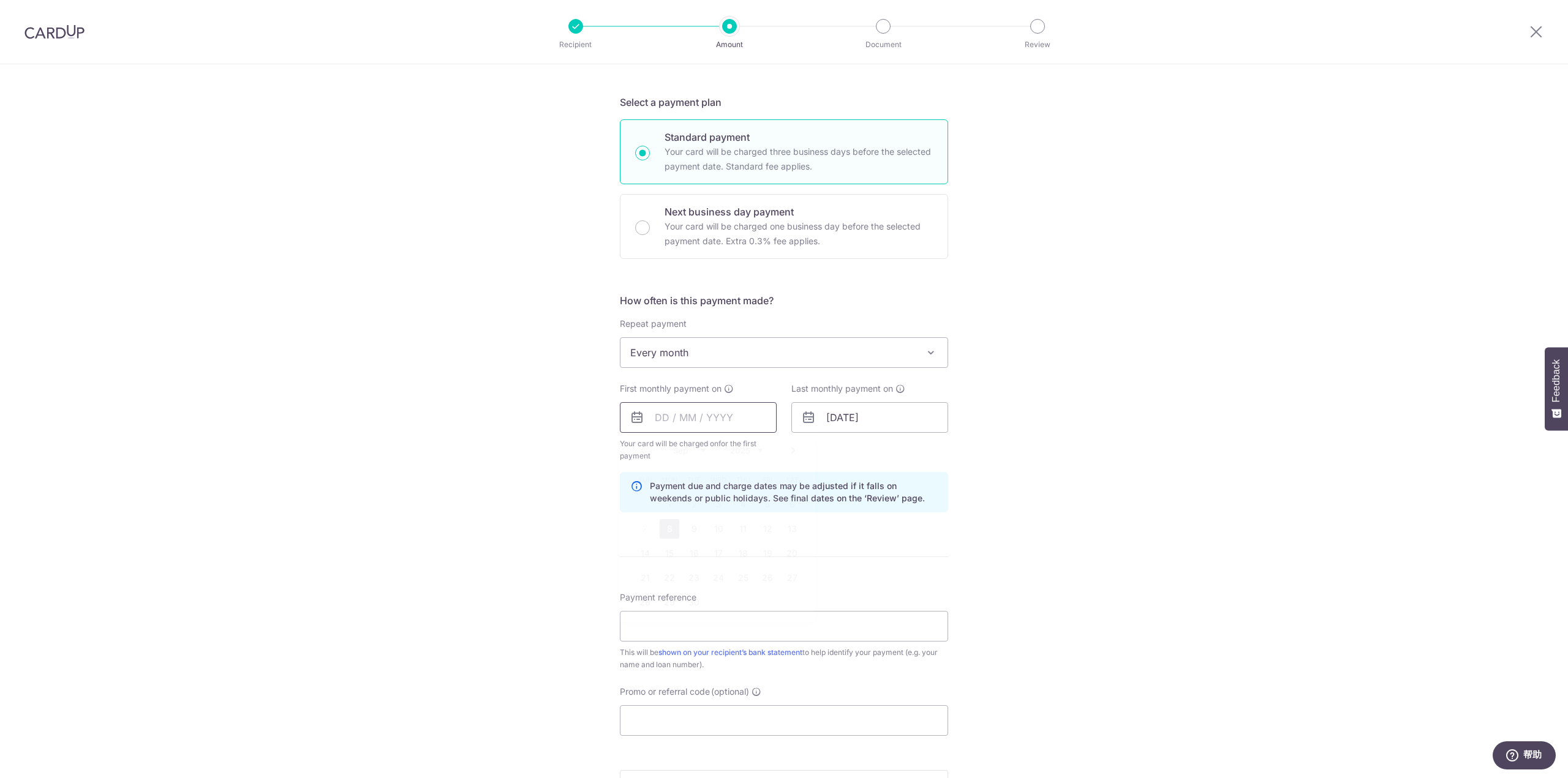
click at [711, 407] on input "text" at bounding box center [698, 417] width 157 height 30
click at [663, 598] on link "29" at bounding box center [670, 603] width 20 height 20
type input "[DATE]"
click at [1069, 435] on div "Tell us more about your payment Enter payment amount SGD 1,541.15 1541.15 Selec…" at bounding box center [784, 404] width 1568 height 1169
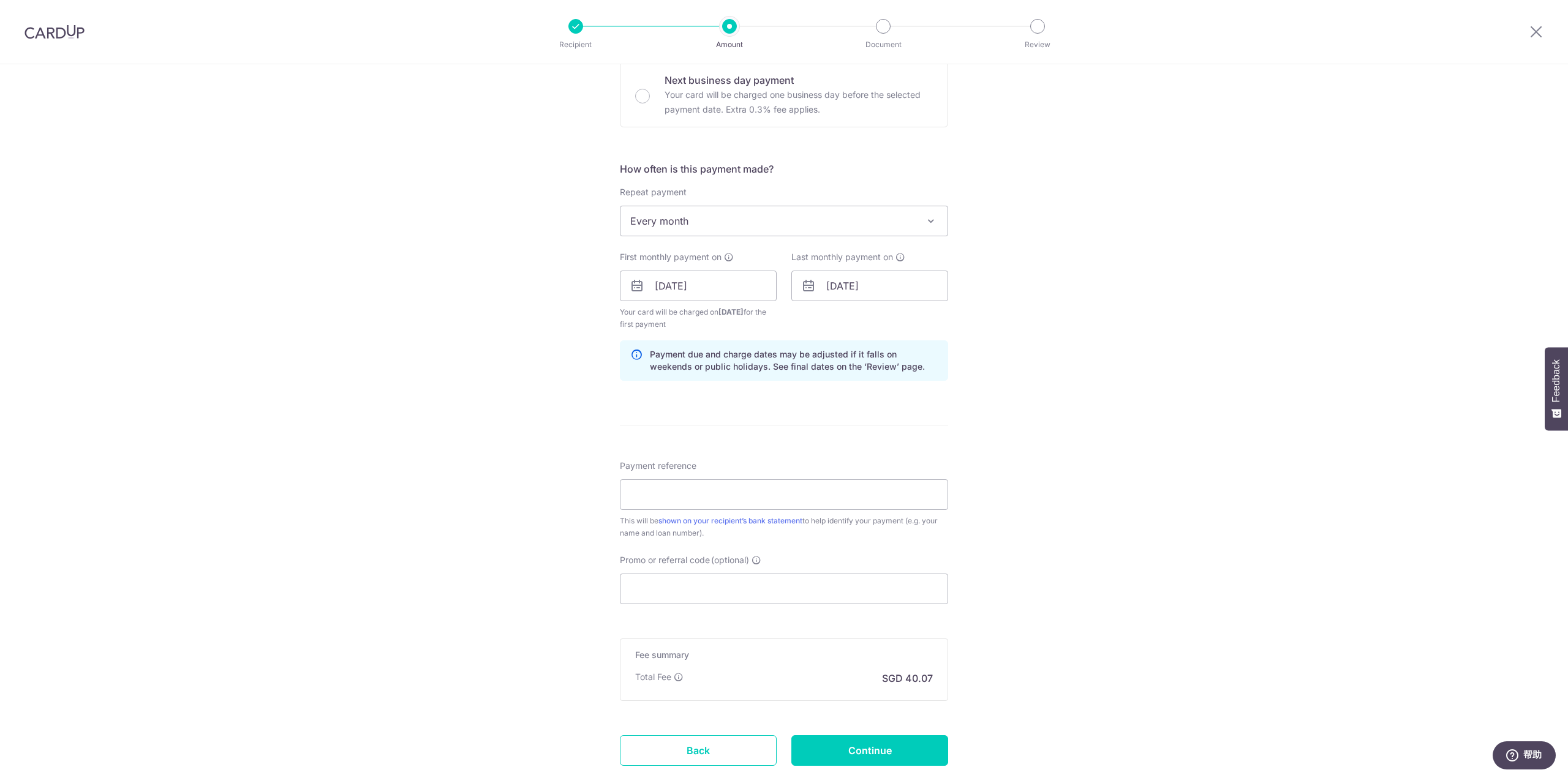
scroll to position [429, 0]
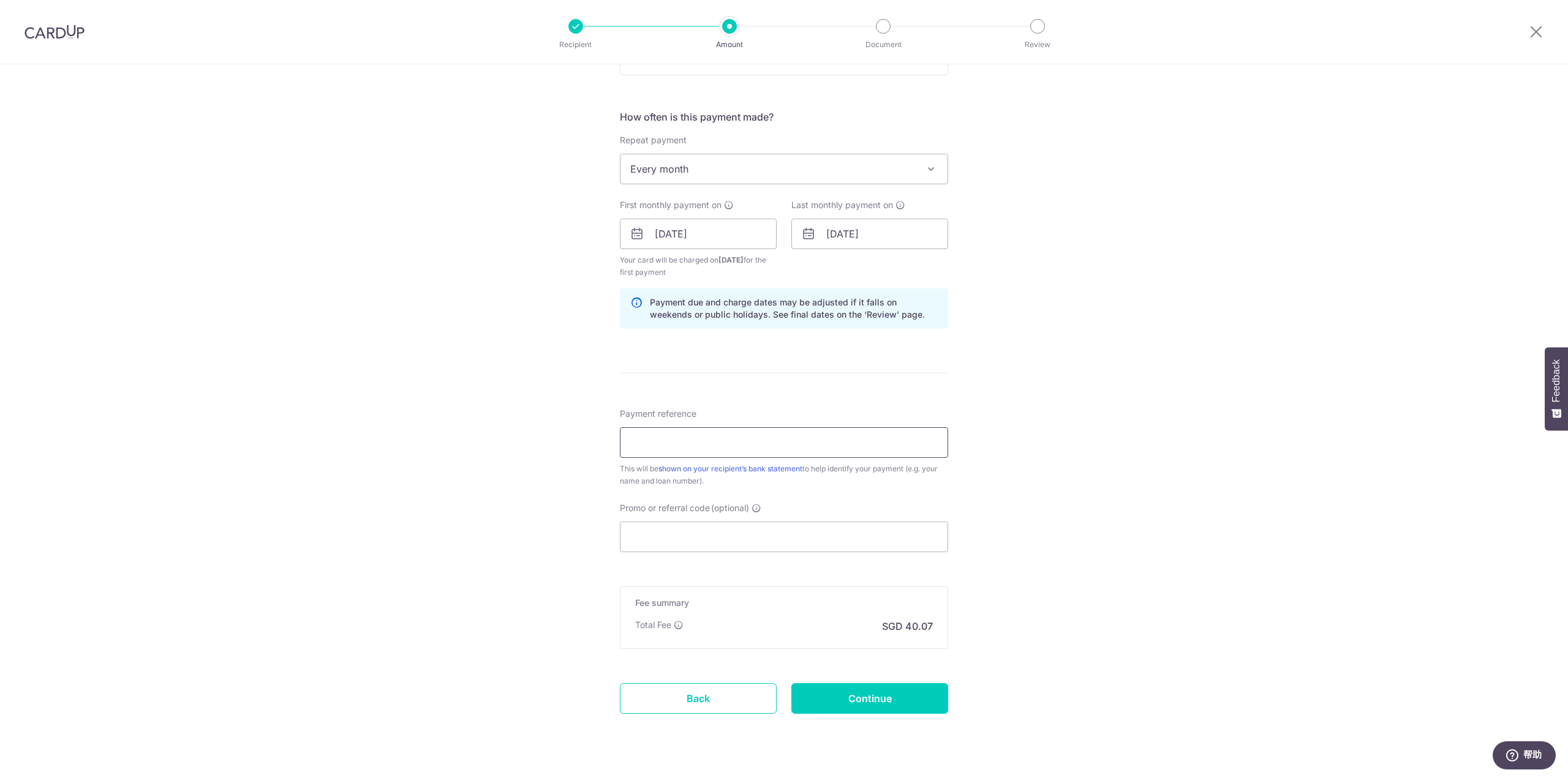
click at [773, 451] on input "Payment reference" at bounding box center [784, 442] width 328 height 30
type input "JS02"
click at [688, 532] on input "Promo or referral code (optional)" at bounding box center [784, 536] width 328 height 30
paste input "D:\MyDoc\condominium\Jadescape\DBS\2025"
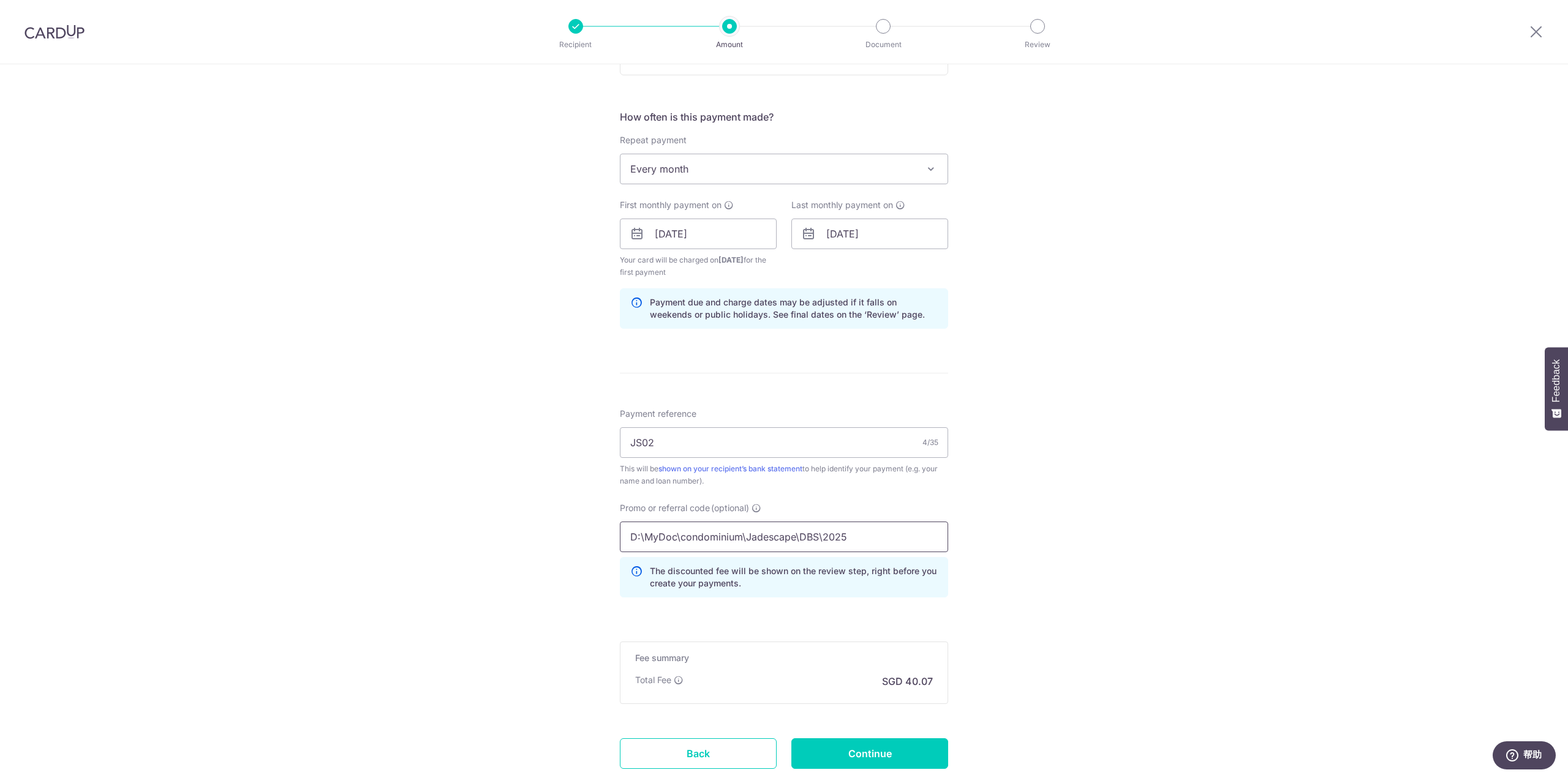
drag, startPoint x: 856, startPoint y: 534, endPoint x: 447, endPoint y: 526, distance: 409.1
click at [447, 526] on div "Tell us more about your payment Enter payment amount SGD 1,541.15 1541.15 Selec…" at bounding box center [784, 248] width 1568 height 1225
type input "REC185"
click at [1146, 590] on div "Tell us more about your payment Enter payment amount SGD 1,541.15 1541.15 Selec…" at bounding box center [784, 248] width 1568 height 1225
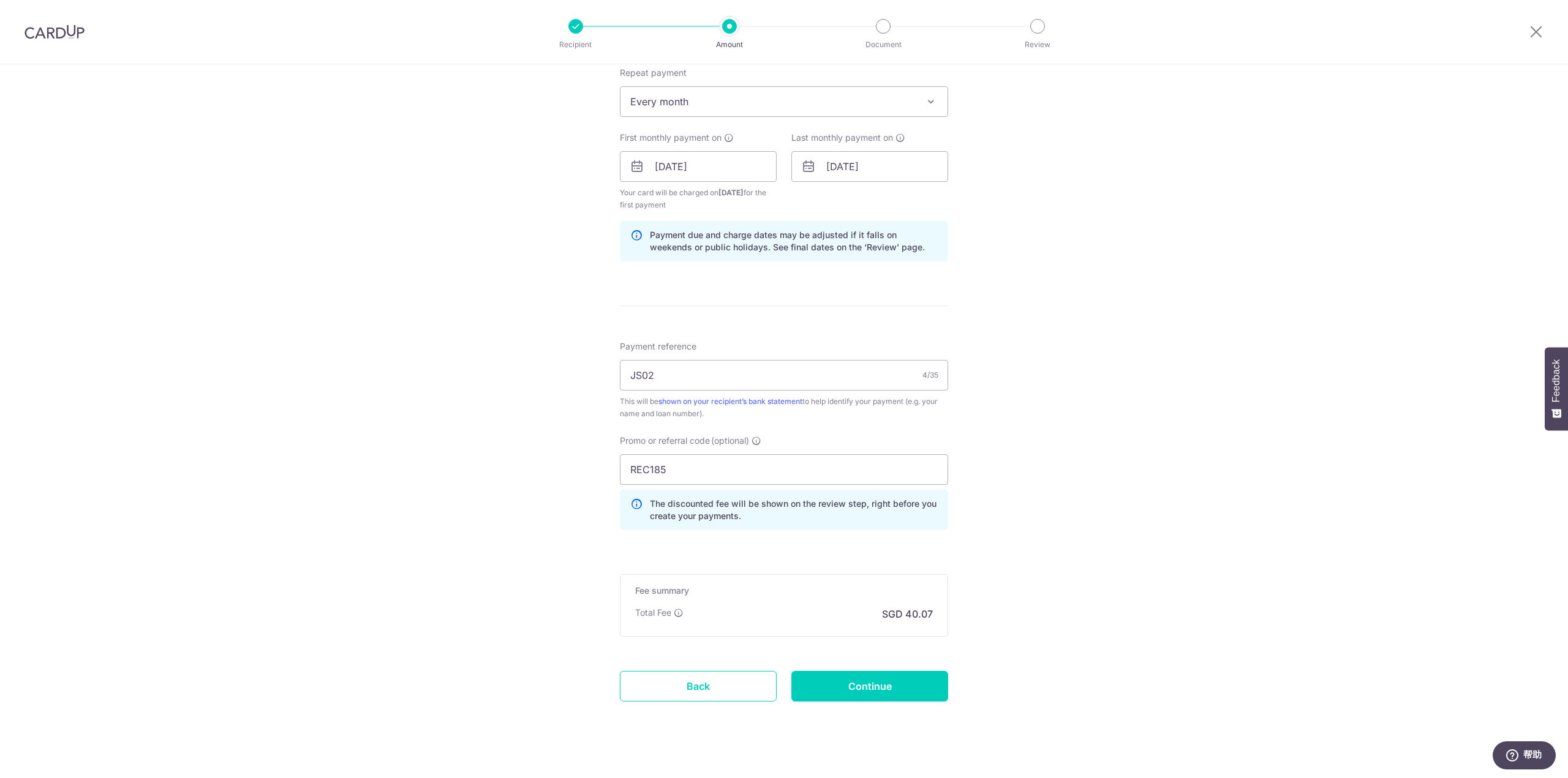
scroll to position [508, 0]
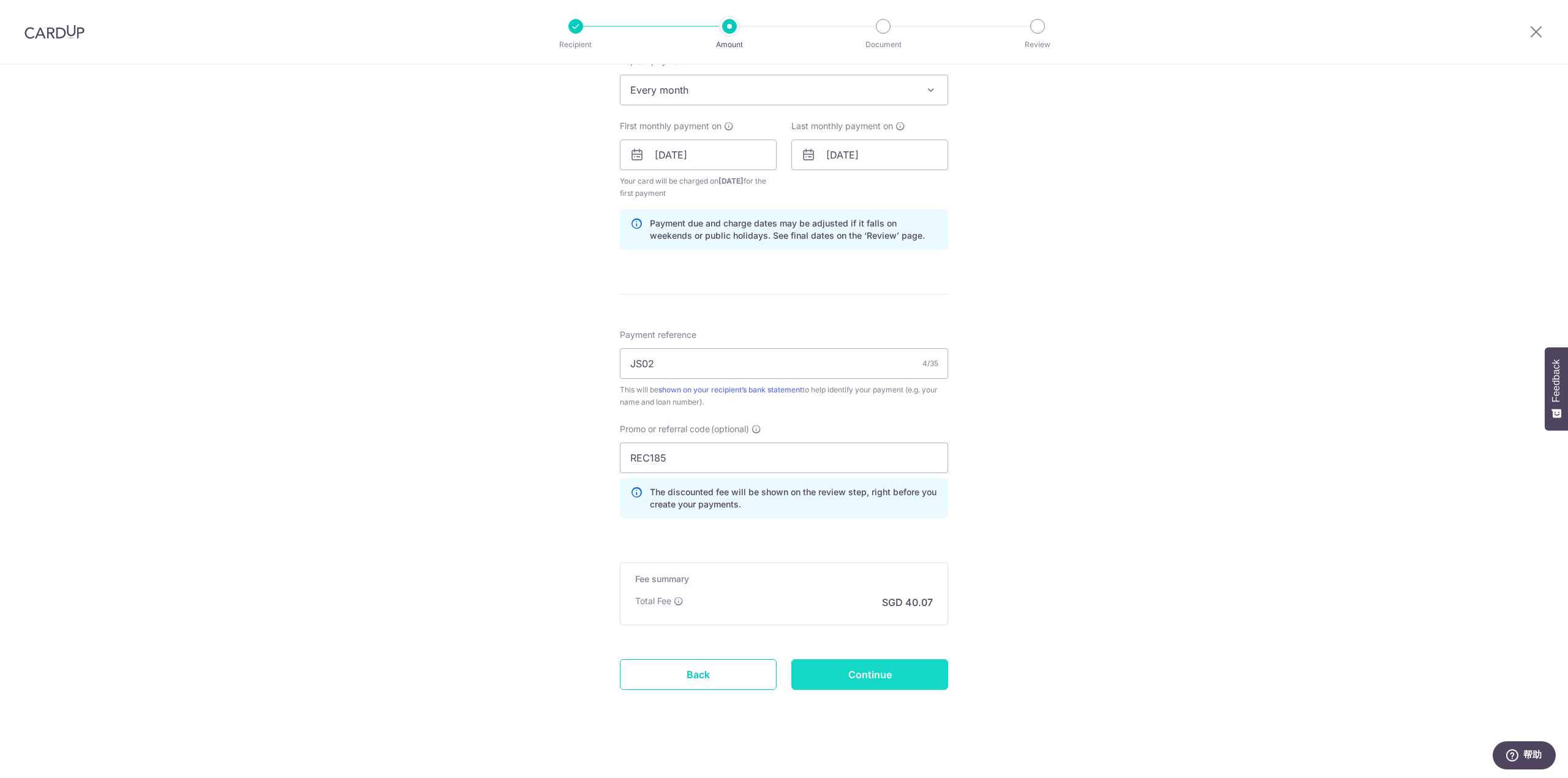
click at [903, 677] on input "Continue" at bounding box center [870, 674] width 157 height 30
type input "Create Schedule"
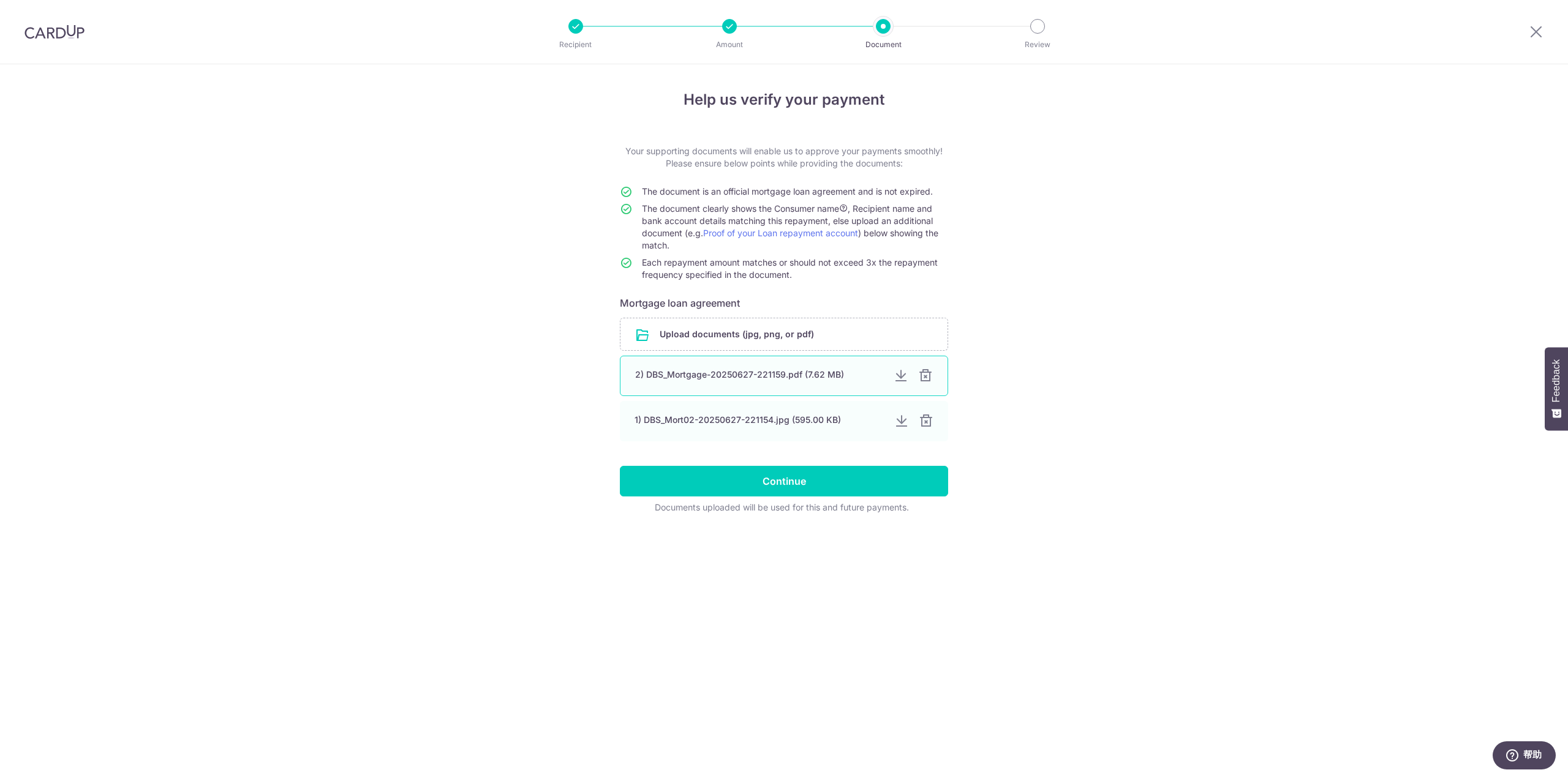
click at [926, 377] on div at bounding box center [926, 376] width 15 height 15
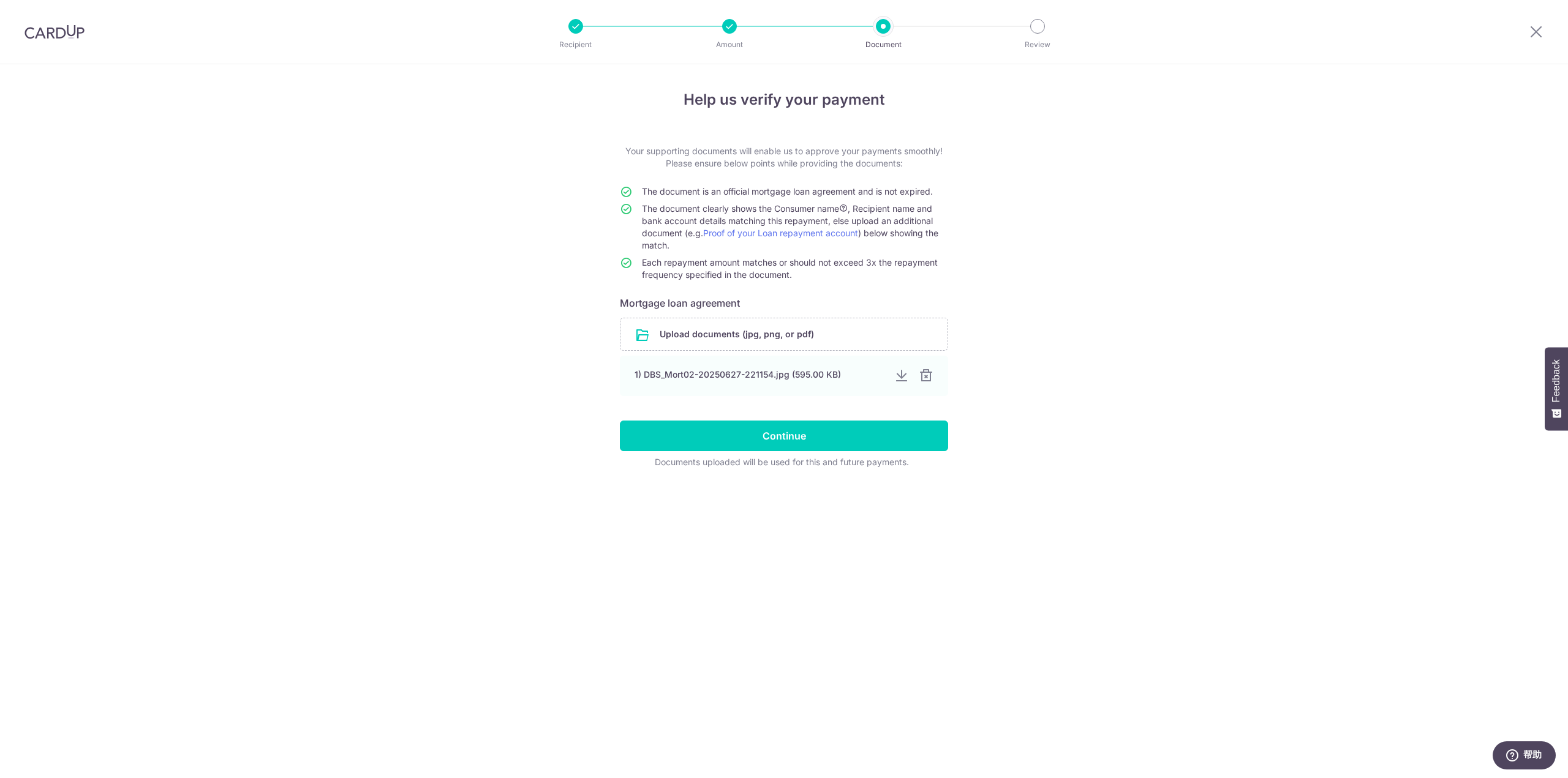
click at [926, 377] on div at bounding box center [926, 376] width 15 height 15
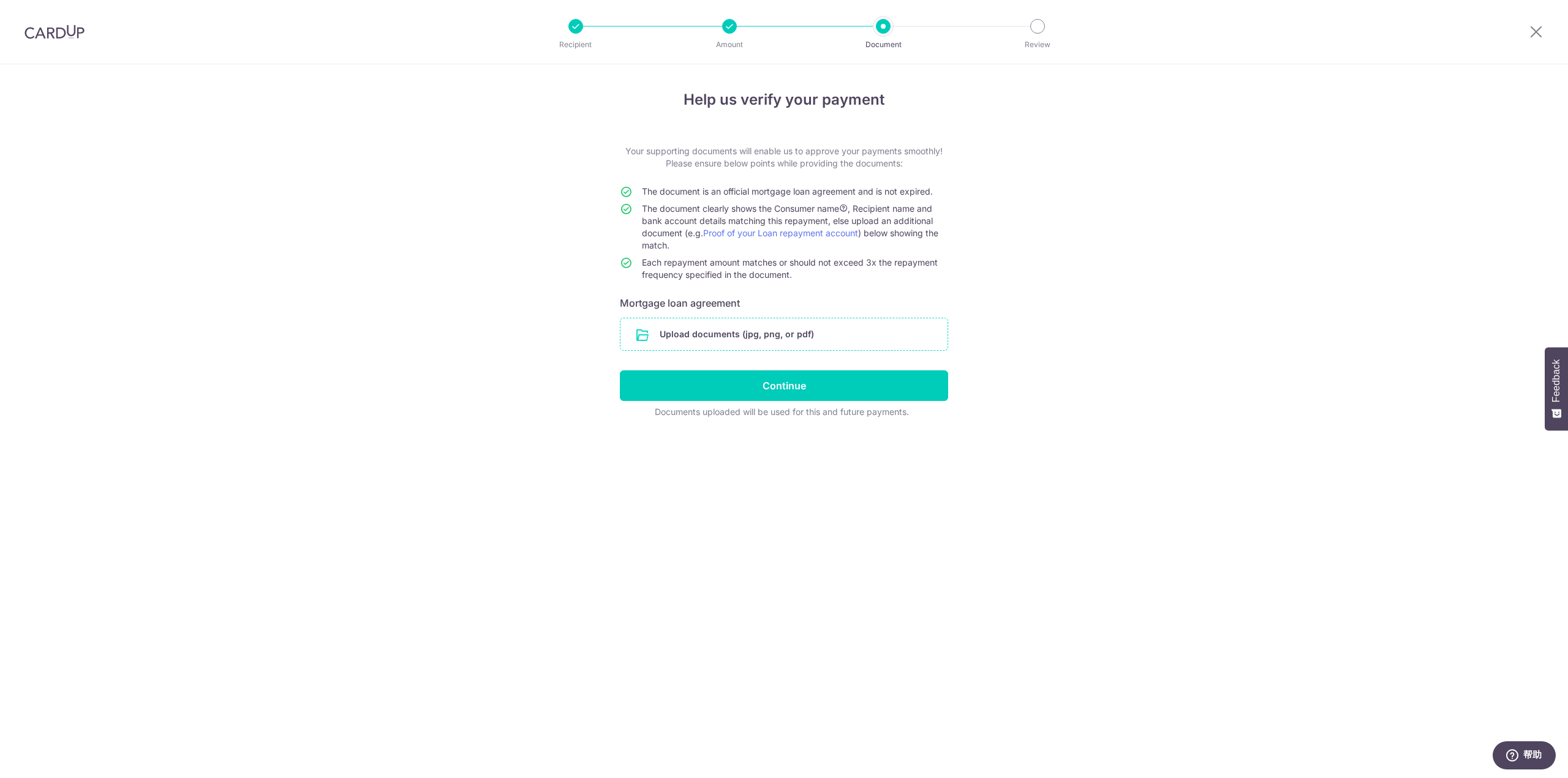
click at [730, 334] on input "file" at bounding box center [784, 334] width 327 height 32
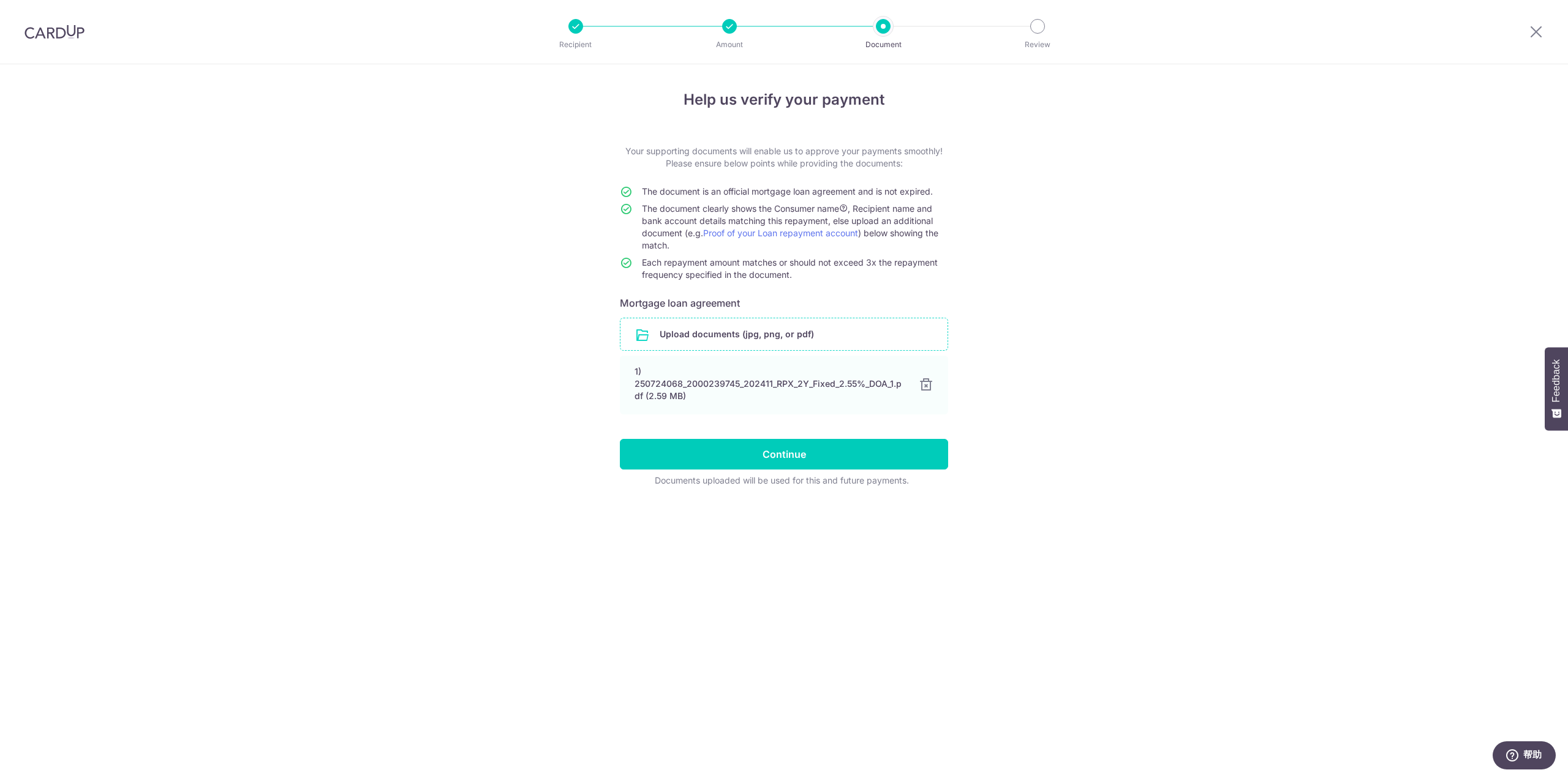
click at [682, 334] on input "file" at bounding box center [784, 334] width 327 height 32
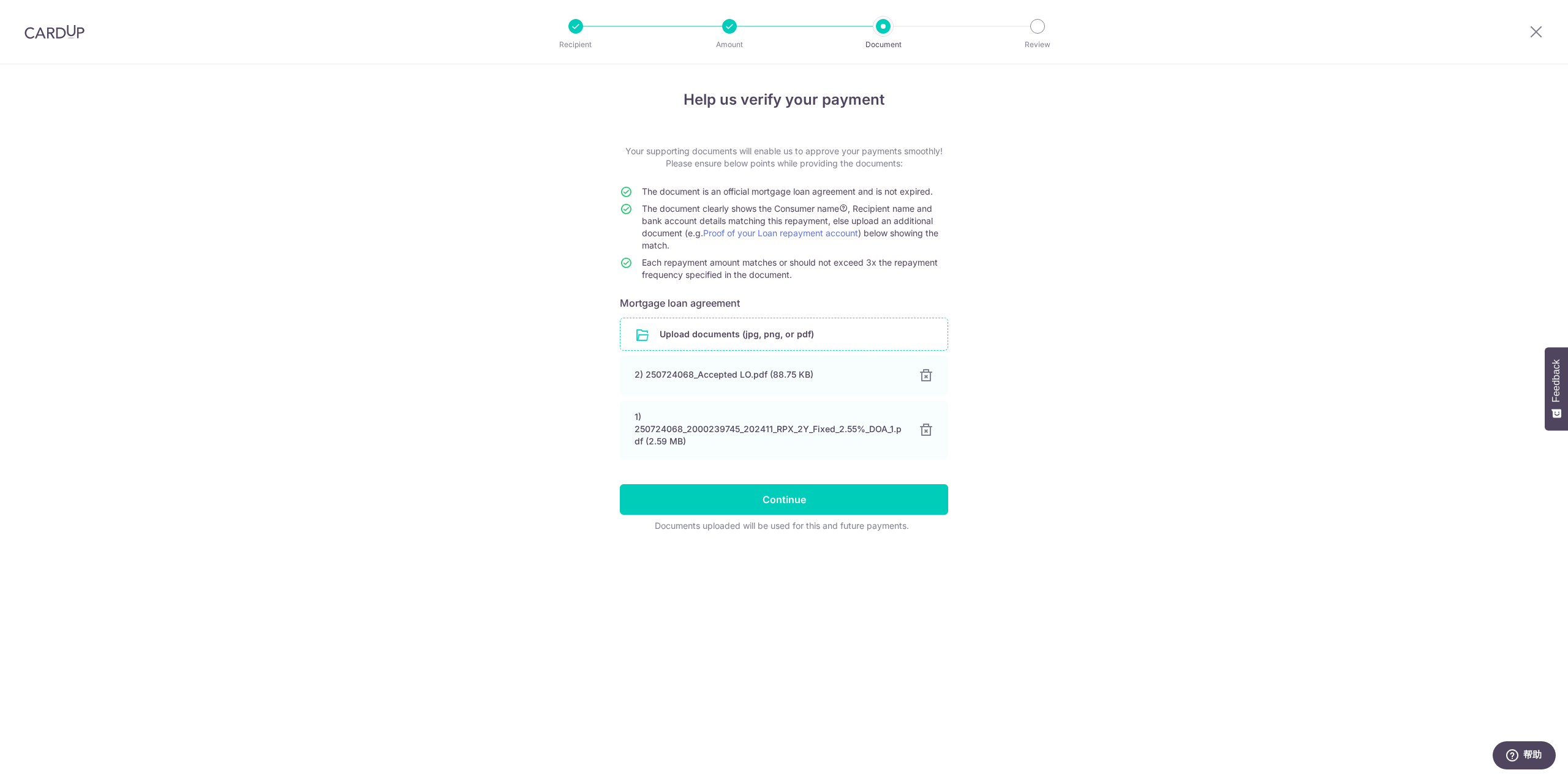
click at [1255, 377] on div "Help us verify your payment Your supporting documents will enable us to approve…" at bounding box center [784, 421] width 1568 height 714
click at [768, 495] on input "Continue" at bounding box center [784, 499] width 328 height 30
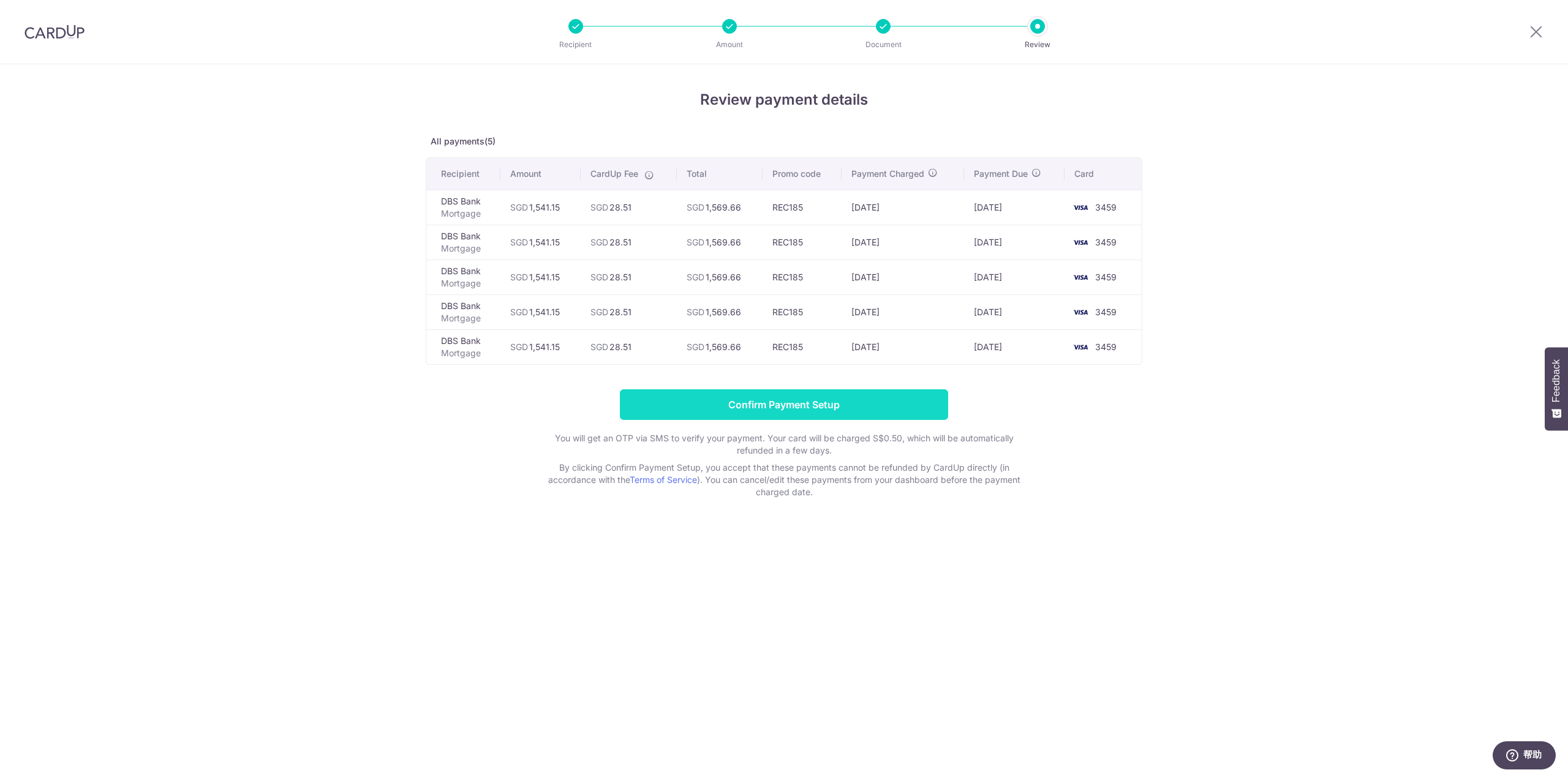
click at [698, 405] on input "Confirm Payment Setup" at bounding box center [784, 405] width 328 height 30
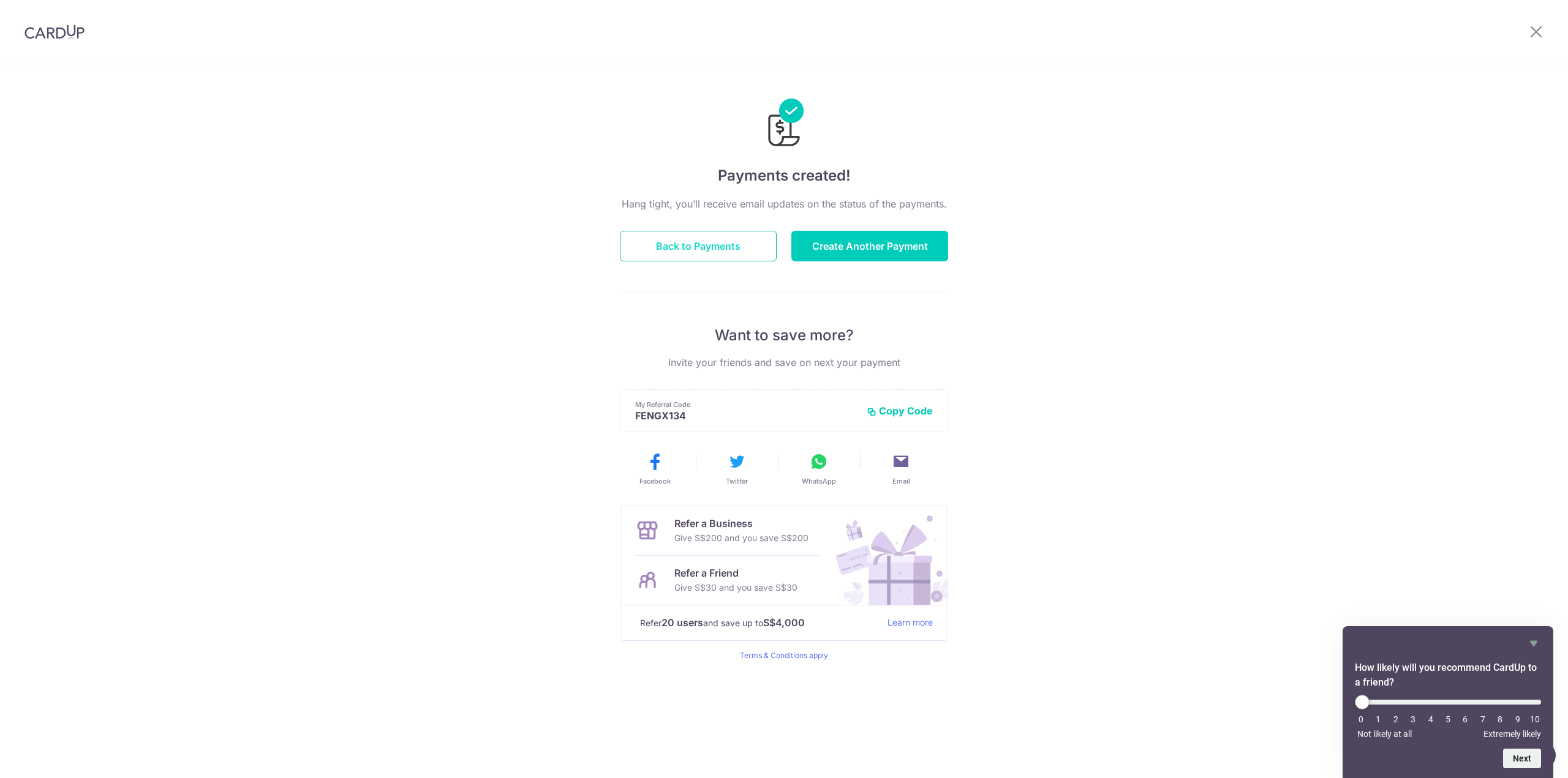
click at [733, 240] on button "Back to Payments" at bounding box center [698, 245] width 157 height 30
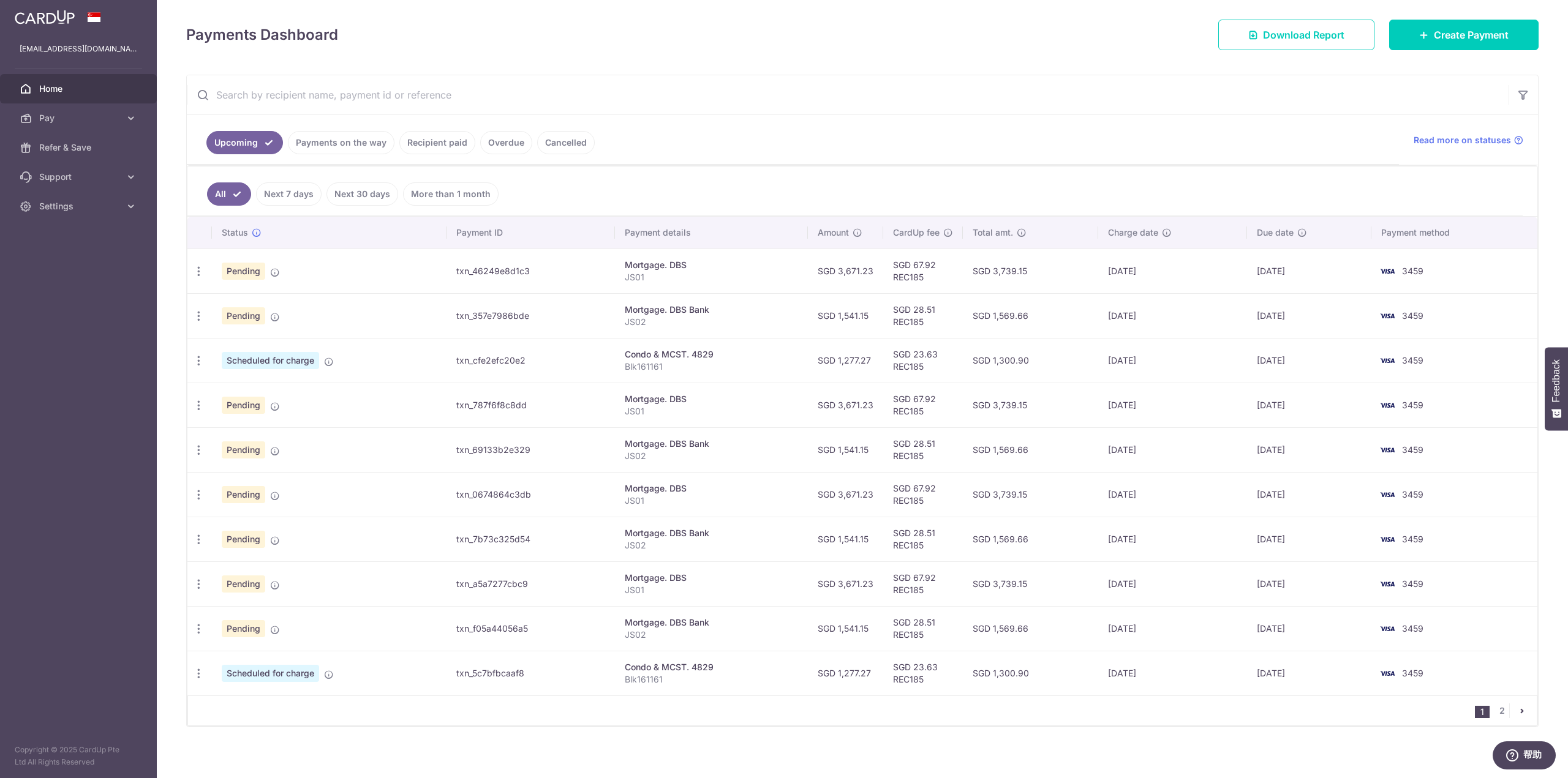
scroll to position [162, 0]
